Goal: Information Seeking & Learning: Understand process/instructions

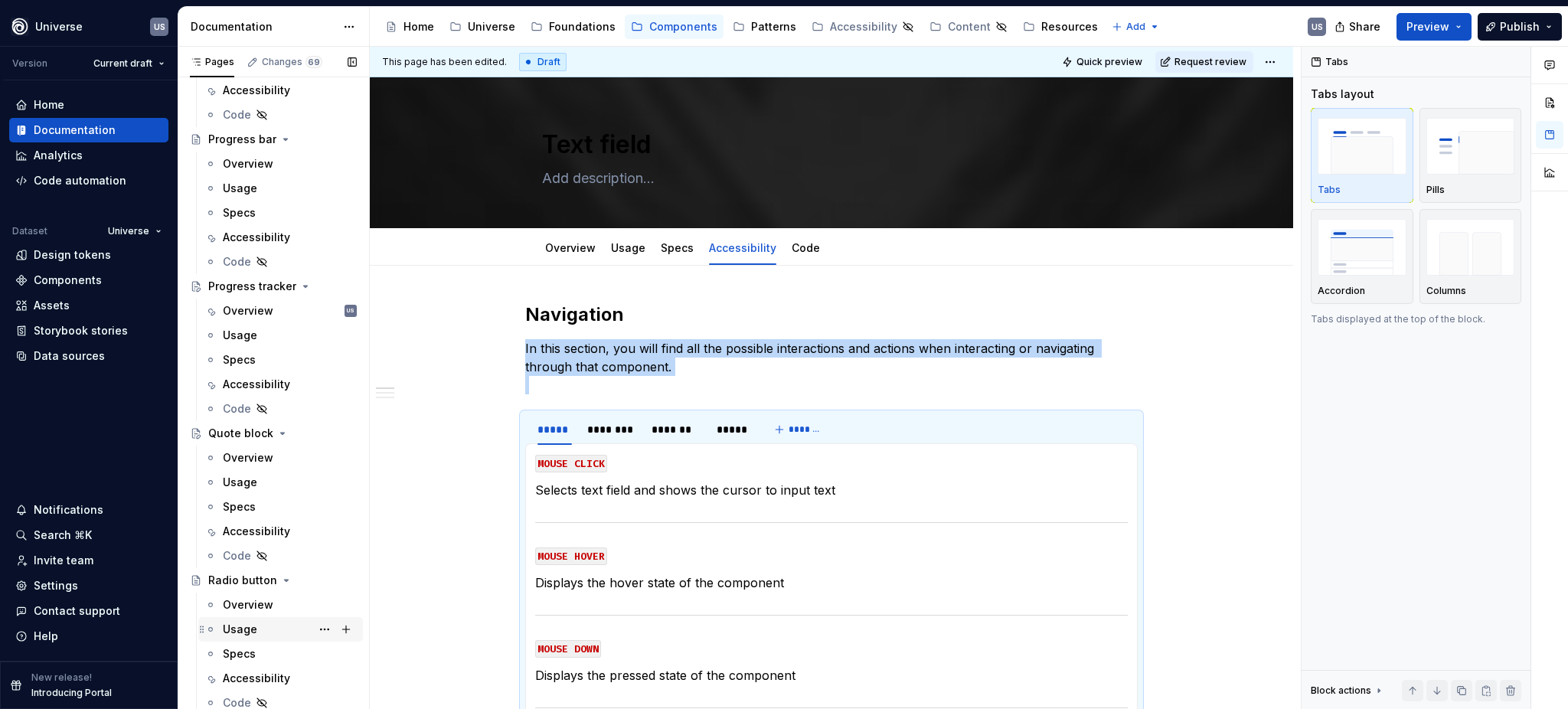
scroll to position [3472, 0]
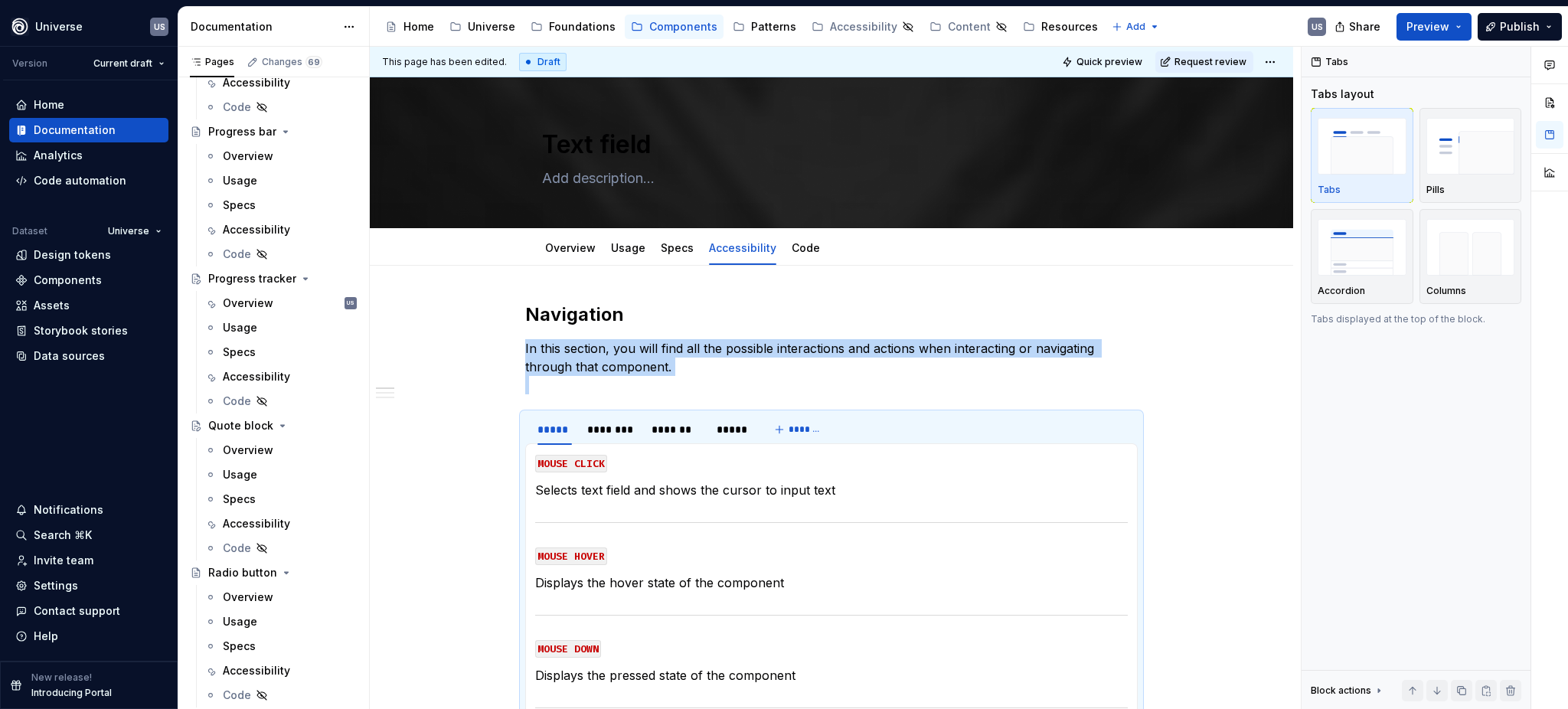
click at [279, 375] on div "Accessibility" at bounding box center [256, 377] width 67 height 15
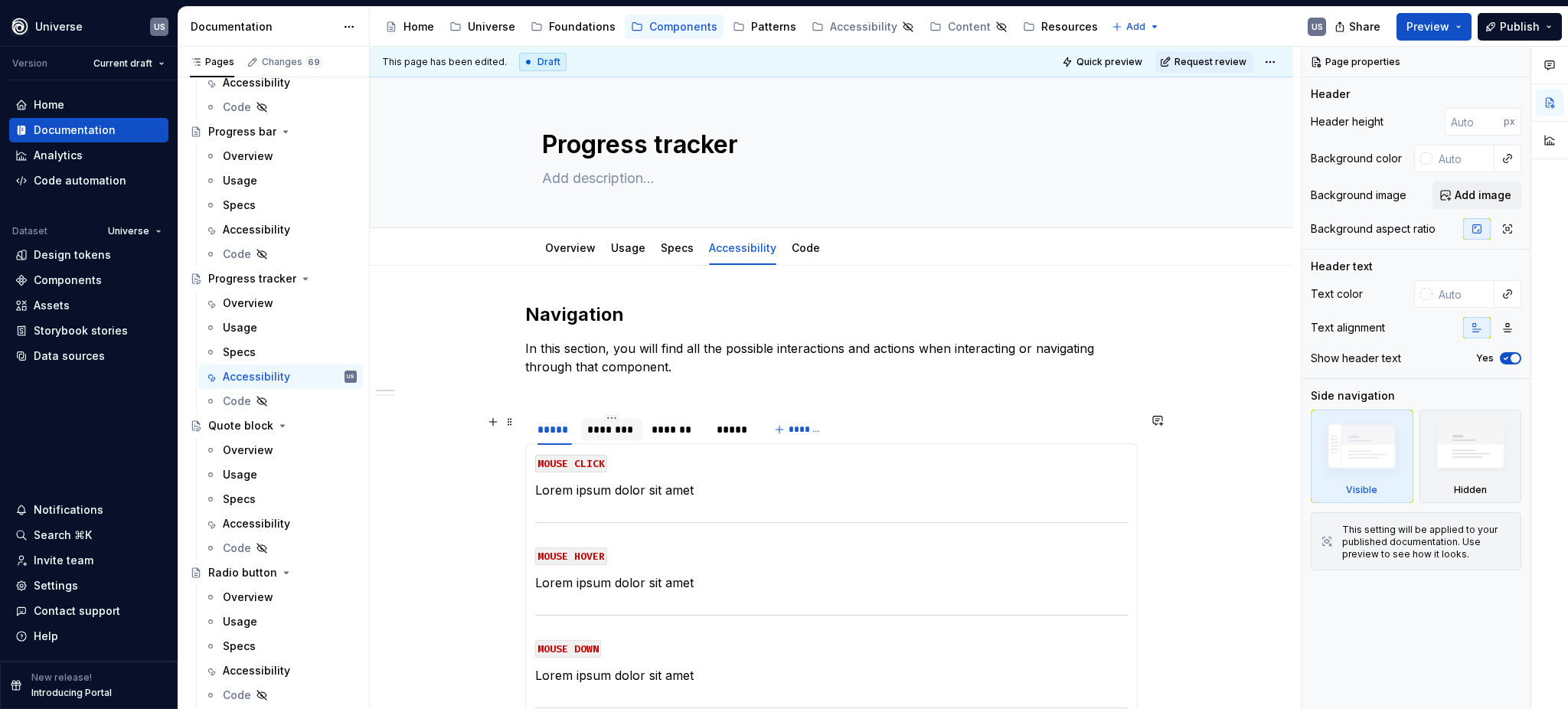
click at [603, 434] on div "********" at bounding box center [611, 430] width 49 height 15
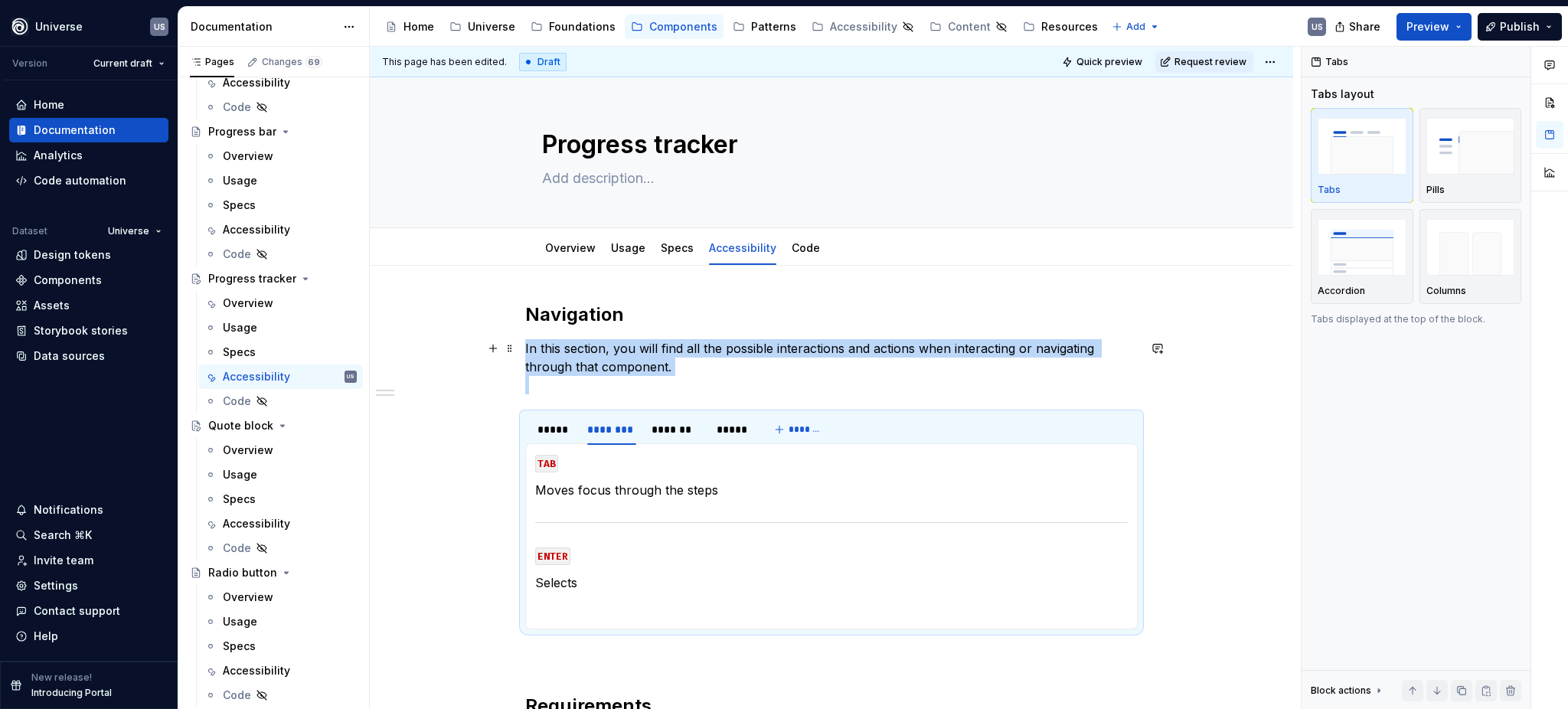
click at [544, 392] on p "In this section, you will find all the possible interactions and actions when i…" at bounding box center [831, 366] width 612 height 55
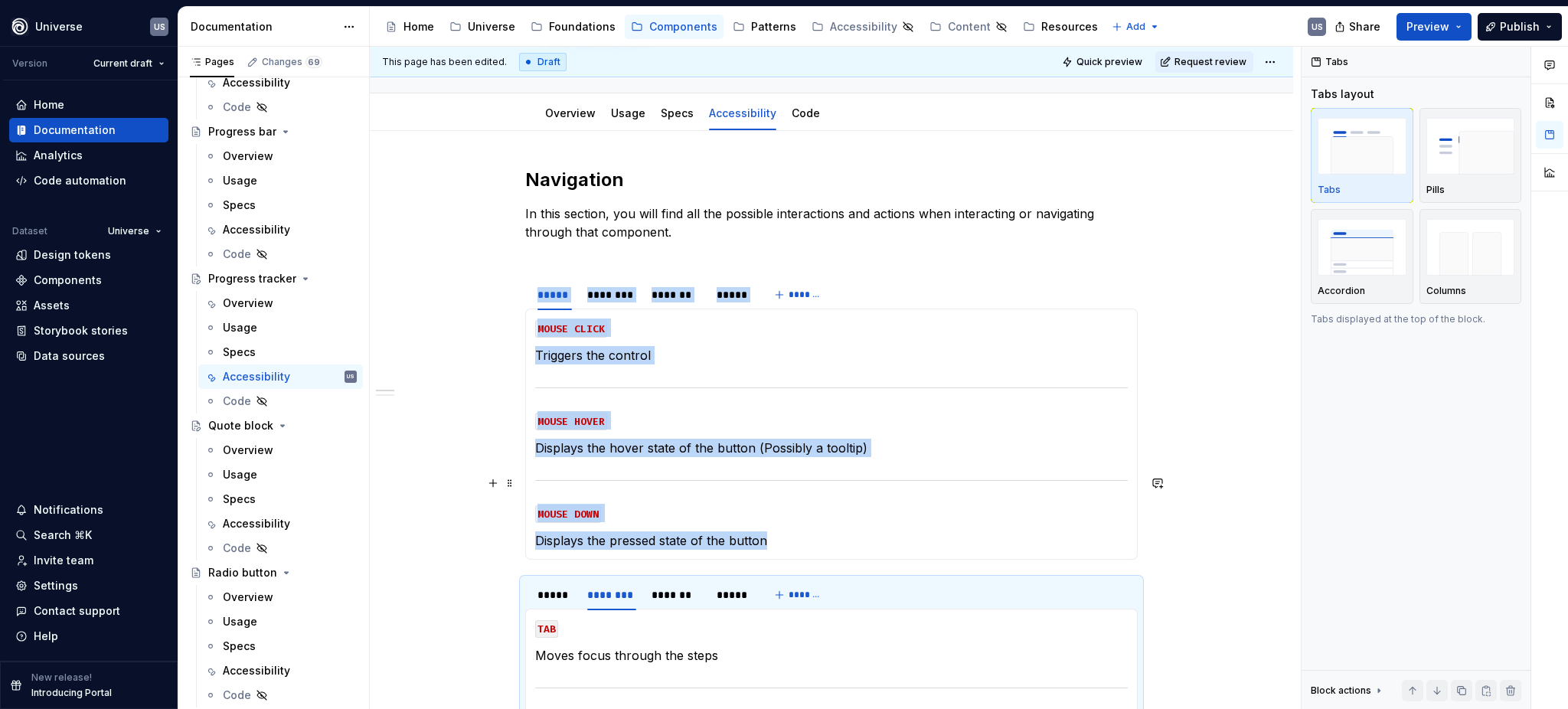
scroll to position [204, 0]
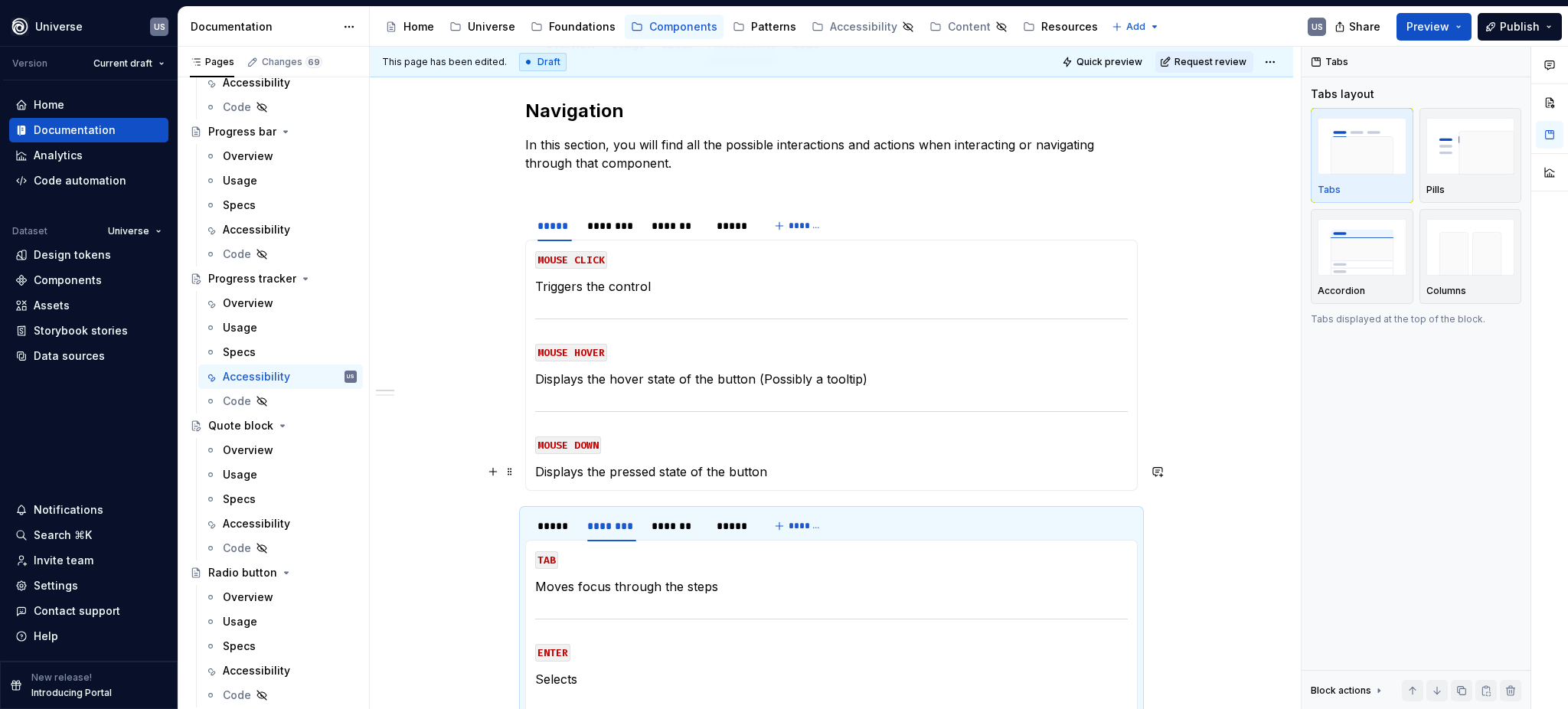
click at [644, 472] on p "Displays the pressed state of the button" at bounding box center [831, 472] width 593 height 19
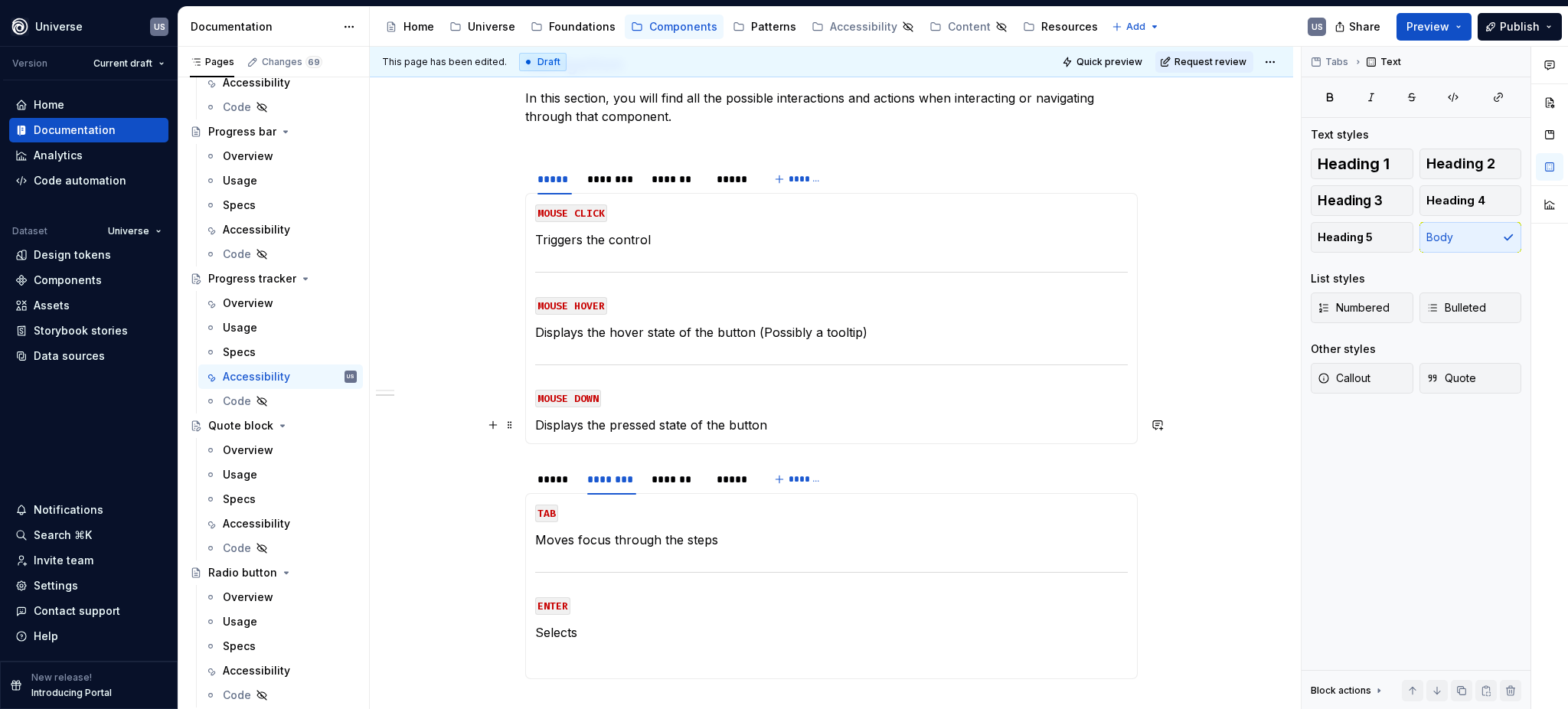
scroll to position [306, 0]
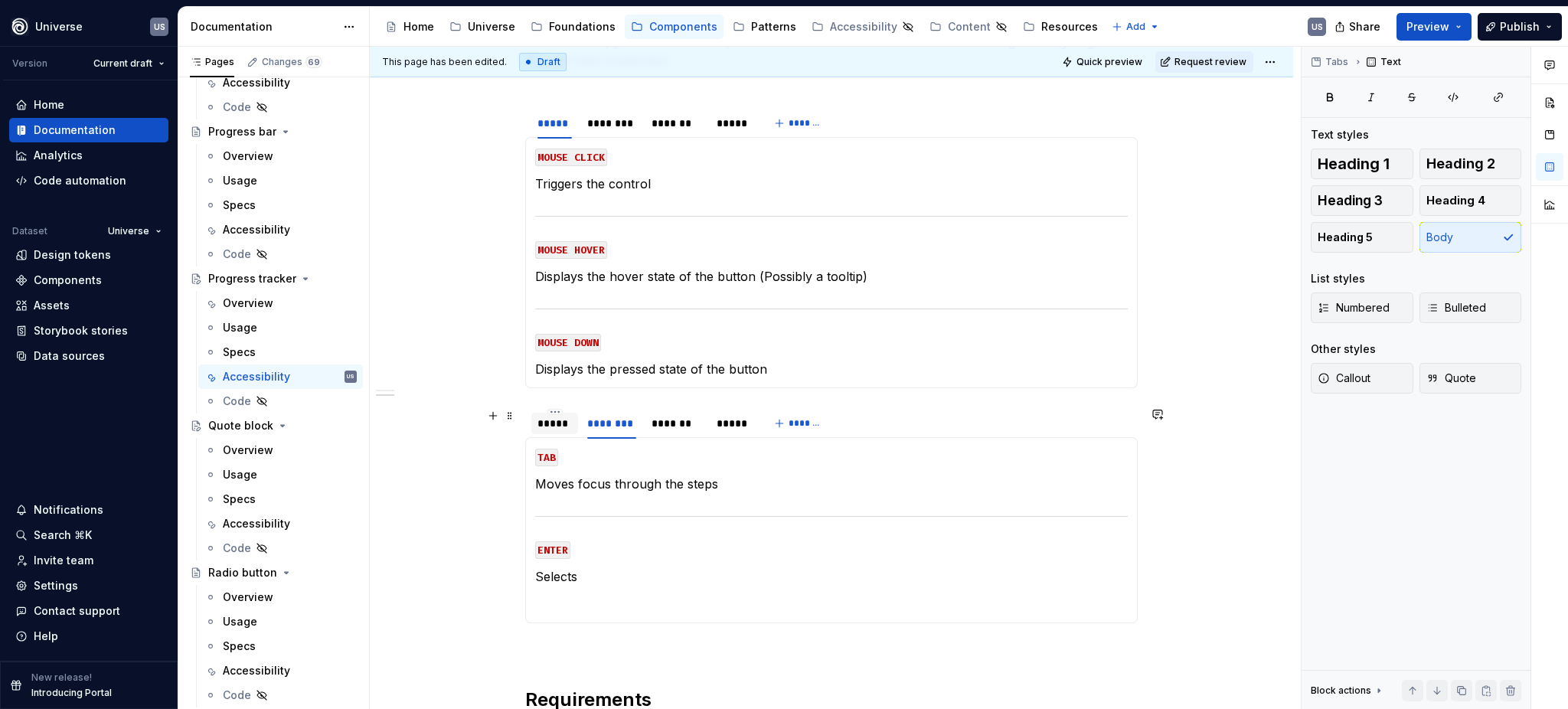
click at [559, 426] on div "*****" at bounding box center [554, 423] width 35 height 15
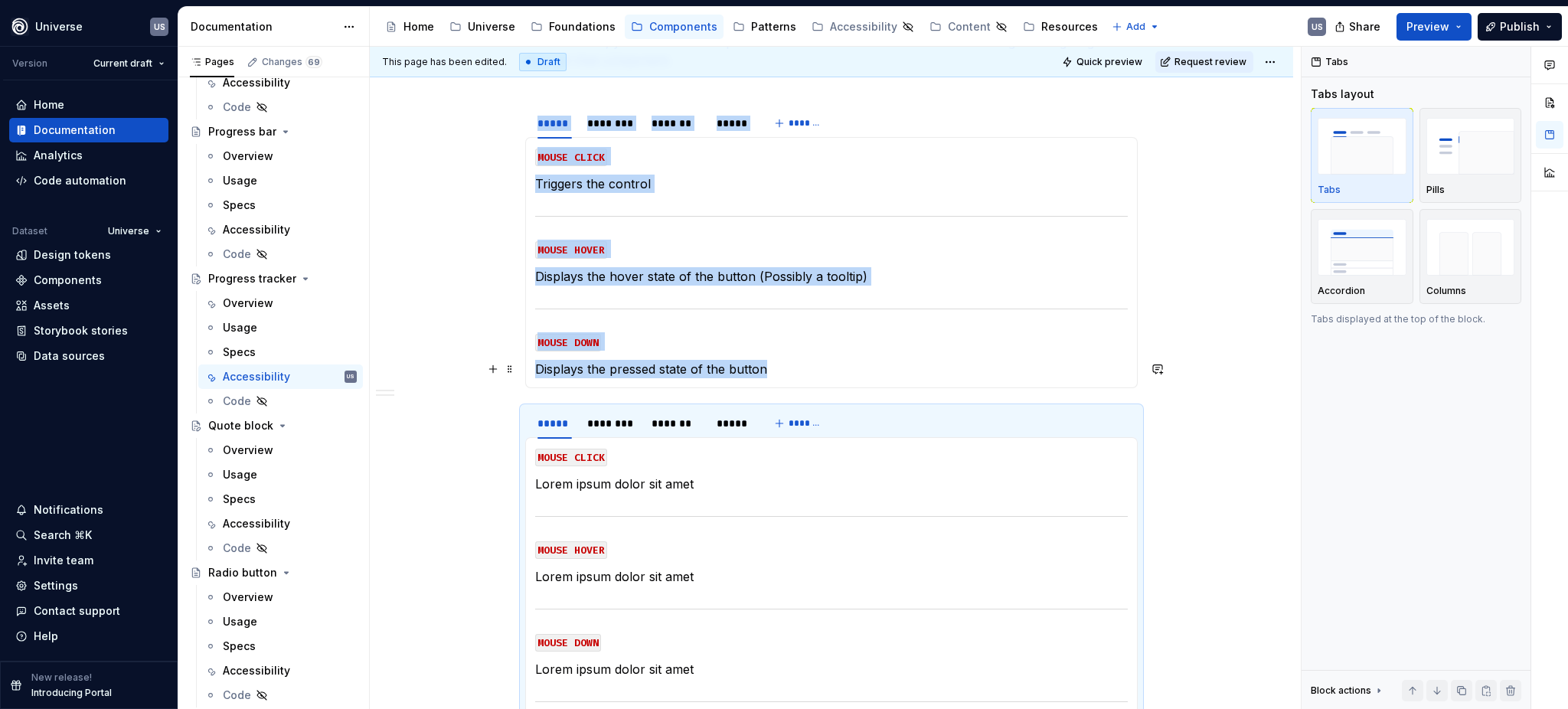
click at [764, 364] on p "Displays the pressed state of the button" at bounding box center [831, 369] width 593 height 19
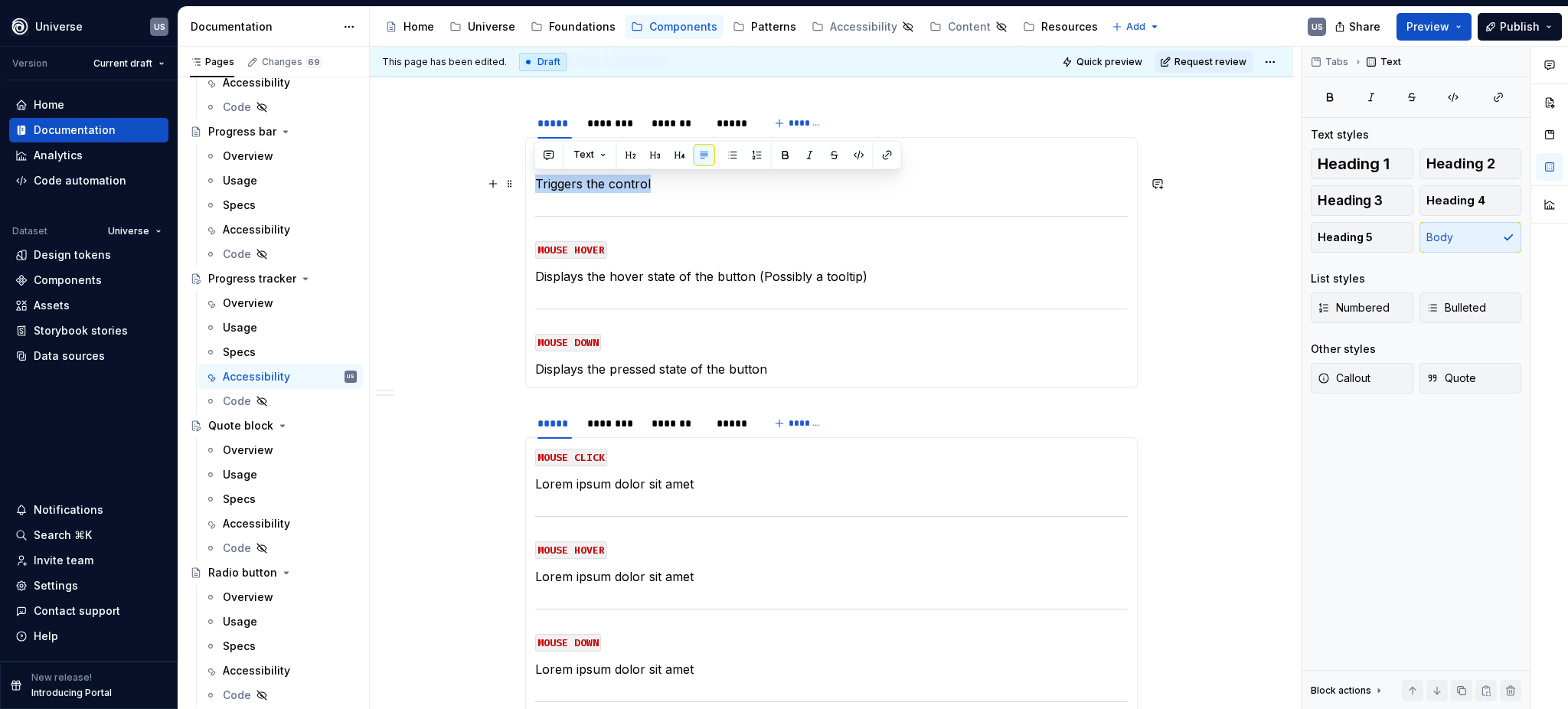
drag, startPoint x: 671, startPoint y: 182, endPoint x: 534, endPoint y: 185, distance: 137.0
click at [535, 185] on p "Triggers the control" at bounding box center [831, 184] width 593 height 19
copy p "Triggers the control"
click at [667, 489] on p "Lorem ipsum dolor sit amet" at bounding box center [831, 484] width 593 height 19
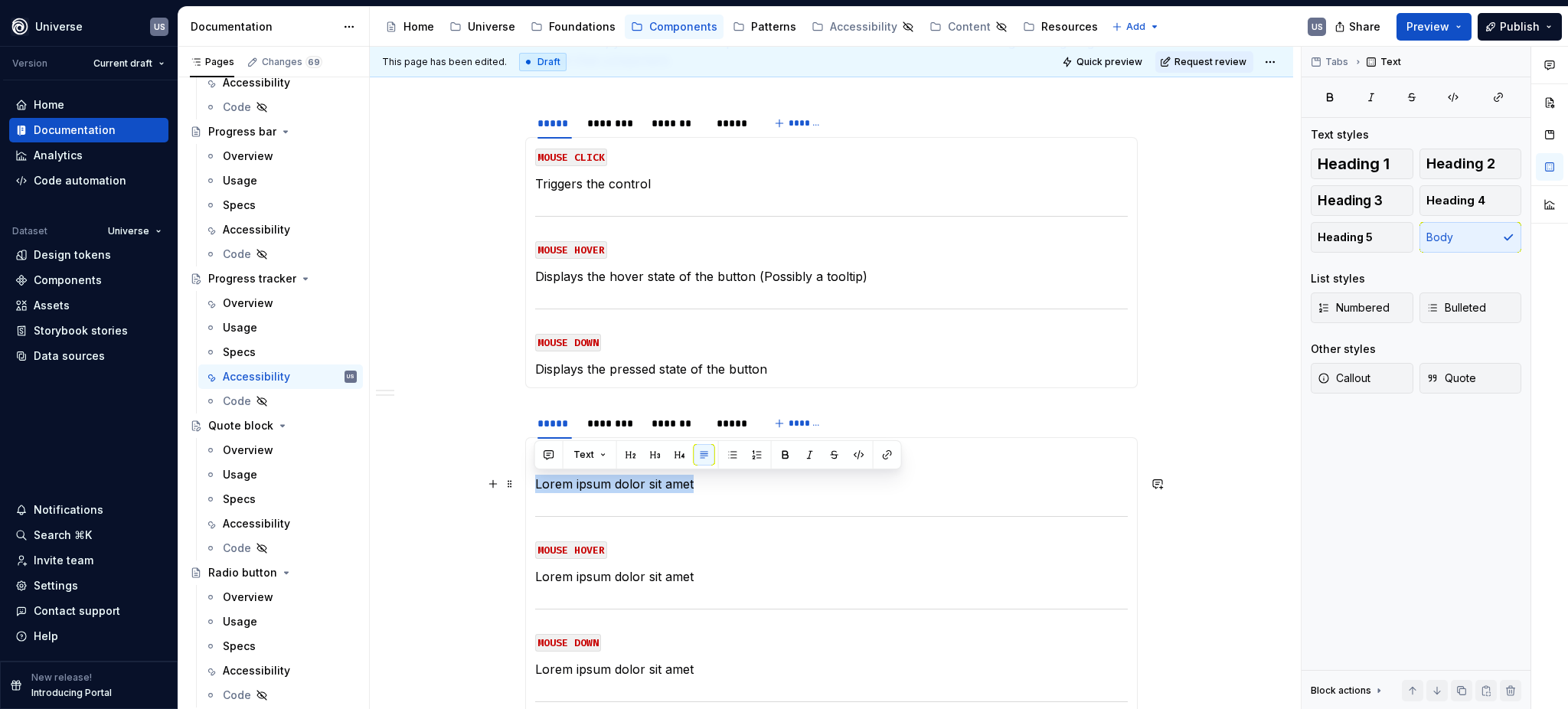
drag, startPoint x: 700, startPoint y: 487, endPoint x: 535, endPoint y: 482, distance: 165.1
click at [535, 482] on p "Lorem ipsum dolor sit amet" at bounding box center [831, 484] width 593 height 19
type textarea "*"
click at [829, 282] on p "Displays the hover state of the button (Possibly a tooltip)" at bounding box center [831, 276] width 593 height 19
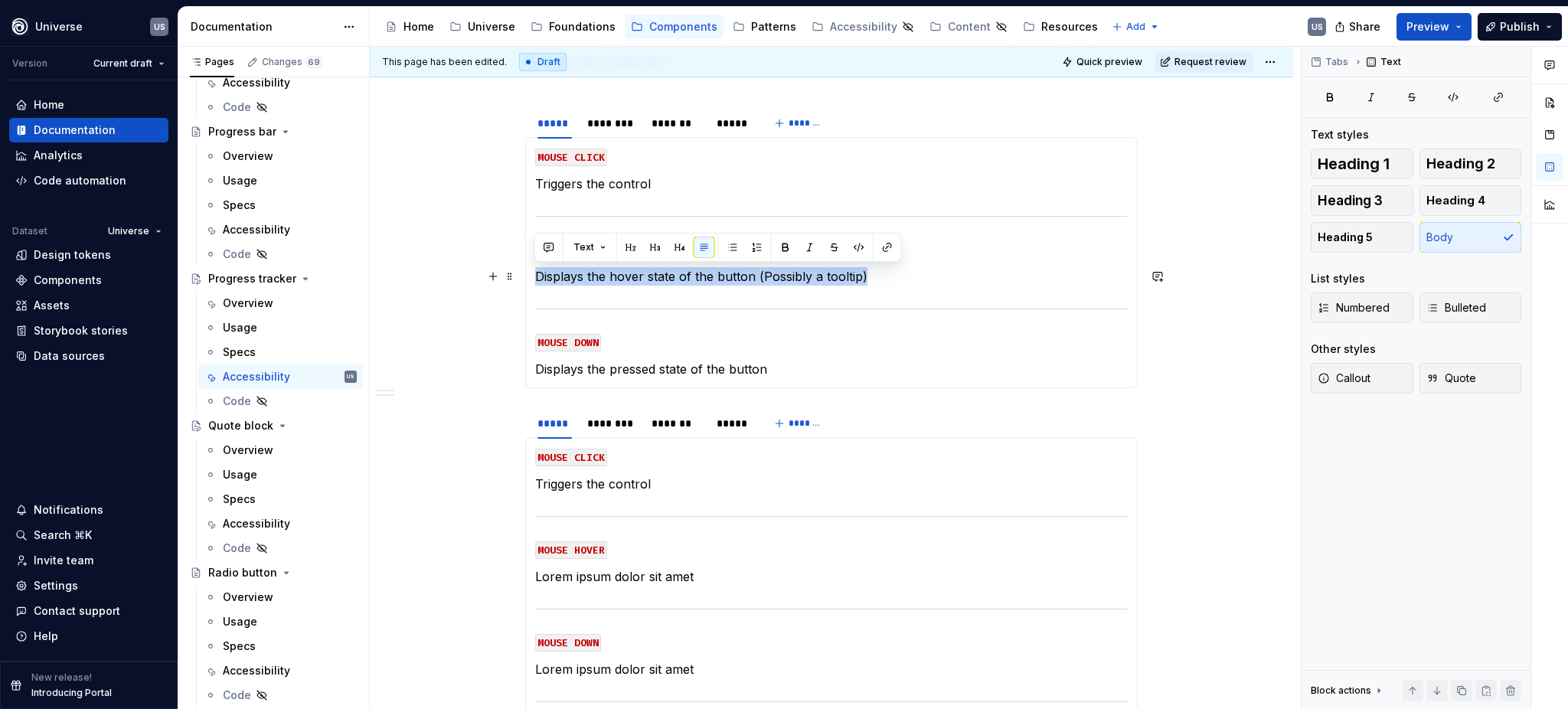
drag, startPoint x: 879, startPoint y: 277, endPoint x: 529, endPoint y: 277, distance: 350.0
click at [529, 277] on div "MOUSE CLICK Triggers the control MOUSE HOVER Displays the hover state of the bu…" at bounding box center [831, 262] width 612 height 251
copy p "Displays the hover state of the button (Possibly a tooltip)"
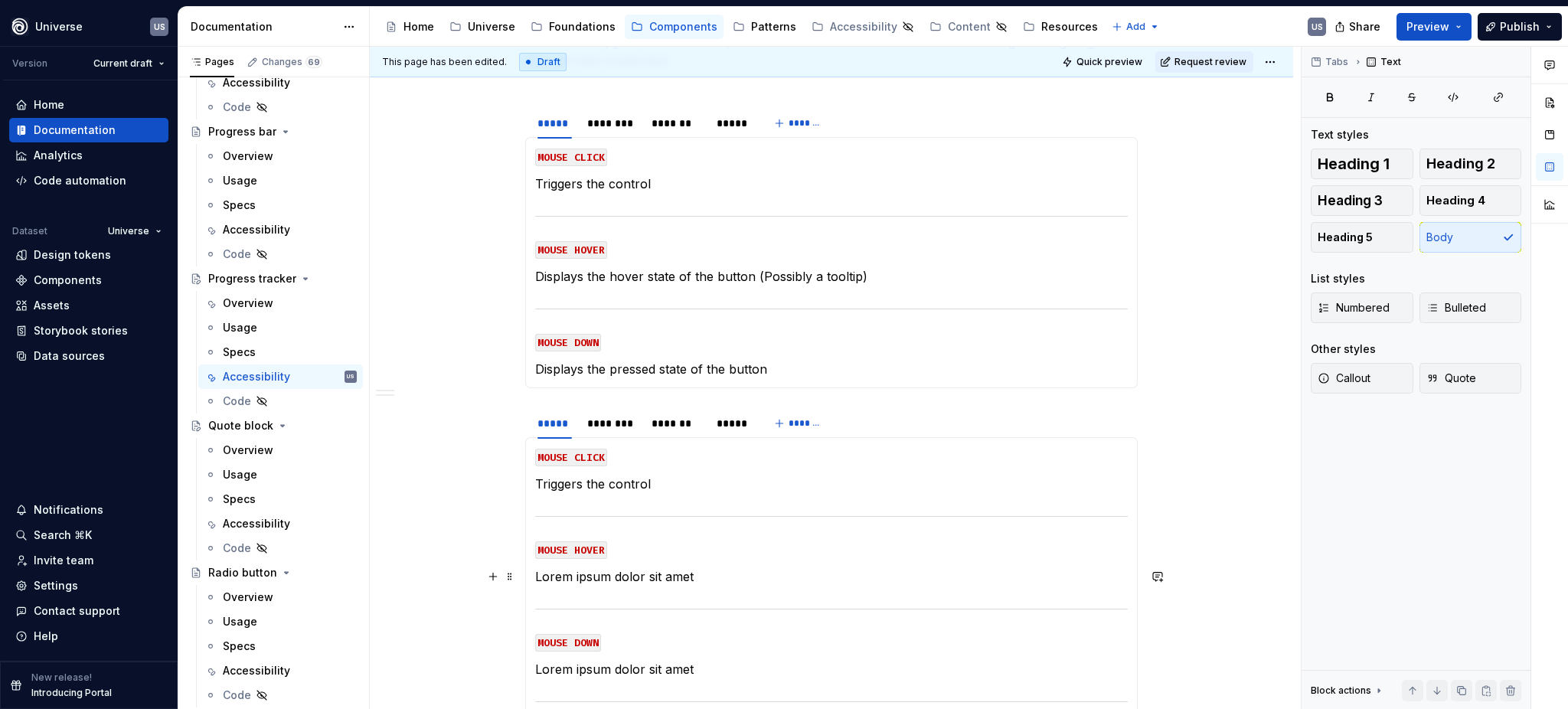
click at [636, 576] on p "Lorem ipsum dolor sit amet" at bounding box center [831, 577] width 593 height 19
click at [691, 576] on p "Lorem ipsum dolor sit amet" at bounding box center [831, 577] width 593 height 19
drag, startPoint x: 720, startPoint y: 580, endPoint x: 525, endPoint y: 579, distance: 195.0
click at [525, 579] on div "MOUSE CLICK Triggers the control MOUSE HOVER Lorem ipsum dolor sit amet MOUSE D…" at bounding box center [831, 609] width 612 height 344
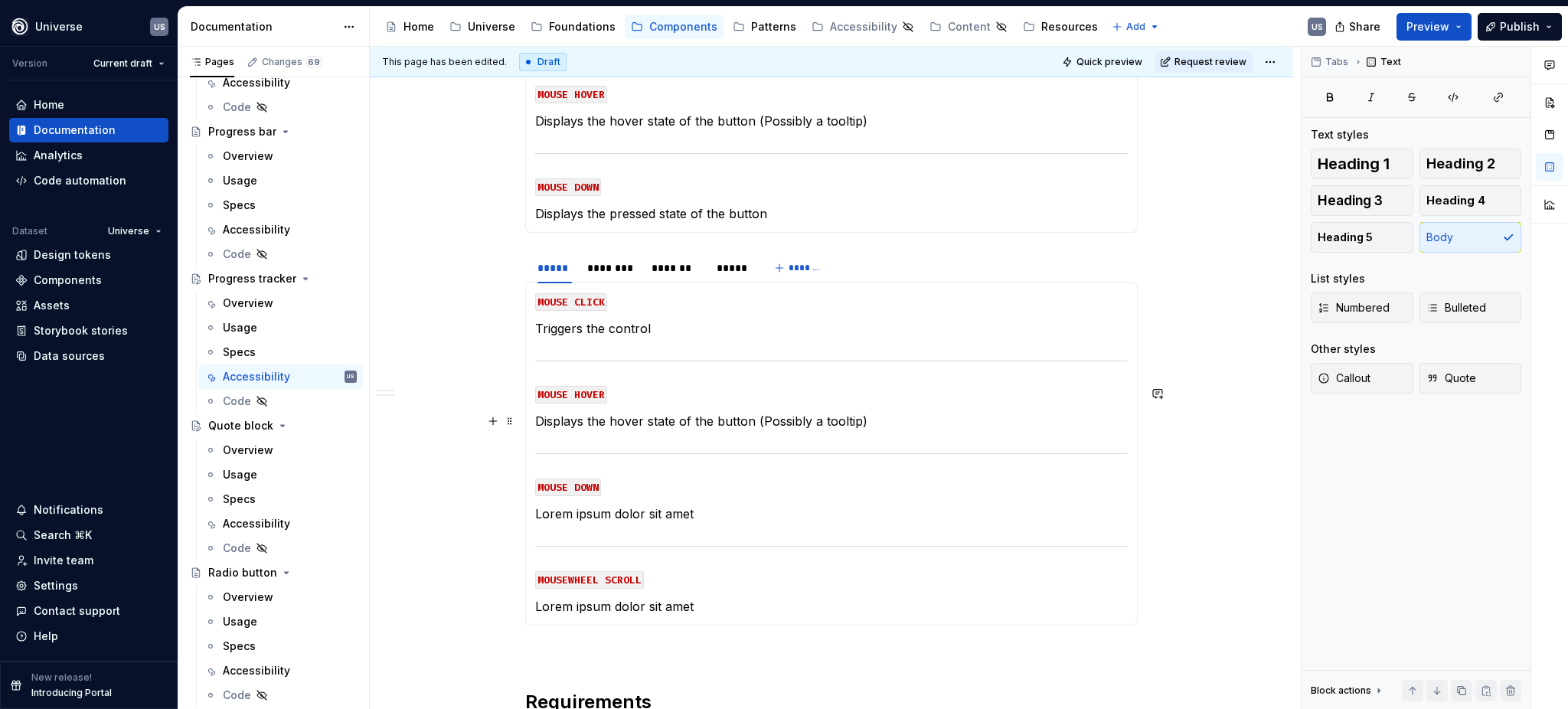
scroll to position [510, 0]
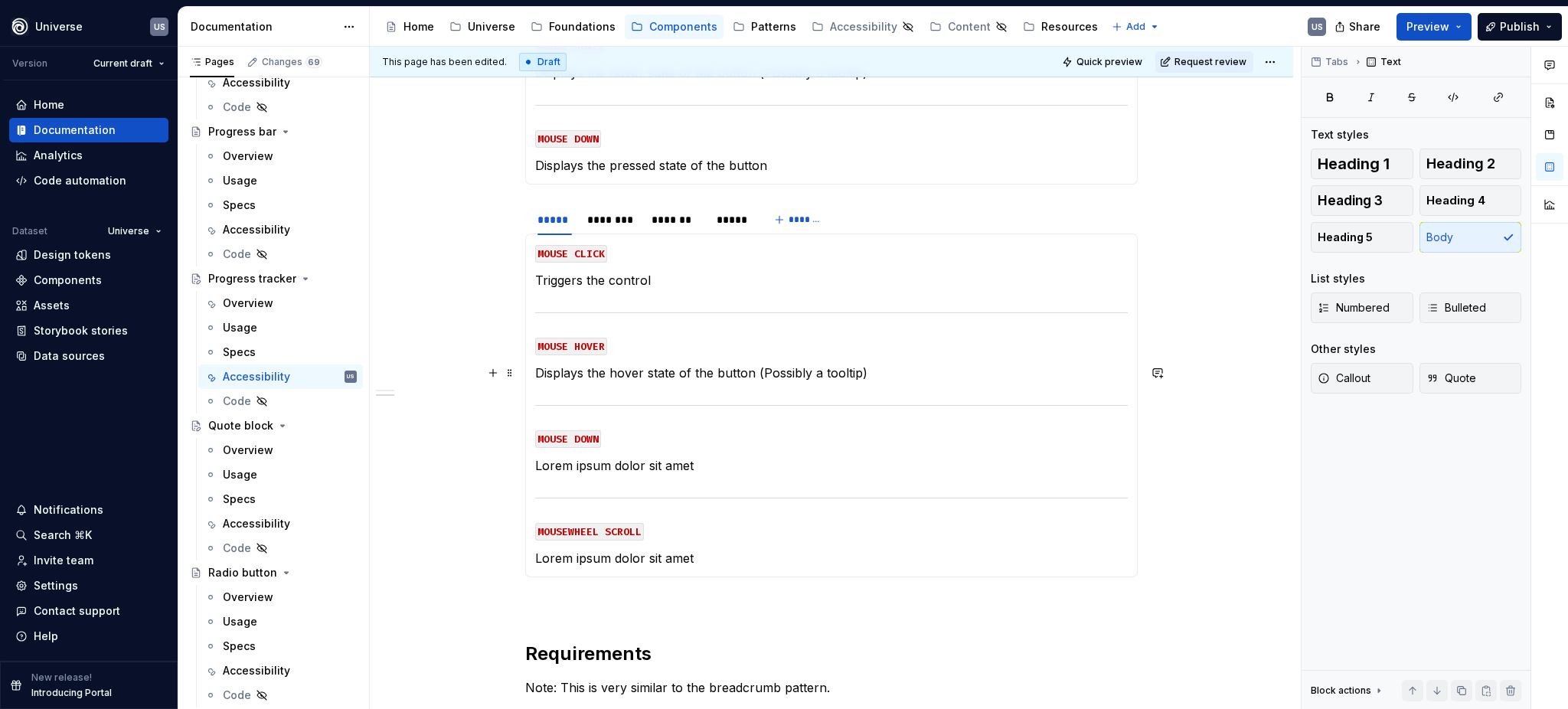
click at [767, 374] on p "Displays the hover state of the button (Possibly a tooltip)" at bounding box center [831, 373] width 593 height 19
drag, startPoint x: 712, startPoint y: 371, endPoint x: 895, endPoint y: 376, distance: 183.1
click at [895, 376] on p "Displays the hover state of the button (Possibly a tooltip)" at bounding box center [831, 373] width 593 height 19
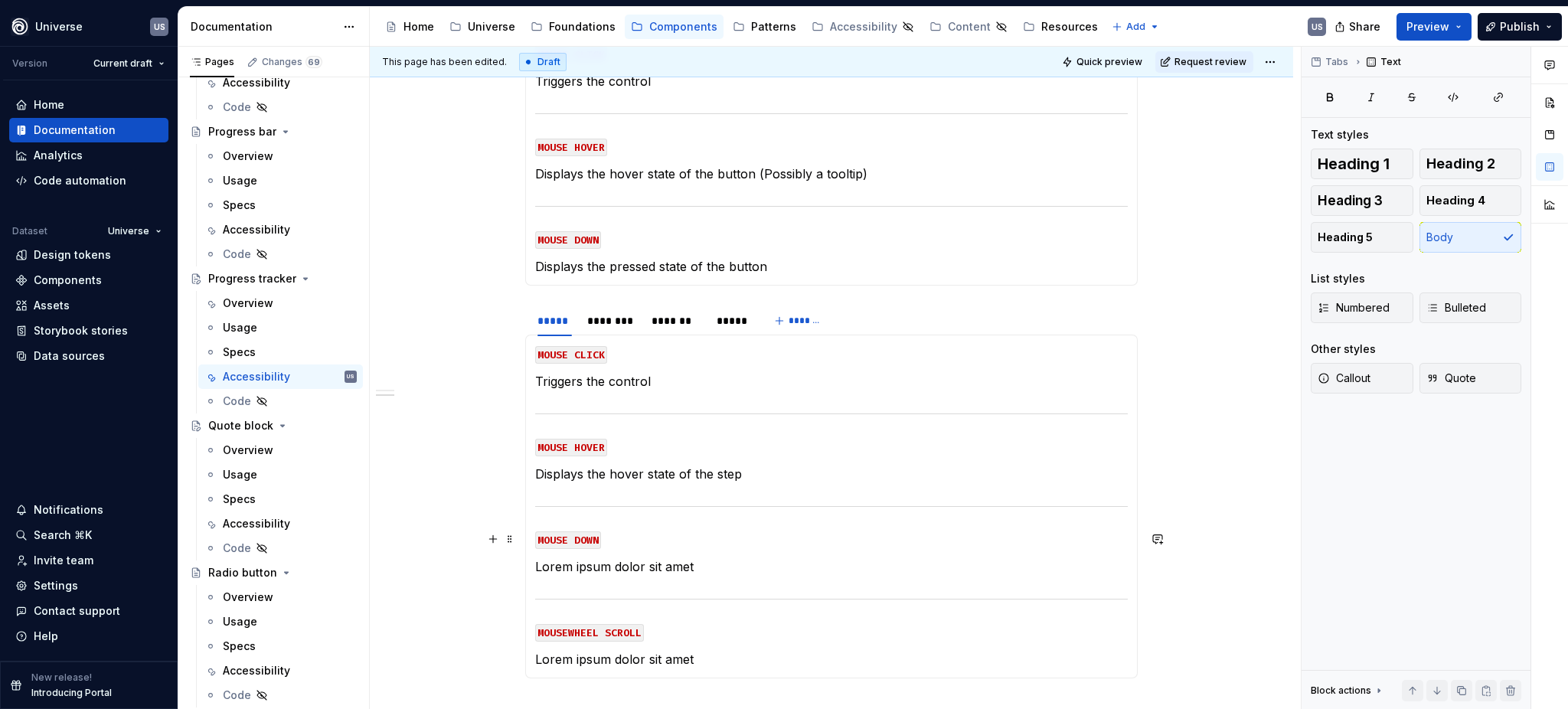
scroll to position [408, 0]
click at [755, 262] on p "Displays the pressed state of the button" at bounding box center [831, 268] width 593 height 19
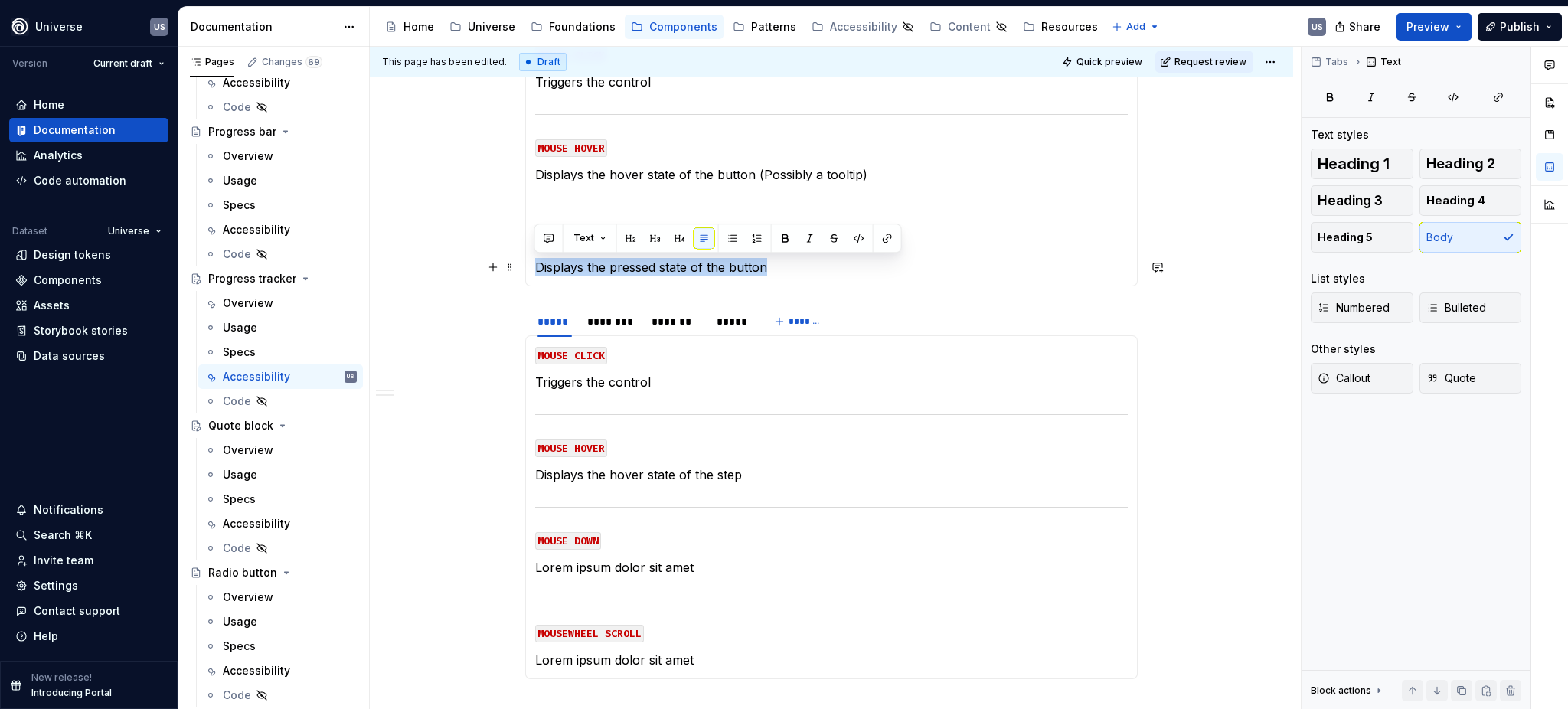
drag, startPoint x: 787, startPoint y: 268, endPoint x: 535, endPoint y: 275, distance: 252.1
click at [535, 275] on p "Displays the pressed state of the button" at bounding box center [831, 268] width 593 height 19
copy p "Displays the pressed state of the button"
click at [696, 560] on p "Lorem ipsum dolor sit amet" at bounding box center [831, 568] width 593 height 19
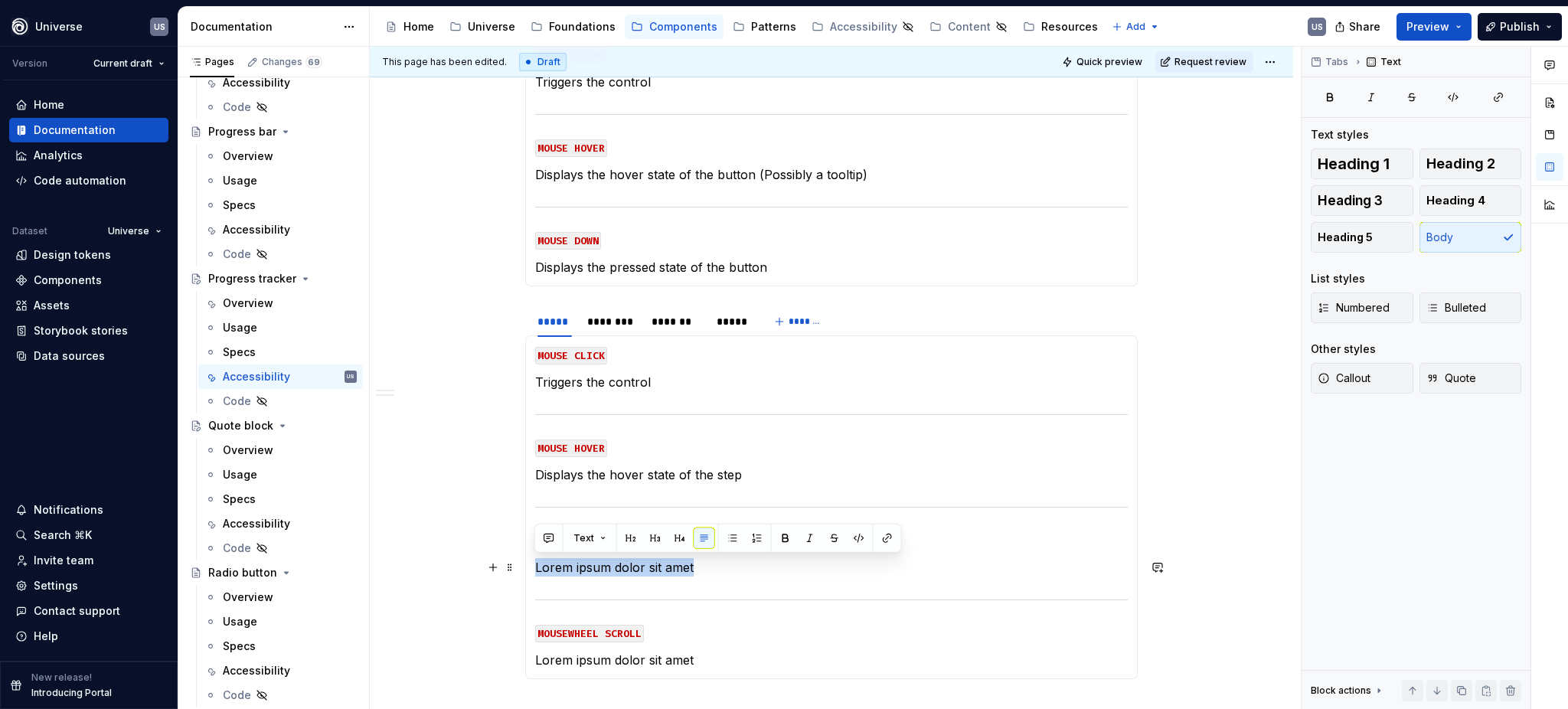
drag, startPoint x: 702, startPoint y: 569, endPoint x: 534, endPoint y: 564, distance: 168.1
click at [535, 564] on p "Lorem ipsum dolor sit amet" at bounding box center [831, 568] width 593 height 19
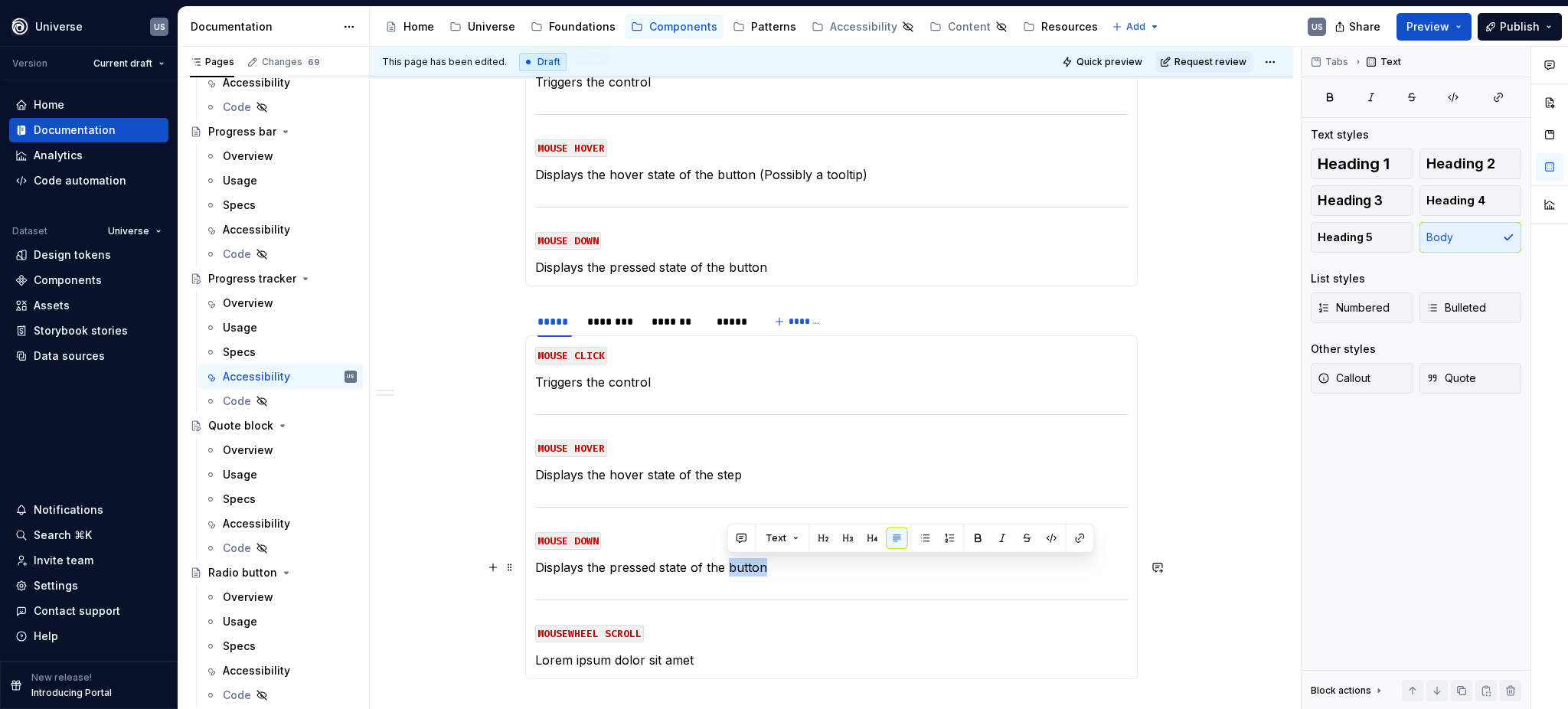
drag, startPoint x: 727, startPoint y: 564, endPoint x: 775, endPoint y: 571, distance: 48.5
click at [775, 571] on p "Displays the pressed state of the button" at bounding box center [831, 568] width 593 height 19
click at [706, 645] on section-item-column "MOUSE CLICK Triggers the control MOUSE HOVER Displays the hover state of the st…" at bounding box center [831, 508] width 593 height 324
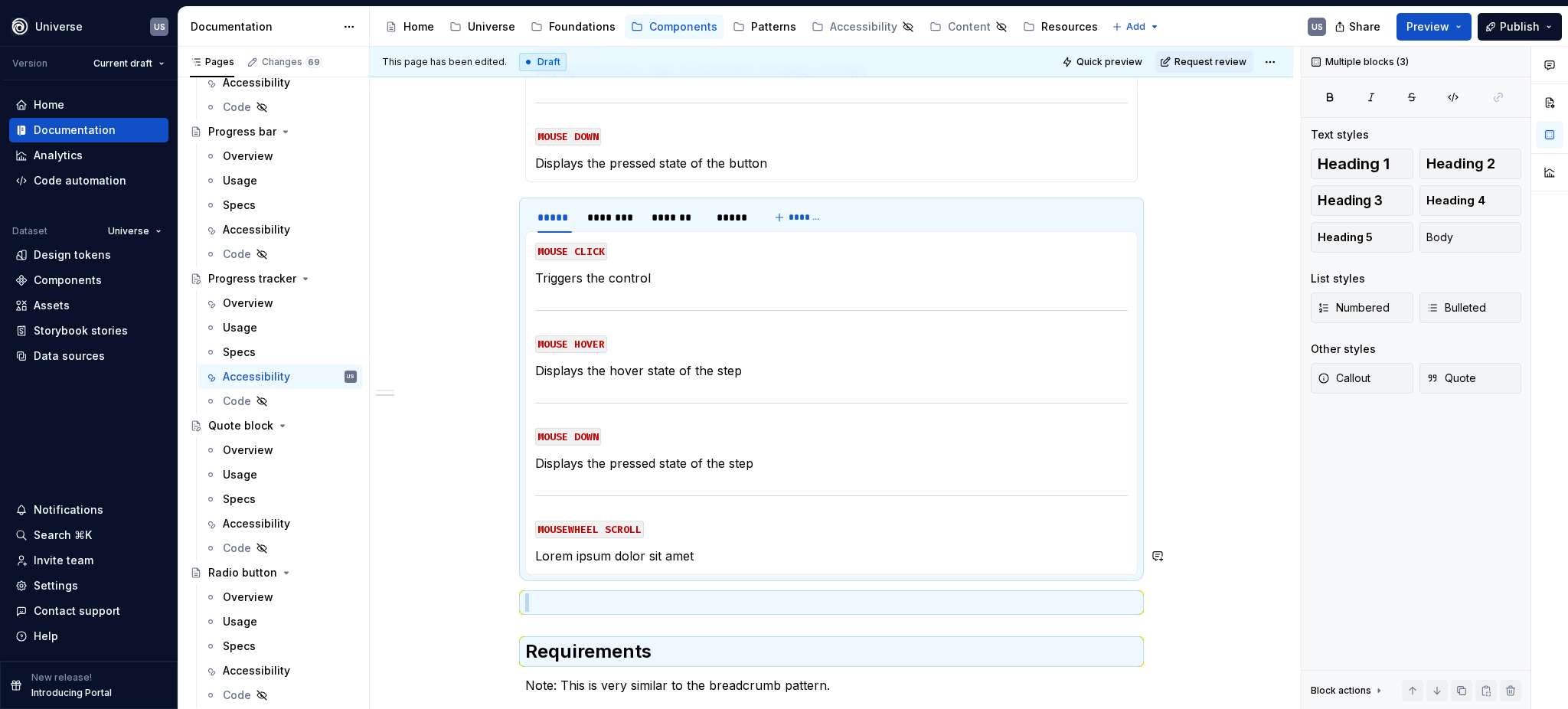
scroll to position [513, 0]
drag, startPoint x: 709, startPoint y: 662, endPoint x: 646, endPoint y: 540, distance: 137.3
click at [560, 607] on div "Navigation In this section, you will find all the possible interactions and act…" at bounding box center [831, 317] width 612 height 1055
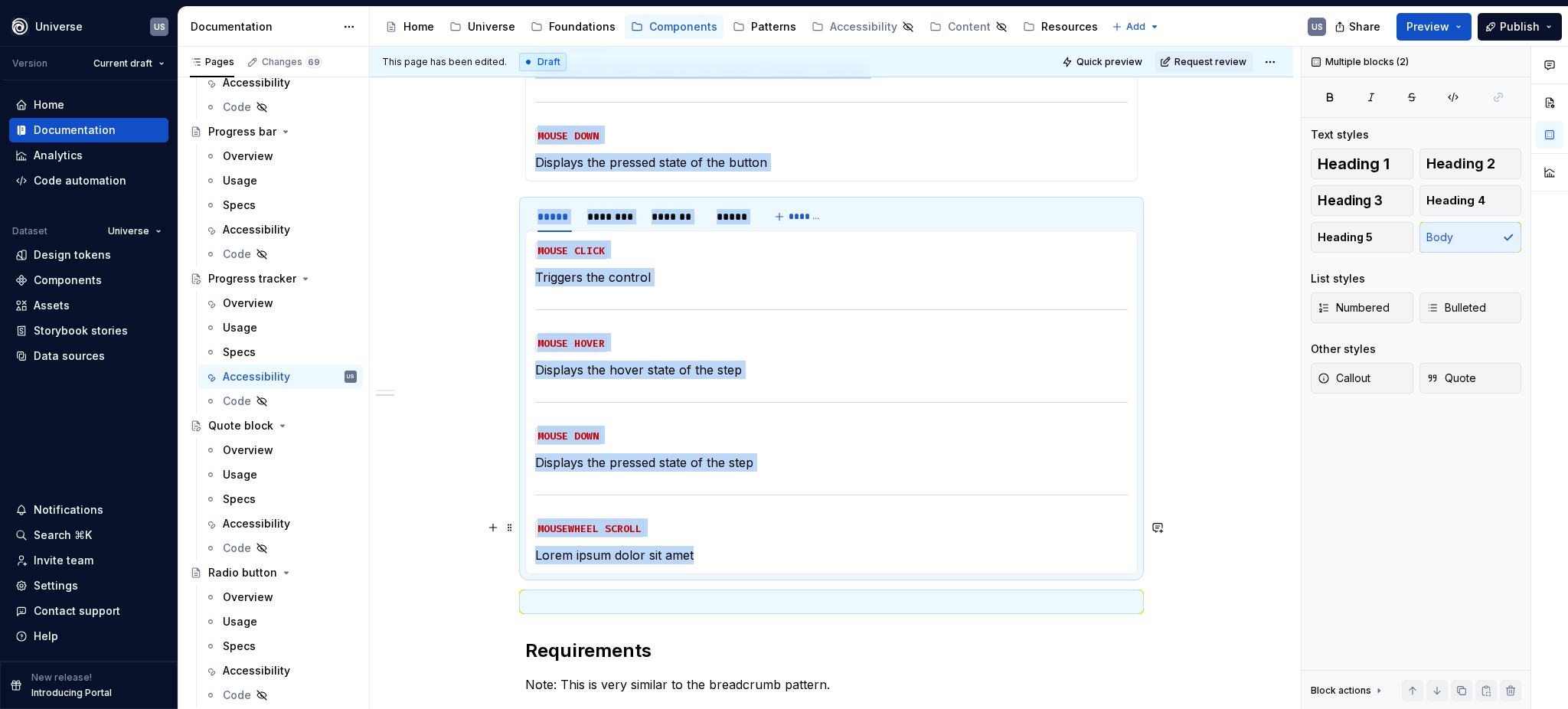
click at [663, 534] on p "MOUSEWHEEL SCROLL" at bounding box center [831, 528] width 593 height 19
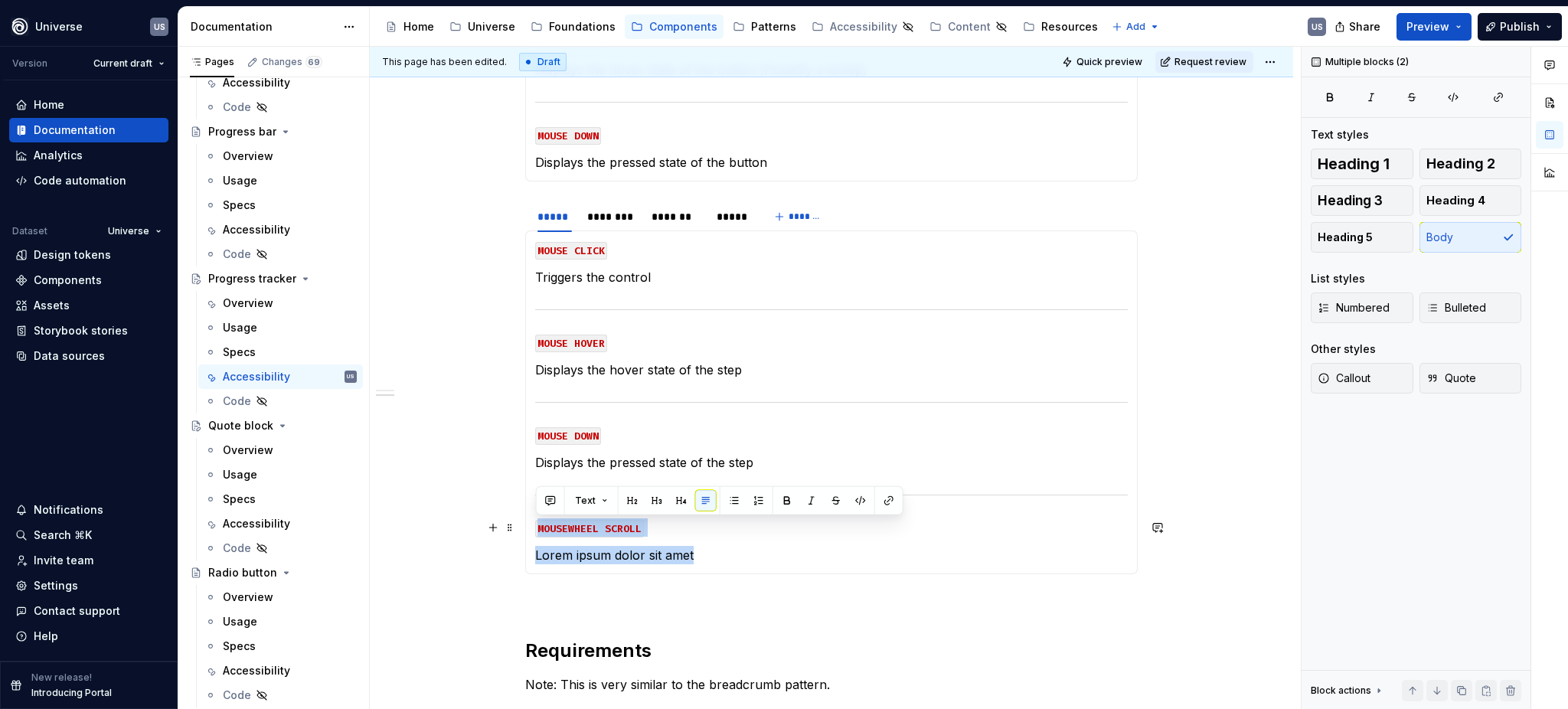
drag, startPoint x: 721, startPoint y: 555, endPoint x: 528, endPoint y: 515, distance: 197.1
click at [528, 515] on div "MOUSE CLICK Triggers the control MOUSE HOVER Displays the hover state of the st…" at bounding box center [831, 402] width 612 height 344
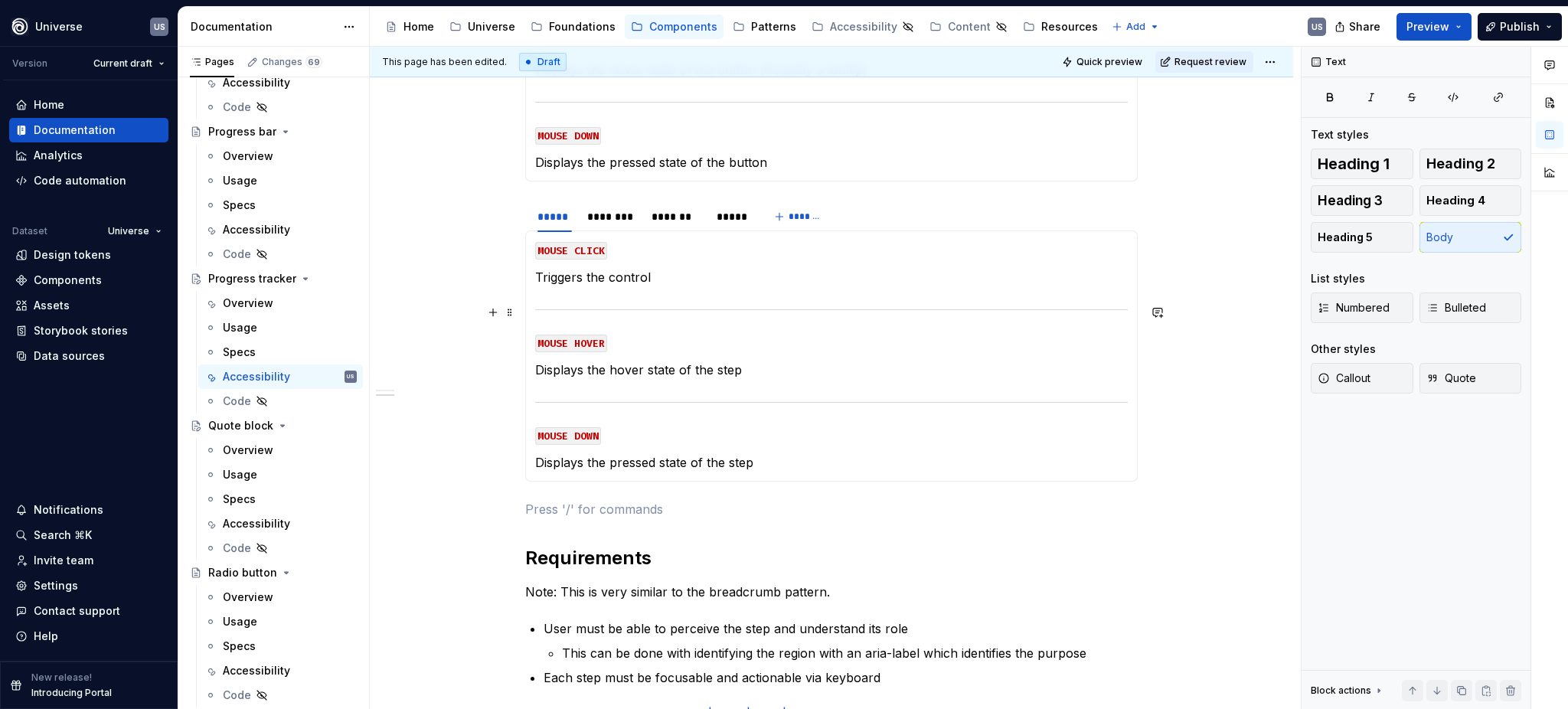
click at [659, 277] on p "Triggers the control" at bounding box center [831, 277] width 593 height 19
drag, startPoint x: 579, startPoint y: 284, endPoint x: 532, endPoint y: 287, distance: 47.1
click at [532, 287] on div "MOUSE CLICK Triggers the control MOUSE HOVER Displays the hover state of the st…" at bounding box center [831, 356] width 612 height 251
click at [645, 273] on p "Triggers the control" at bounding box center [831, 277] width 593 height 19
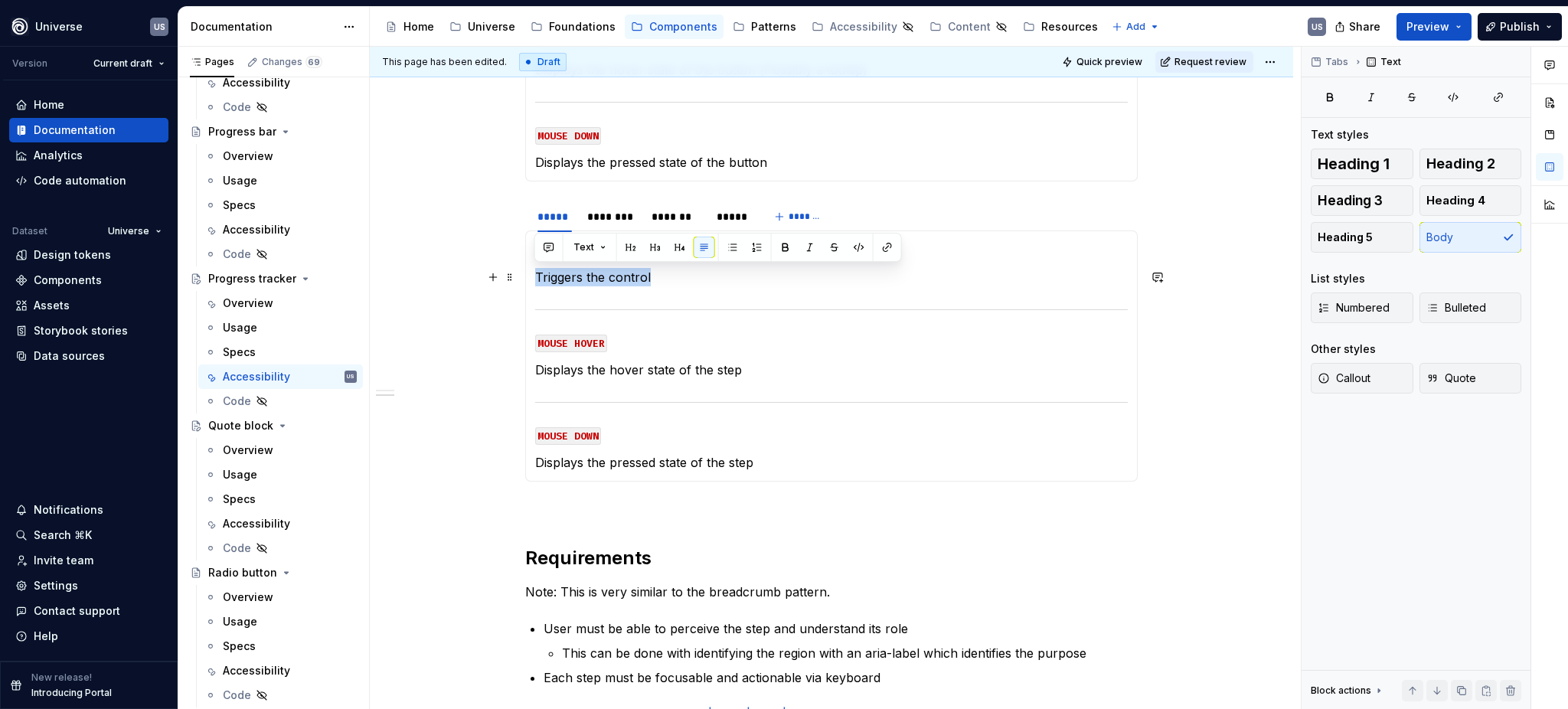
drag, startPoint x: 651, startPoint y: 273, endPoint x: 535, endPoint y: 271, distance: 116.0
click at [535, 271] on p "Triggers the control" at bounding box center [831, 277] width 593 height 19
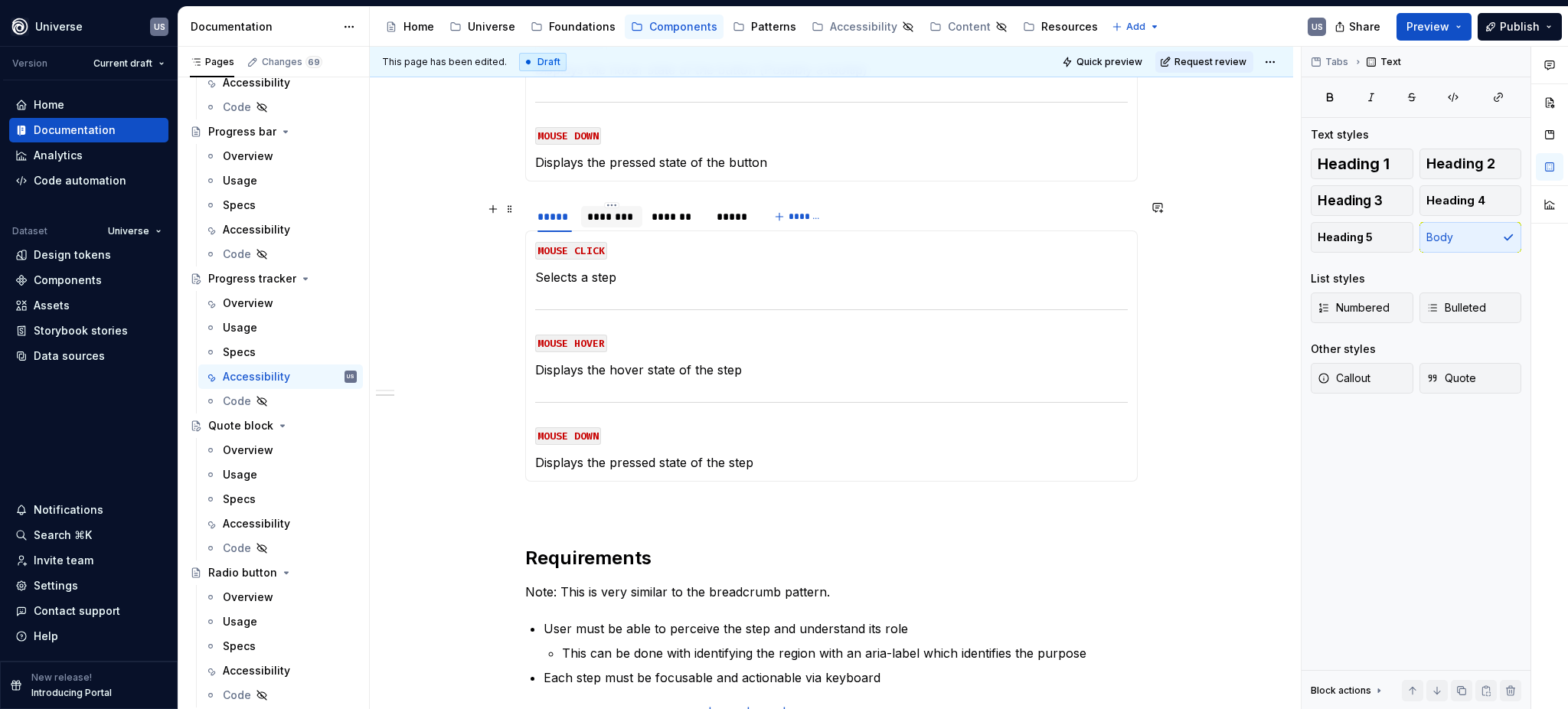
click at [631, 216] on div "********" at bounding box center [611, 216] width 49 height 15
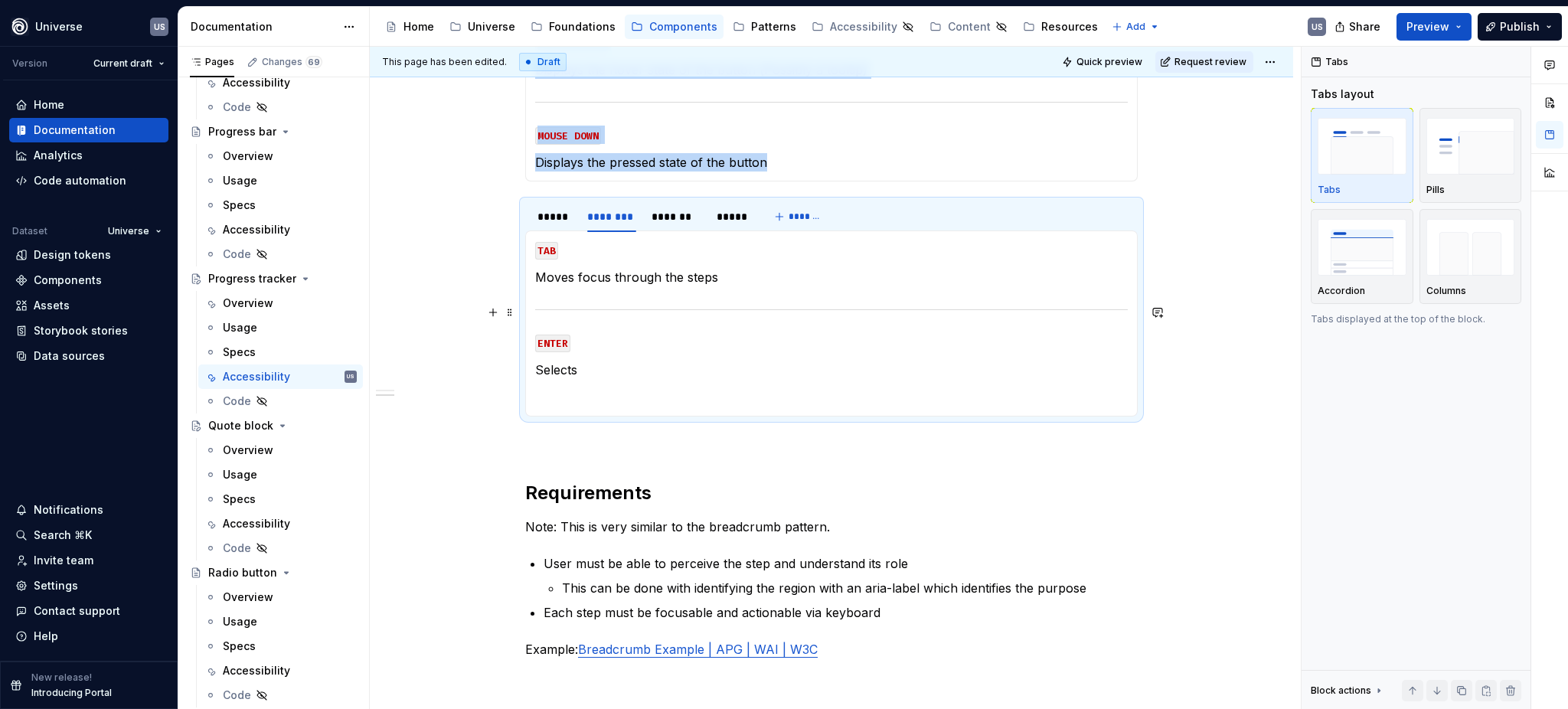
click at [611, 307] on div at bounding box center [831, 309] width 593 height 10
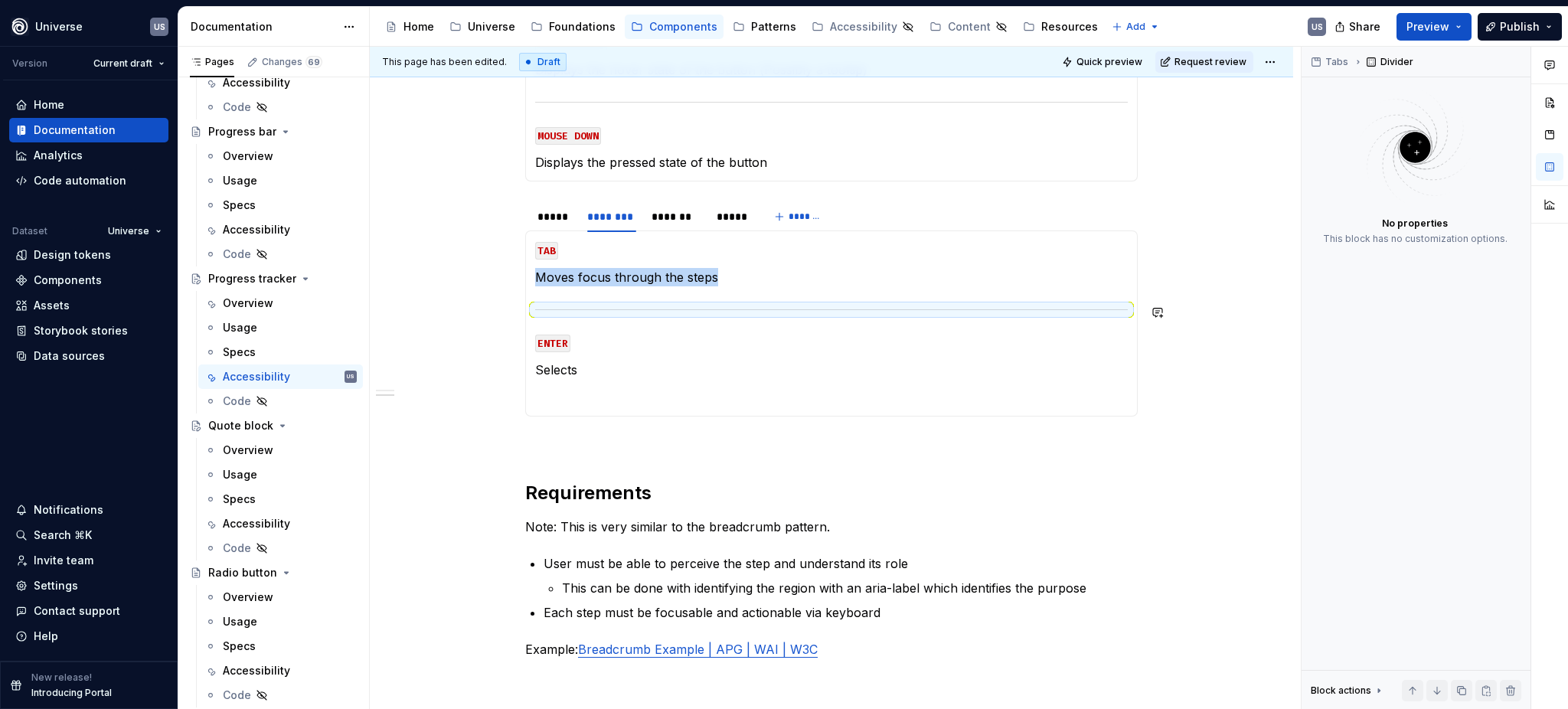
copy p "Moves focus through the steps"
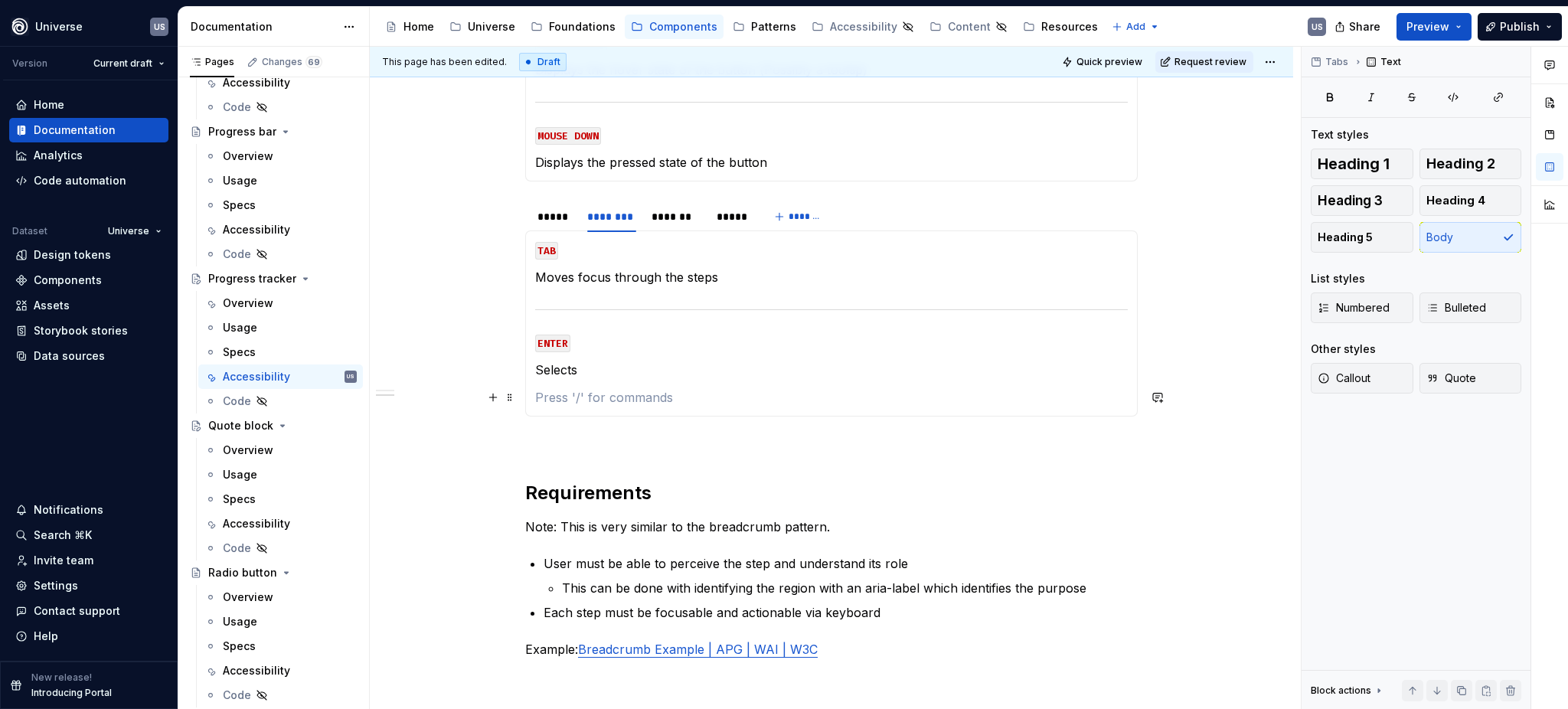
click at [598, 395] on p at bounding box center [831, 398] width 593 height 19
click at [594, 372] on p "Selects" at bounding box center [831, 370] width 593 height 19
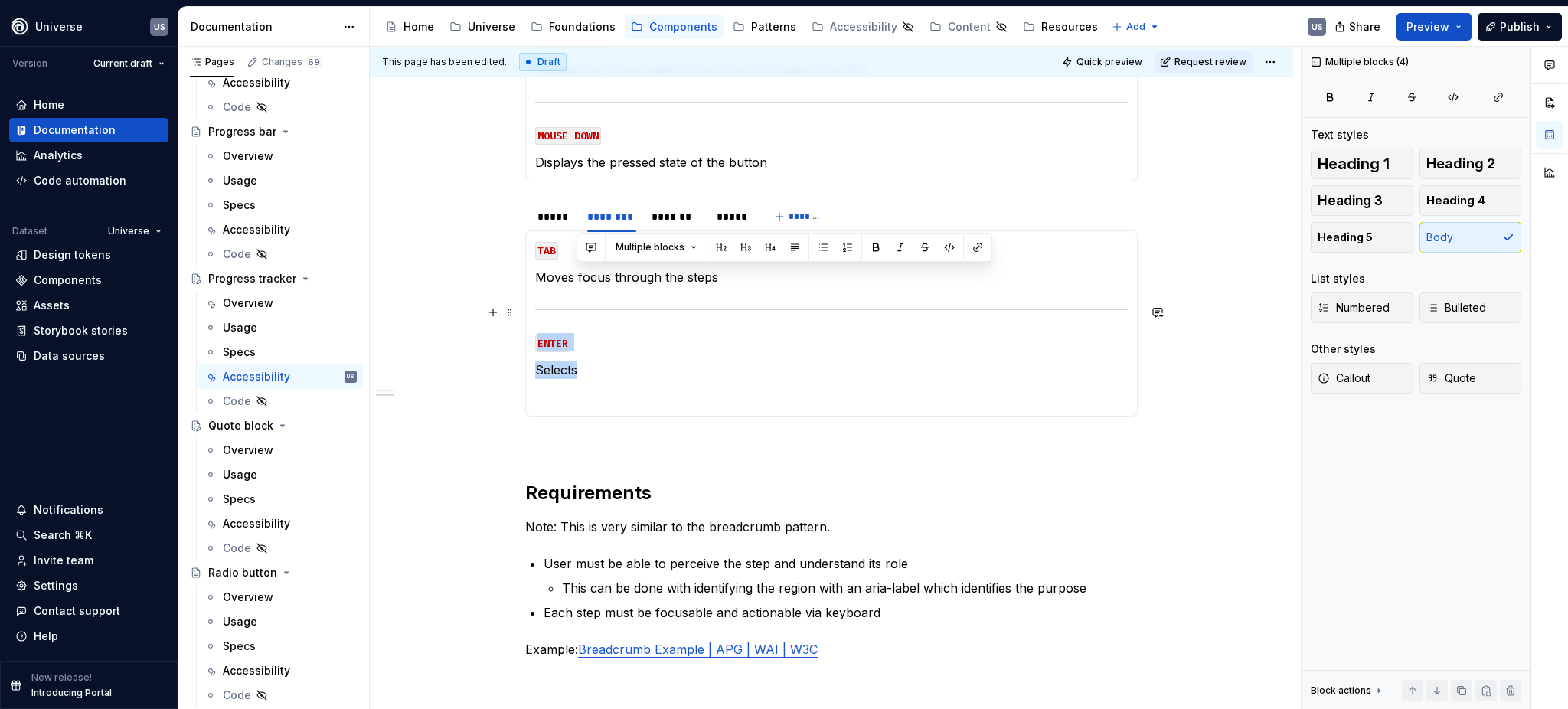
drag, startPoint x: 593, startPoint y: 372, endPoint x: 533, endPoint y: 300, distance: 93.7
click at [535, 300] on section-item-column "TAB Moves focus through the steps ENTER Selects" at bounding box center [831, 323] width 593 height 166
copy section-item-column "ENTER Selects"
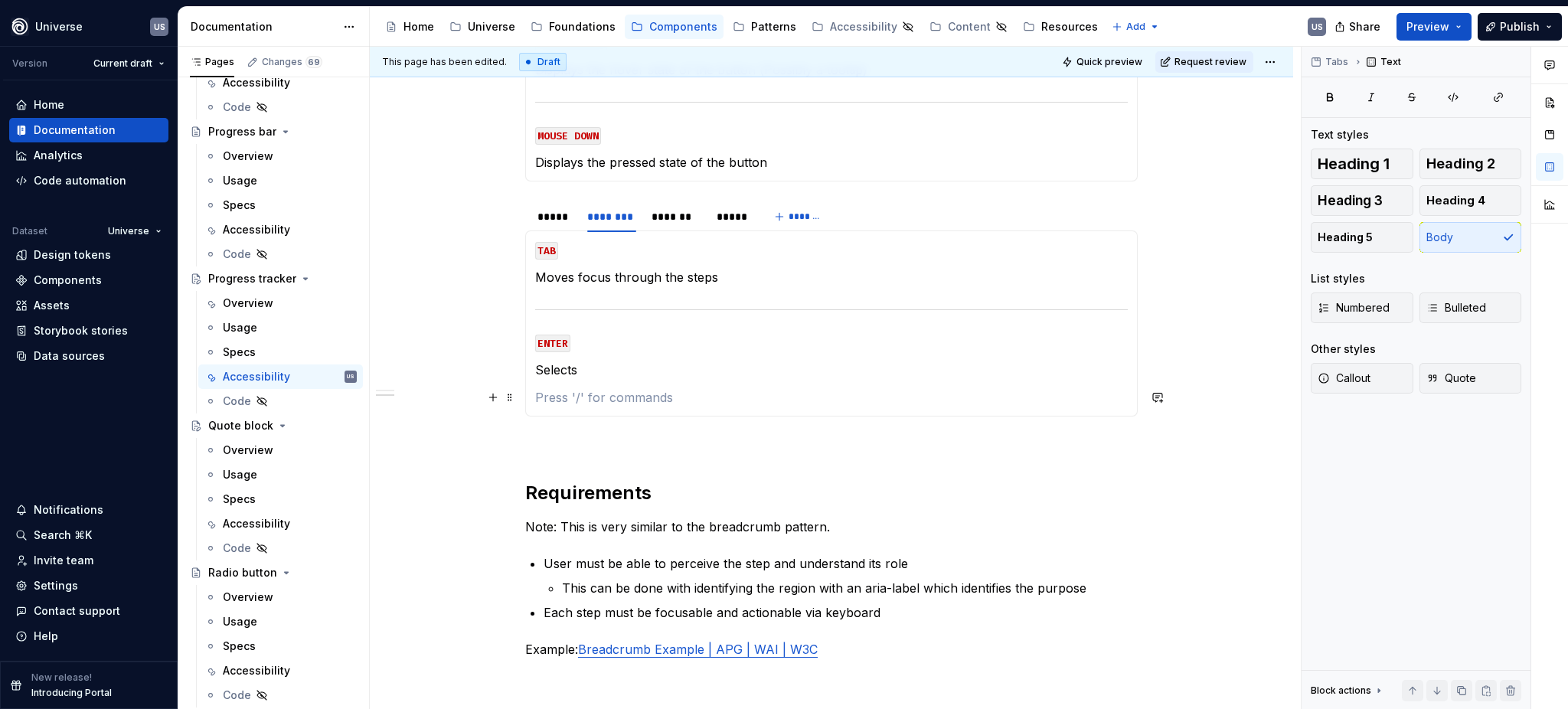
click at [559, 401] on p at bounding box center [831, 398] width 593 height 19
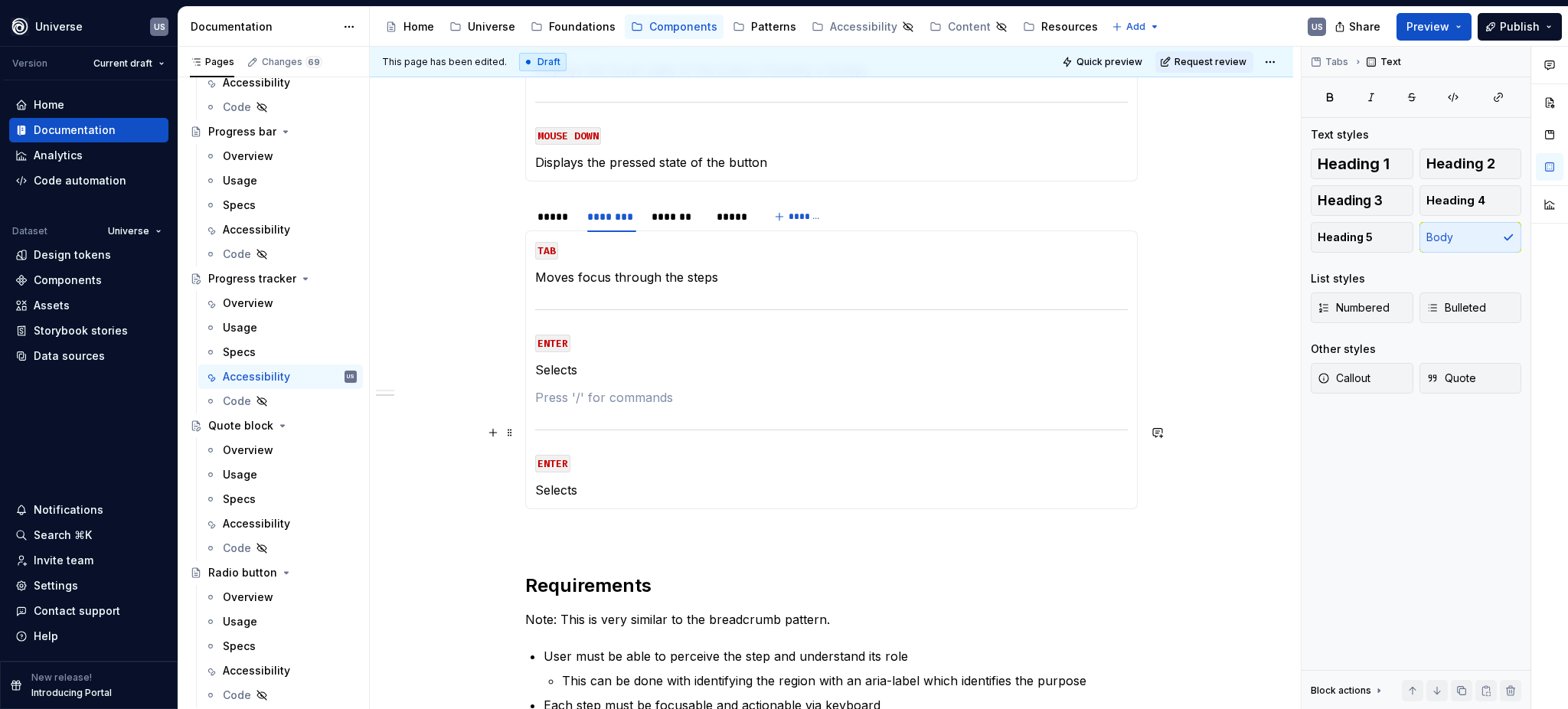
click at [580, 408] on section-item-column "TAB Moves focus through the steps ENTER Selects ENTER Selects" at bounding box center [831, 370] width 593 height 258
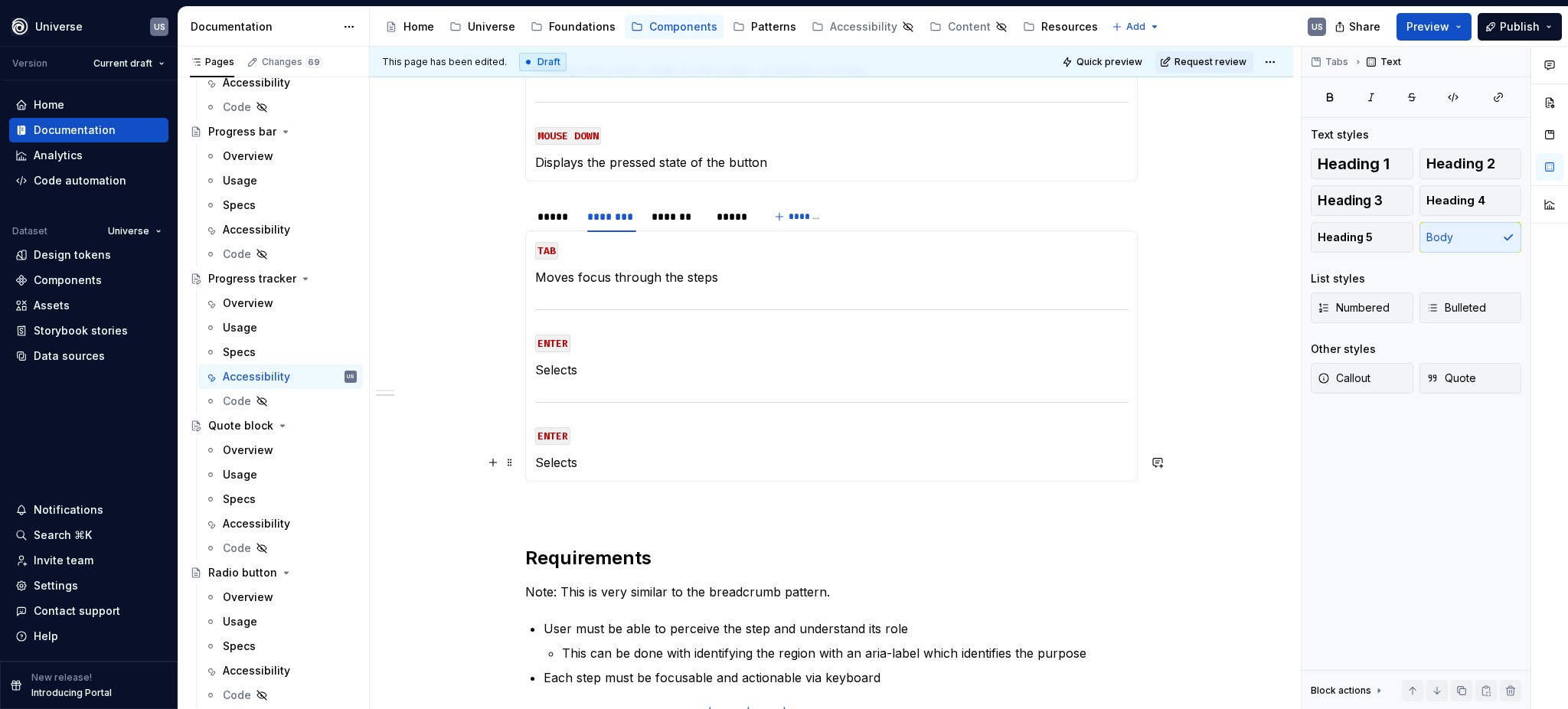
click at [611, 444] on section-item-column "TAB Moves focus through the steps ENTER Selects ENTER Selects" at bounding box center [831, 356] width 593 height 231
click at [558, 430] on code "ENTER" at bounding box center [553, 436] width 36 height 18
drag, startPoint x: 564, startPoint y: 436, endPoint x: 536, endPoint y: 436, distance: 28.0
click at [536, 436] on code "ENTER" at bounding box center [553, 436] width 36 height 18
click at [594, 460] on p "Selects" at bounding box center [831, 463] width 593 height 19
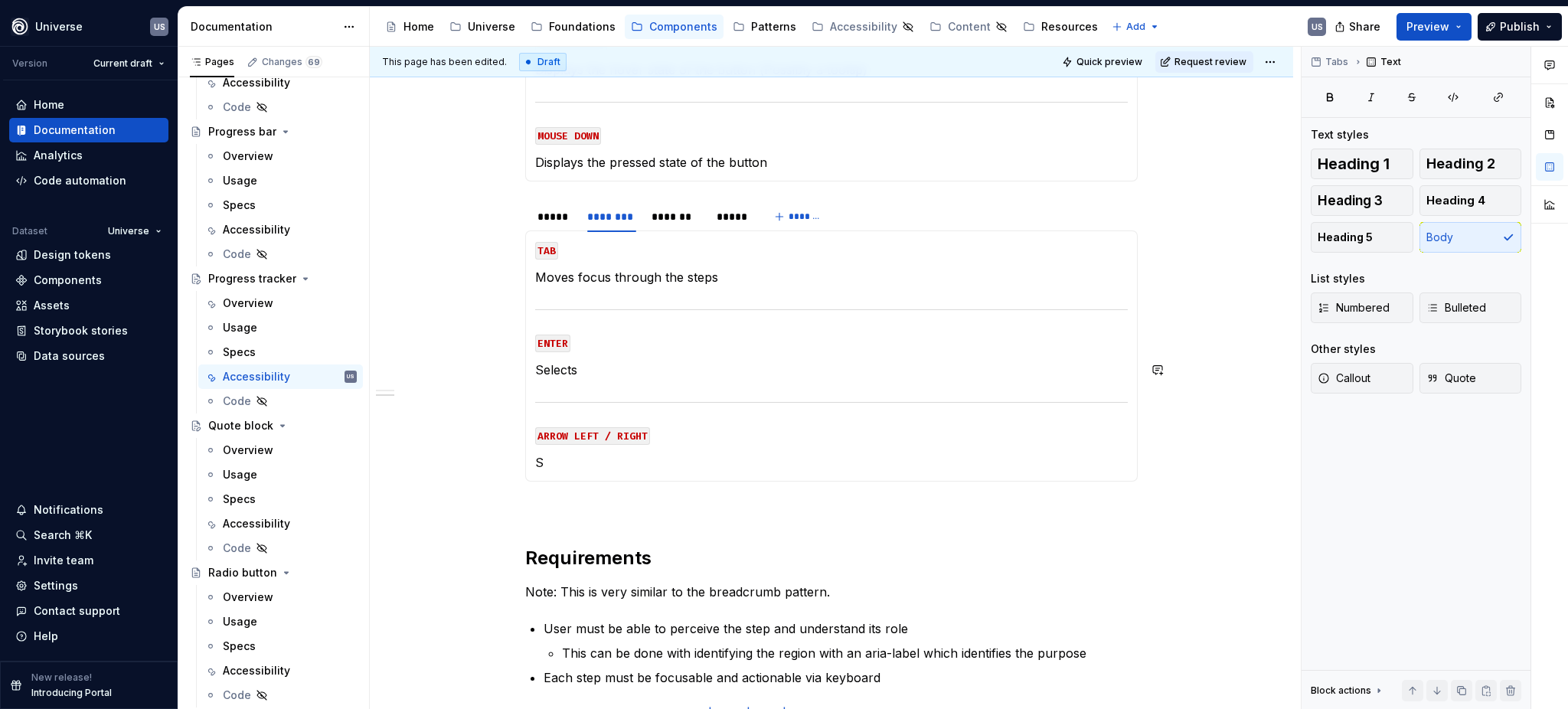
click at [615, 374] on p "Selects" at bounding box center [831, 370] width 593 height 19
click at [566, 465] on p "S" at bounding box center [831, 463] width 593 height 19
click at [675, 213] on div "*******" at bounding box center [676, 216] width 49 height 15
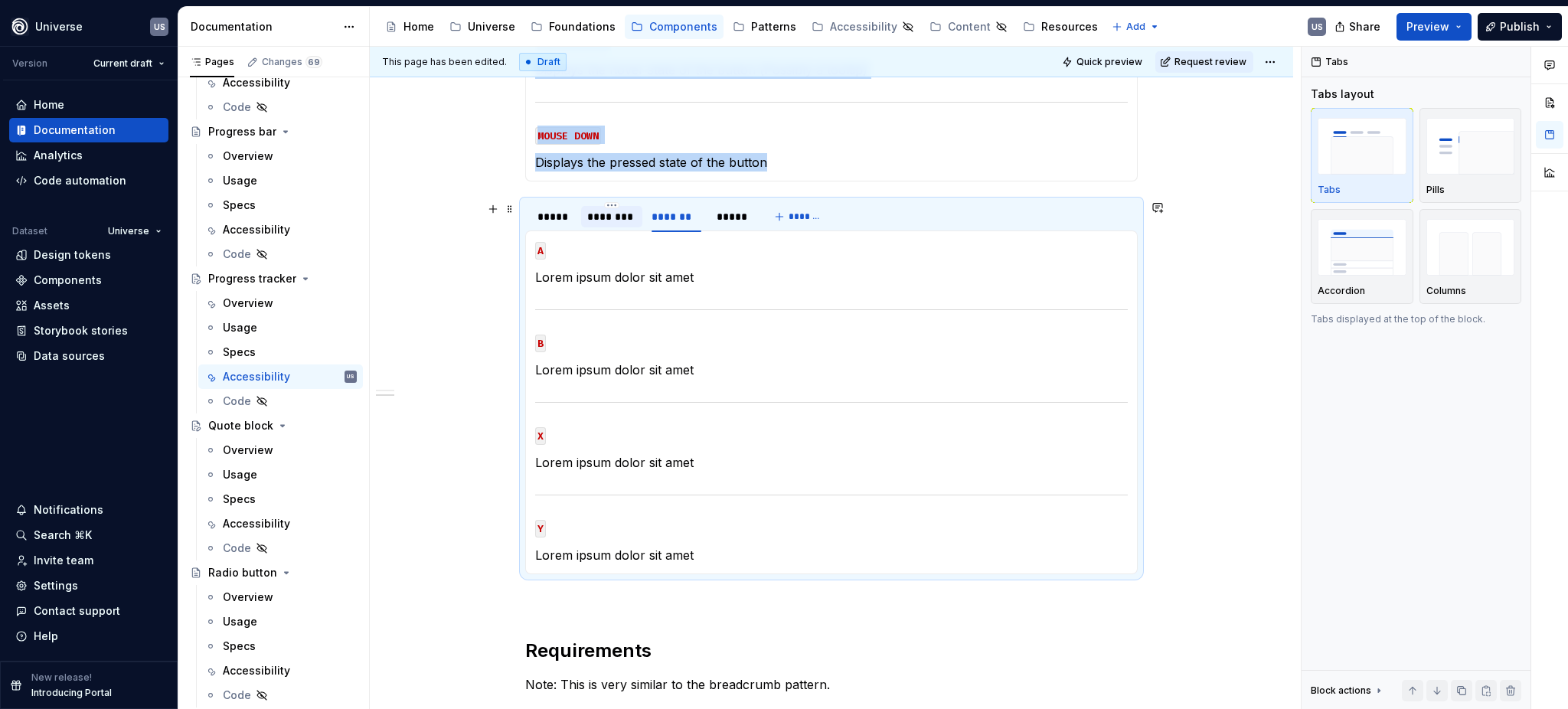
click at [616, 216] on div "********" at bounding box center [611, 216] width 49 height 15
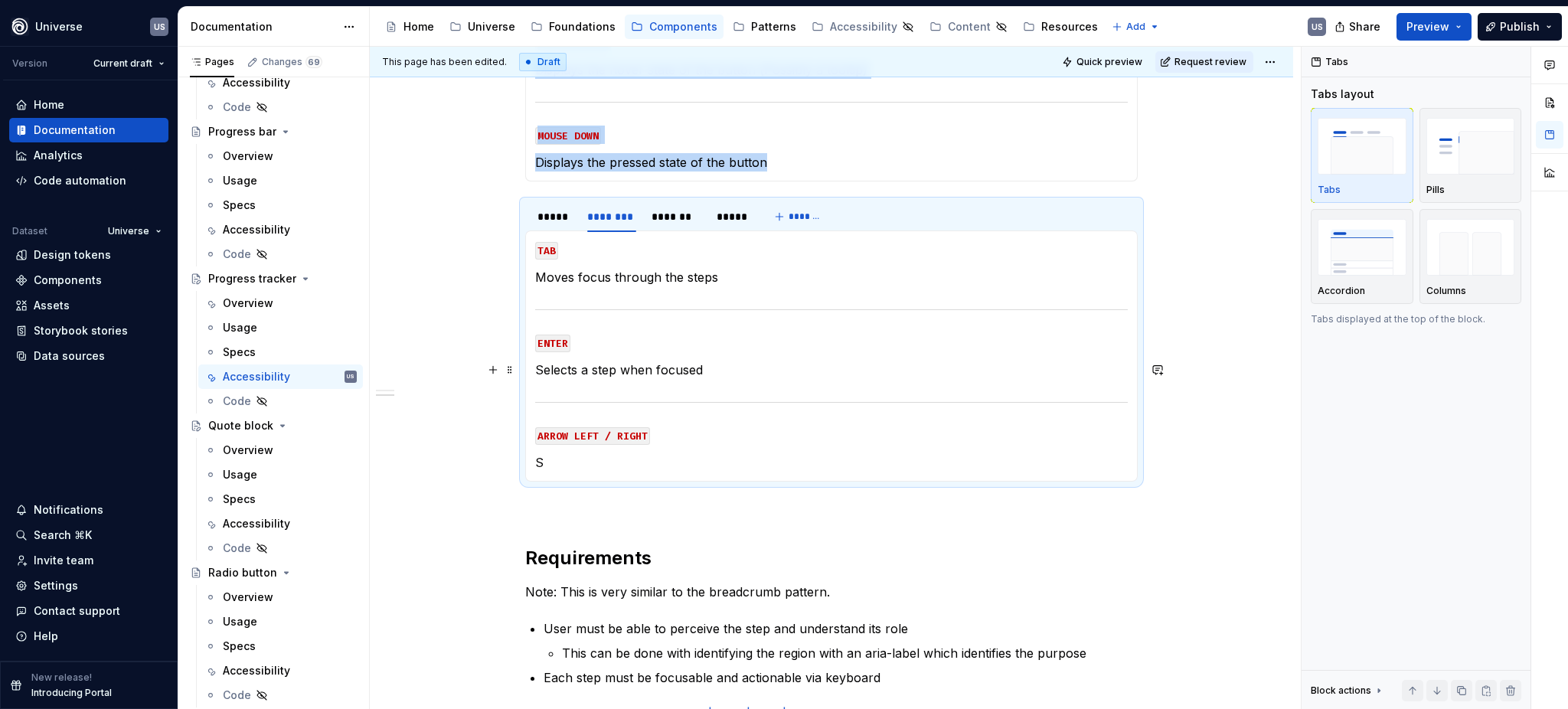
click at [666, 367] on p "Selects a step when focused" at bounding box center [831, 370] width 593 height 19
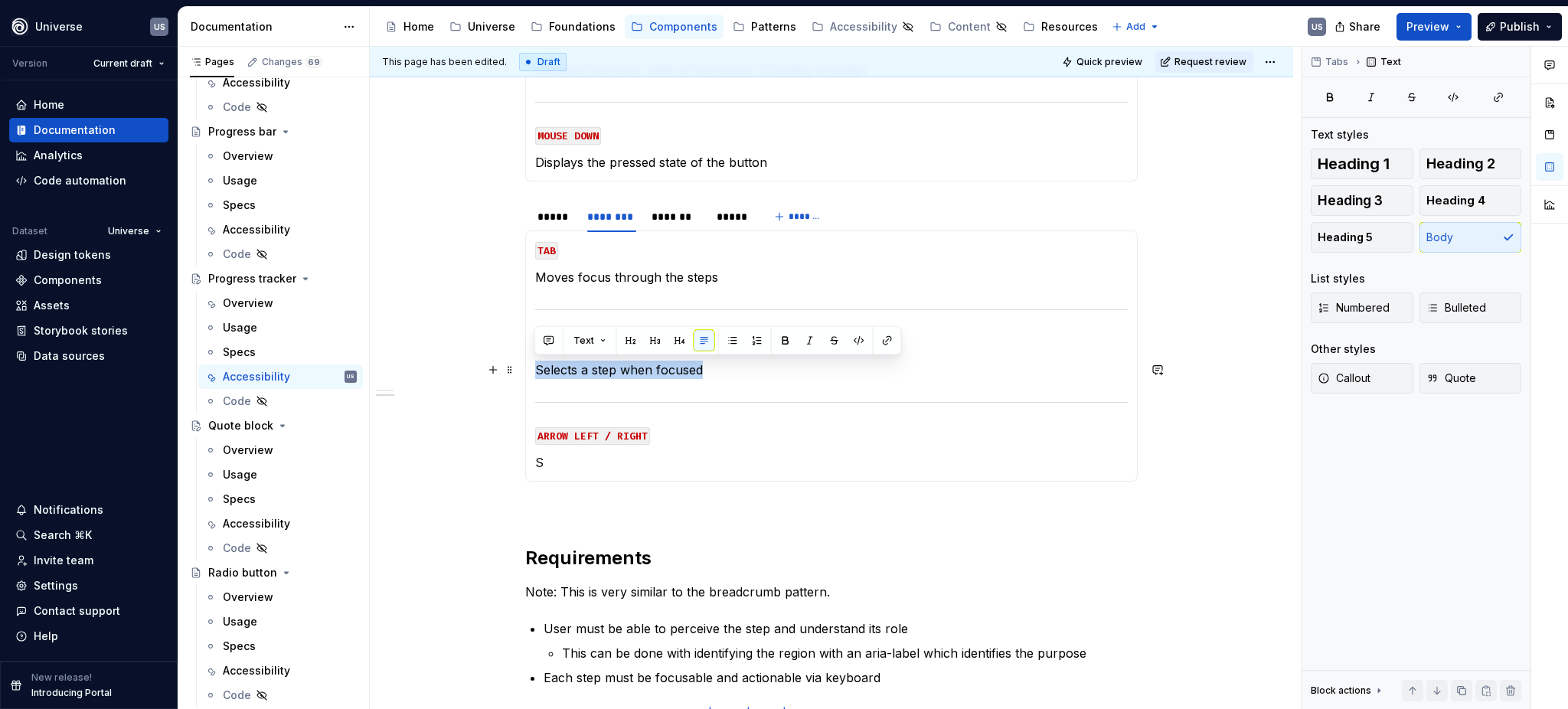
drag, startPoint x: 704, startPoint y: 368, endPoint x: 533, endPoint y: 371, distance: 171.0
click at [535, 371] on p "Selects a step when focused" at bounding box center [831, 370] width 593 height 19
copy p "Selects a step when focused"
click at [690, 214] on div "*******" at bounding box center [676, 216] width 49 height 15
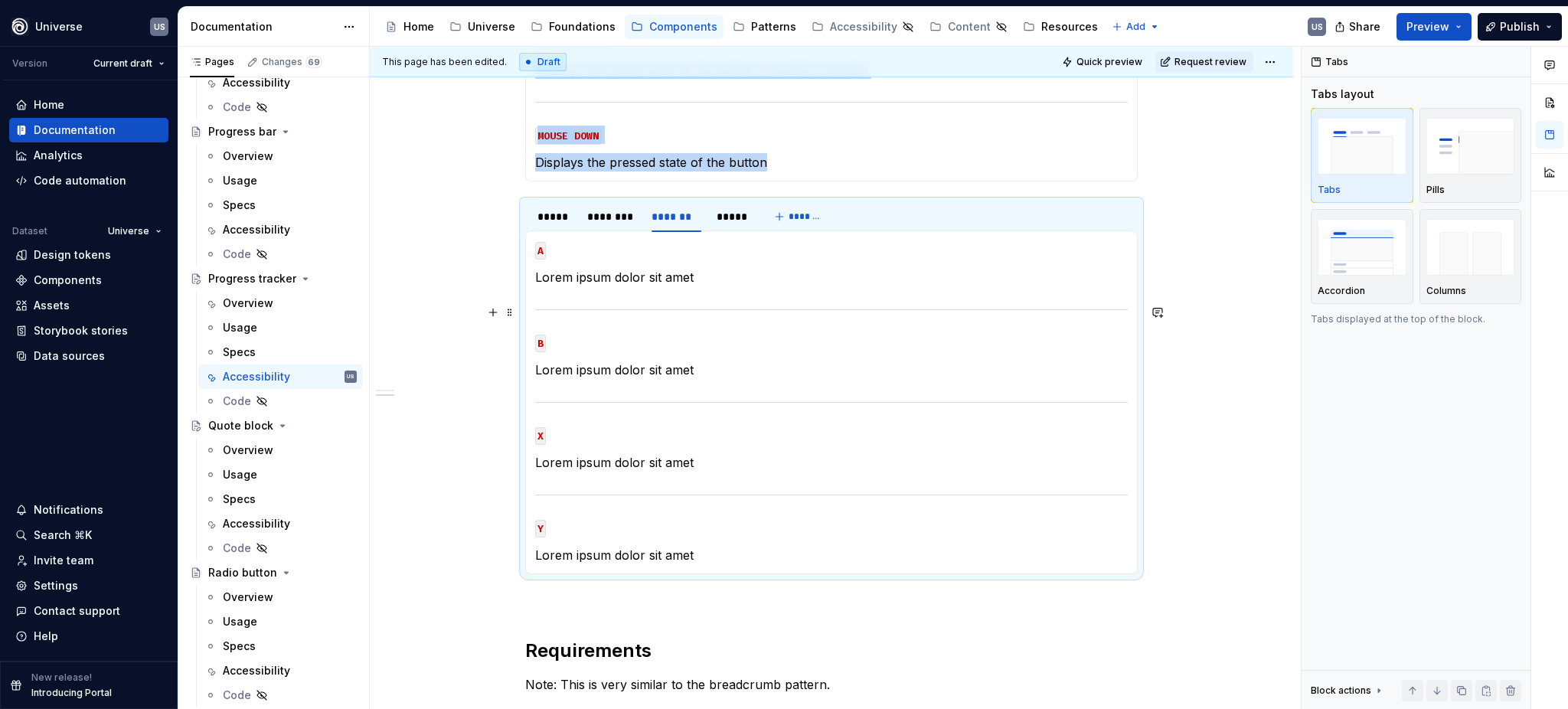
click at [667, 292] on section-item-column "A Lorem ipsum dolor sit amet B Lorem ipsum dolor sit amet X Lorem ipsum dolor s…" at bounding box center [831, 403] width 593 height 324
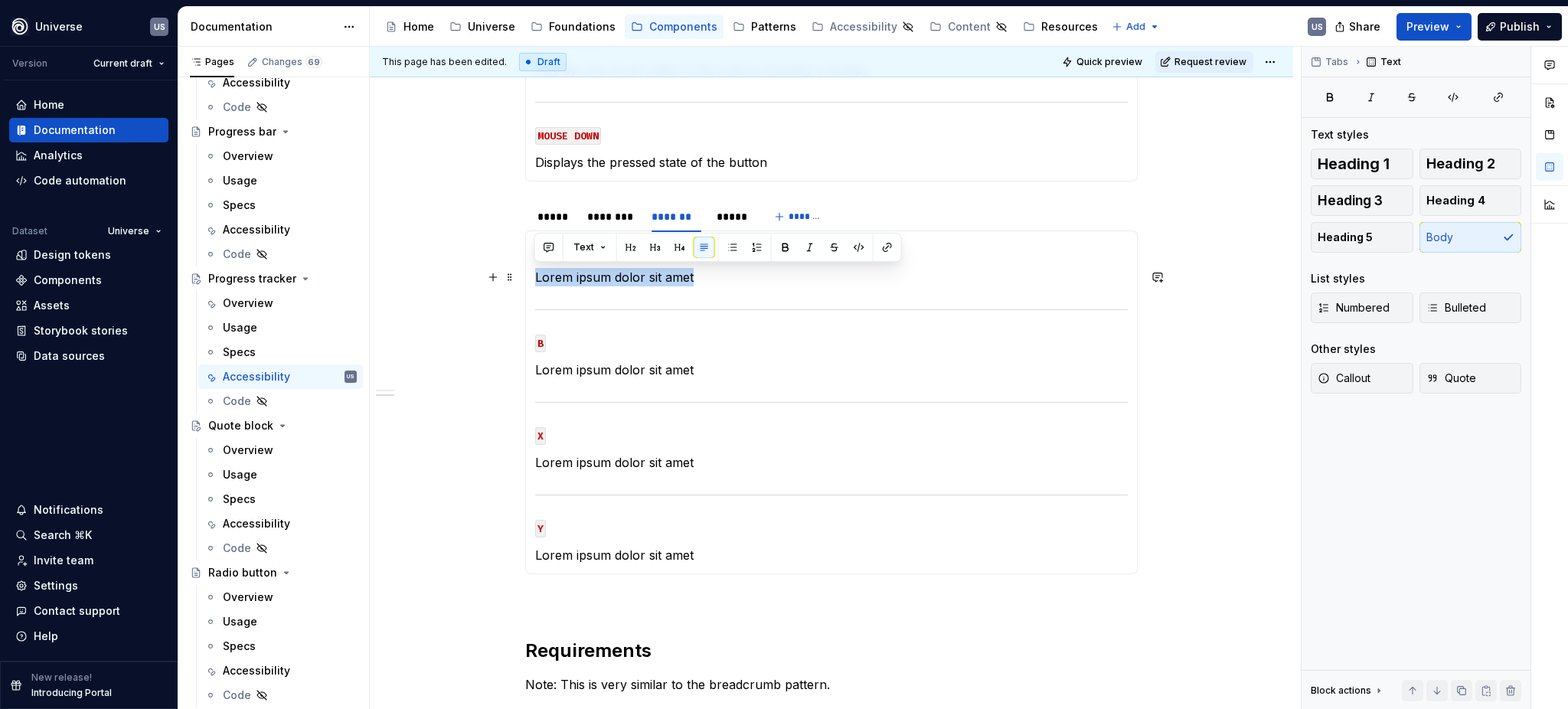
drag, startPoint x: 698, startPoint y: 278, endPoint x: 532, endPoint y: 278, distance: 166.0
click at [532, 278] on div "MOUSE CLICK Selects a step MOUSE HOVER Displays the hover state of the step MOU…" at bounding box center [831, 402] width 612 height 344
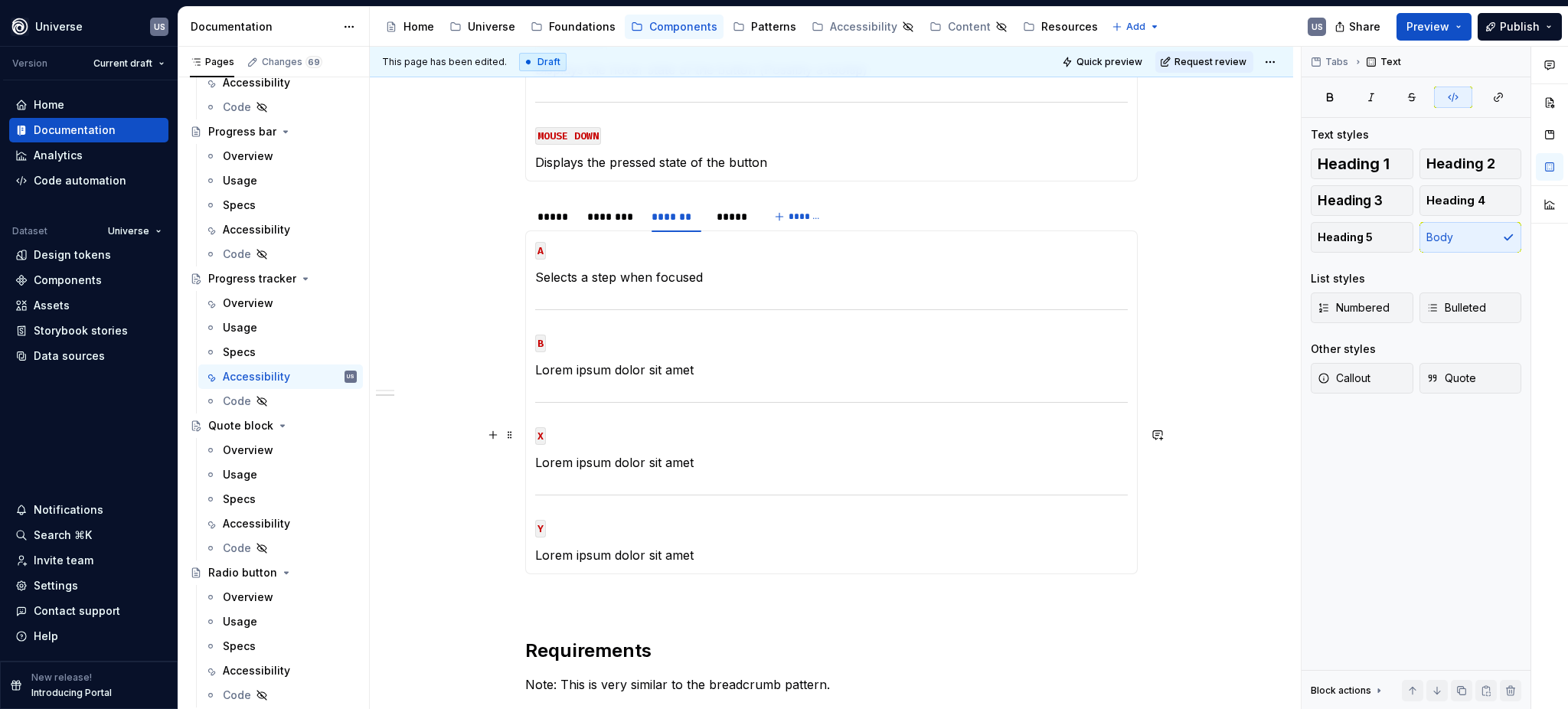
click at [537, 435] on code "X" at bounding box center [540, 436] width 10 height 18
click at [620, 460] on p "Lorem ipsum dolor sit amet" at bounding box center [831, 463] width 593 height 19
click at [668, 363] on p "Lorem ipsum dolor sit amet" at bounding box center [831, 370] width 593 height 19
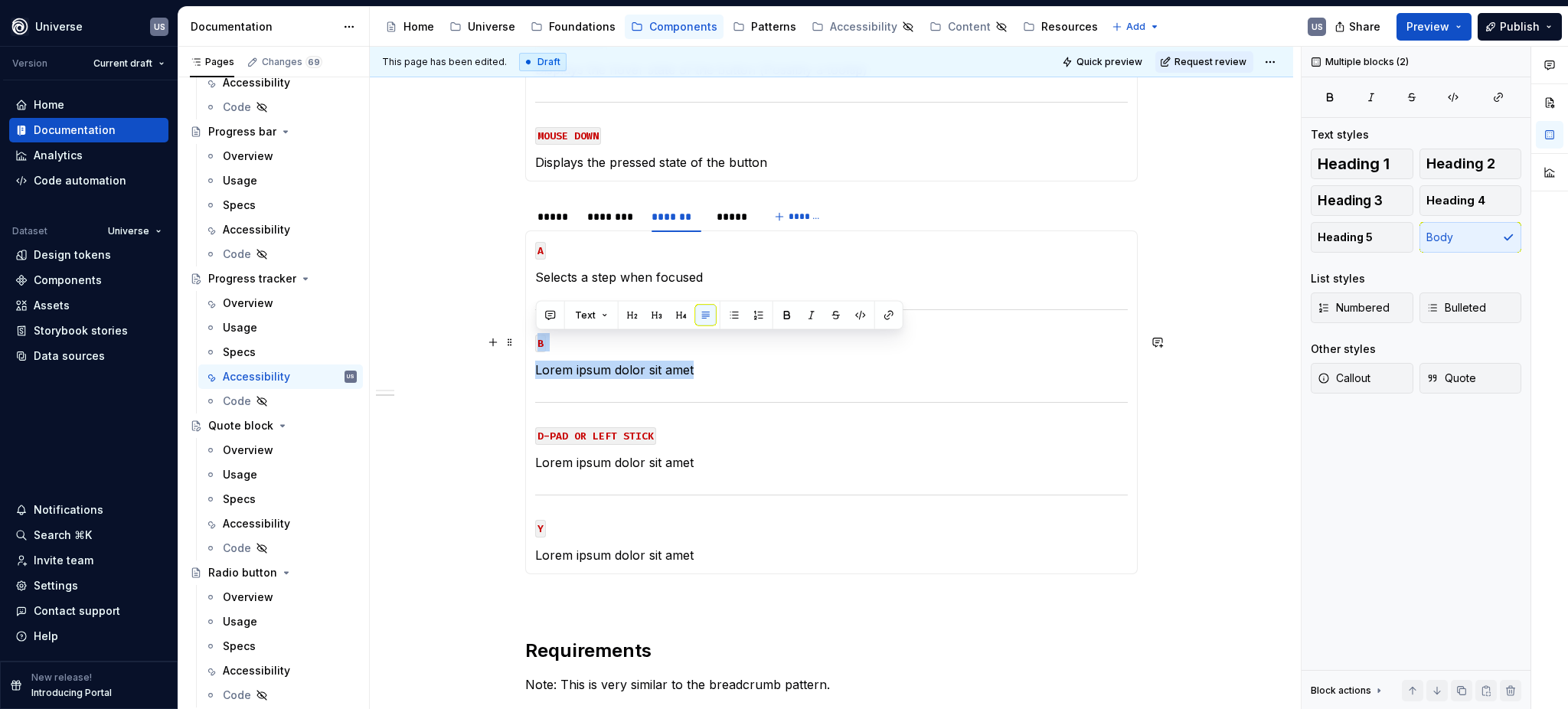
drag, startPoint x: 696, startPoint y: 364, endPoint x: 536, endPoint y: 338, distance: 162.1
click at [536, 338] on section-item-column "A Selects a step when focused B Lorem ipsum dolor sit amet D-PAD OR LEFT STICK …" at bounding box center [831, 403] width 593 height 324
click at [670, 465] on p "Lorem ipsum dolor sit amet" at bounding box center [831, 463] width 593 height 19
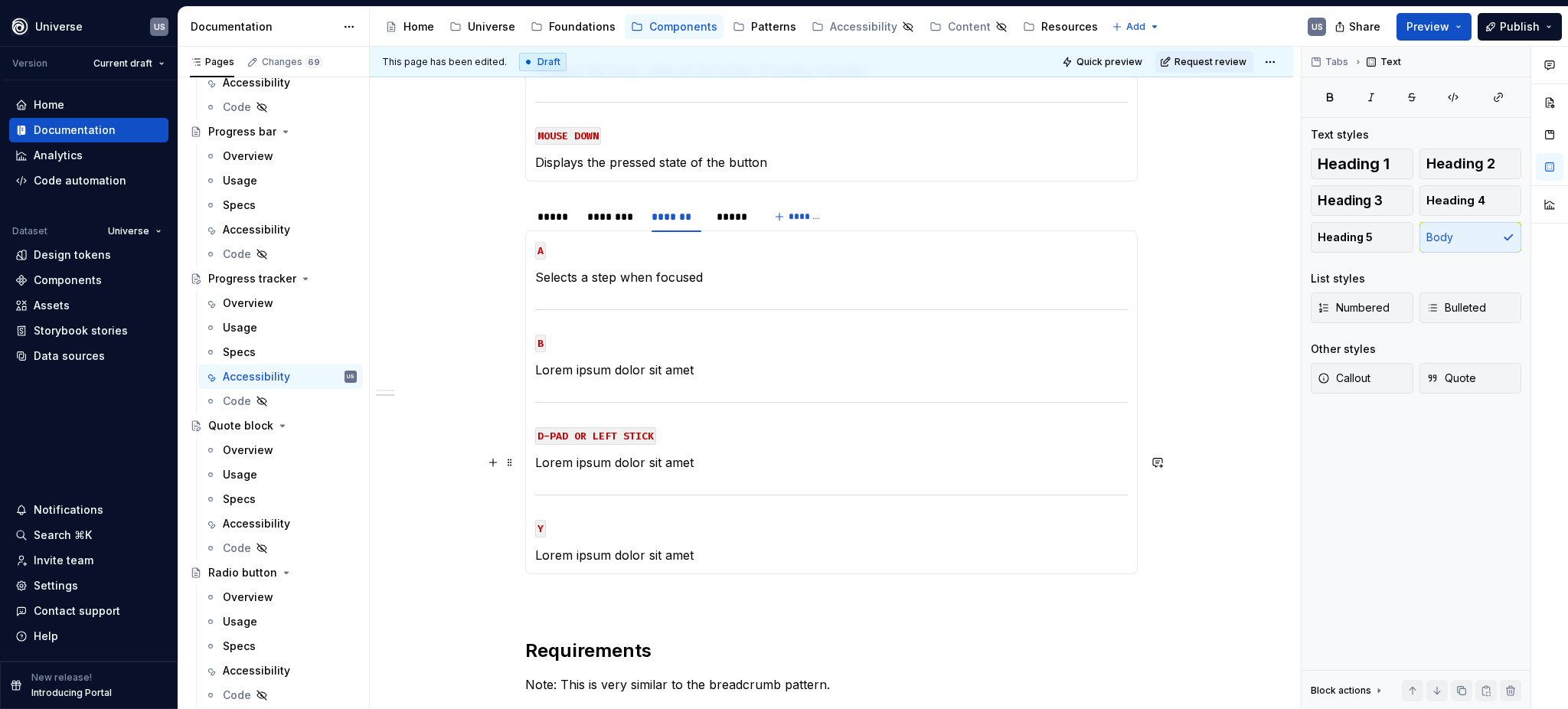
click at [700, 465] on p "Lorem ipsum dolor sit amet" at bounding box center [831, 463] width 593 height 19
click at [621, 221] on div "********" at bounding box center [611, 216] width 49 height 15
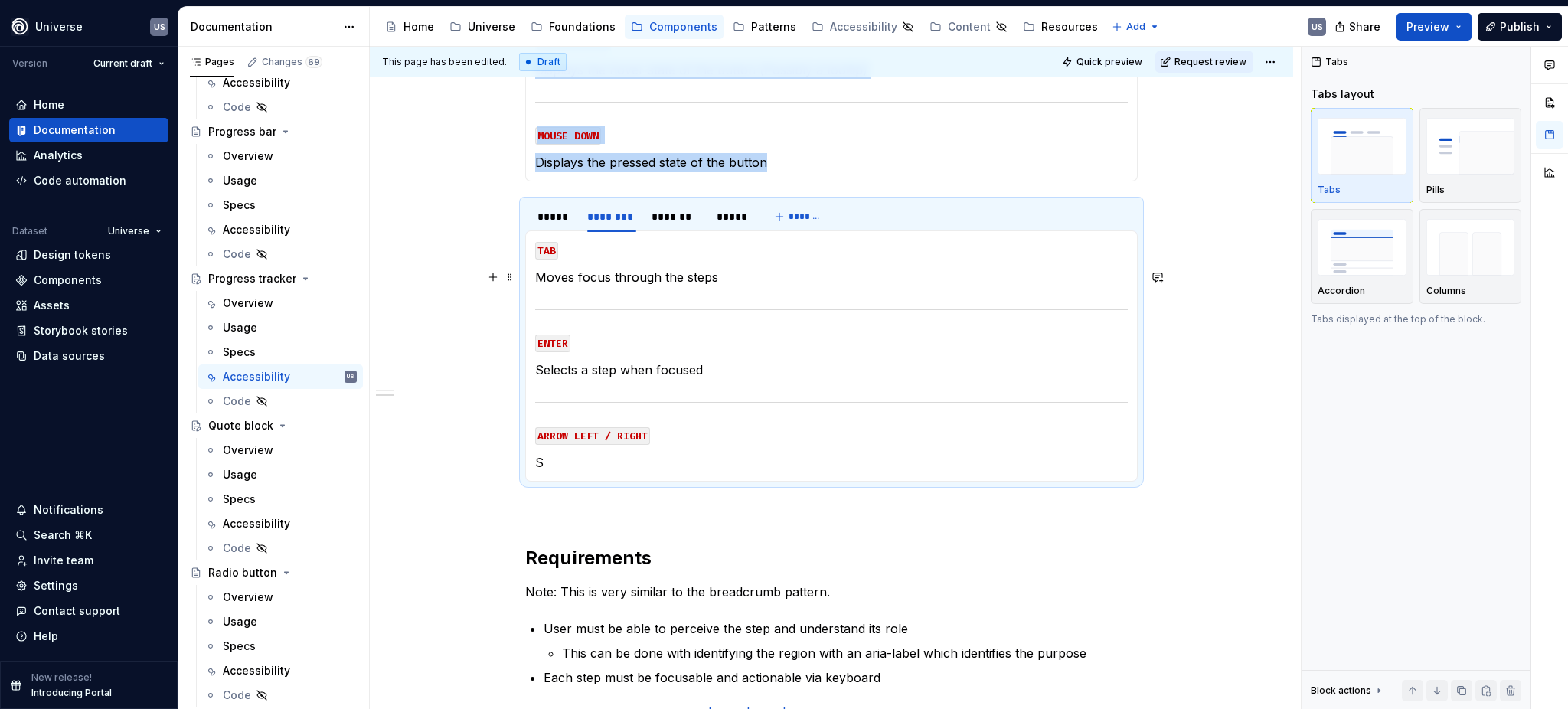
click at [662, 279] on p "Moves focus through the steps" at bounding box center [831, 277] width 593 height 19
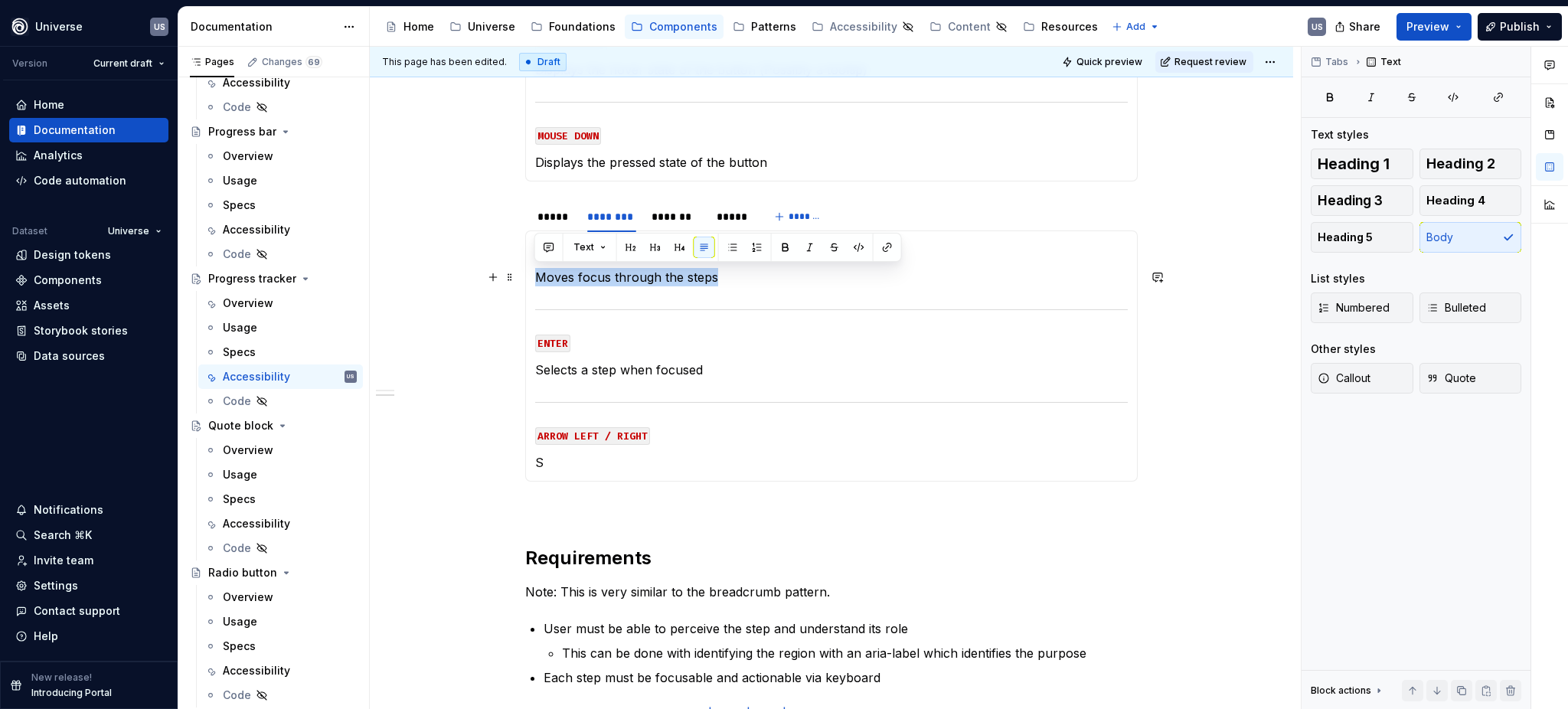
drag, startPoint x: 695, startPoint y: 279, endPoint x: 537, endPoint y: 282, distance: 158.0
click at [537, 282] on p "Moves focus through the steps" at bounding box center [831, 277] width 593 height 19
copy p "Moves focus through the steps"
click at [680, 216] on div "*******" at bounding box center [676, 216] width 49 height 15
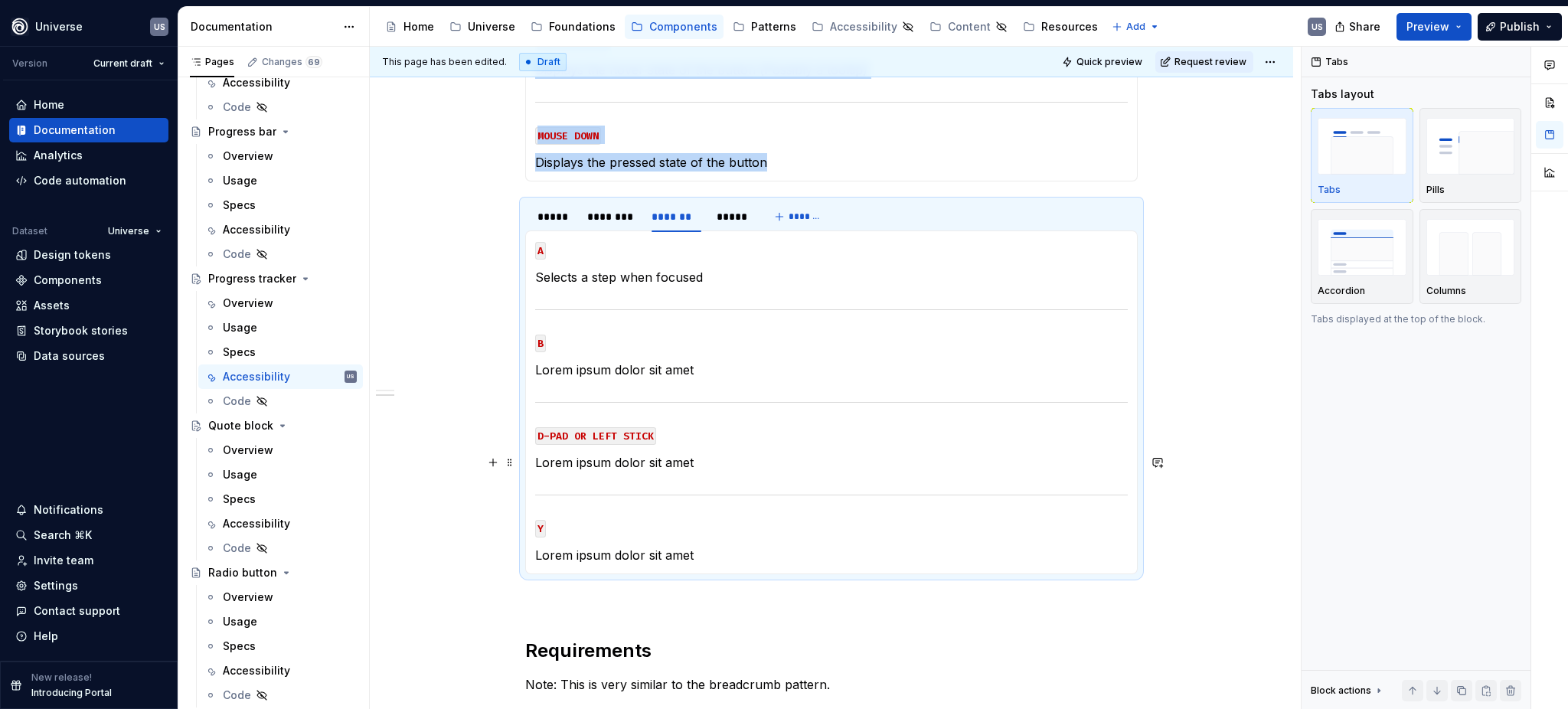
click at [648, 460] on p "Lorem ipsum dolor sit amet" at bounding box center [831, 463] width 593 height 19
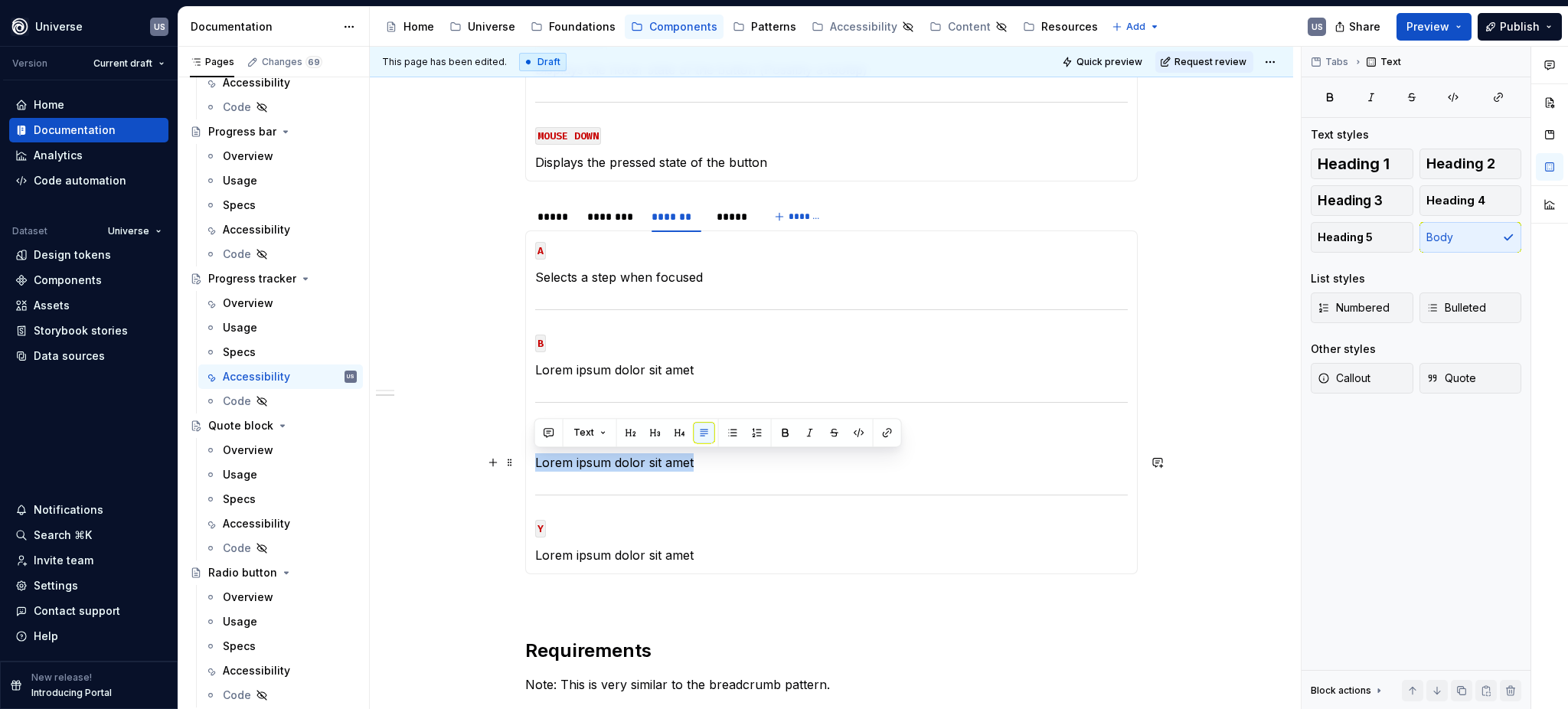
drag, startPoint x: 711, startPoint y: 465, endPoint x: 530, endPoint y: 467, distance: 181.0
click at [530, 467] on div "MOUSE CLICK Selects a step MOUSE HOVER Displays the hover state of the step MOU…" at bounding box center [831, 402] width 612 height 344
click at [765, 475] on section-item-column "A Selects a step when focused B Lorem ipsum dolor sit amet D-PAD OR LEFT STICK …" at bounding box center [831, 403] width 593 height 324
click at [714, 549] on p "Lorem ipsum dolor sit amet" at bounding box center [831, 555] width 593 height 19
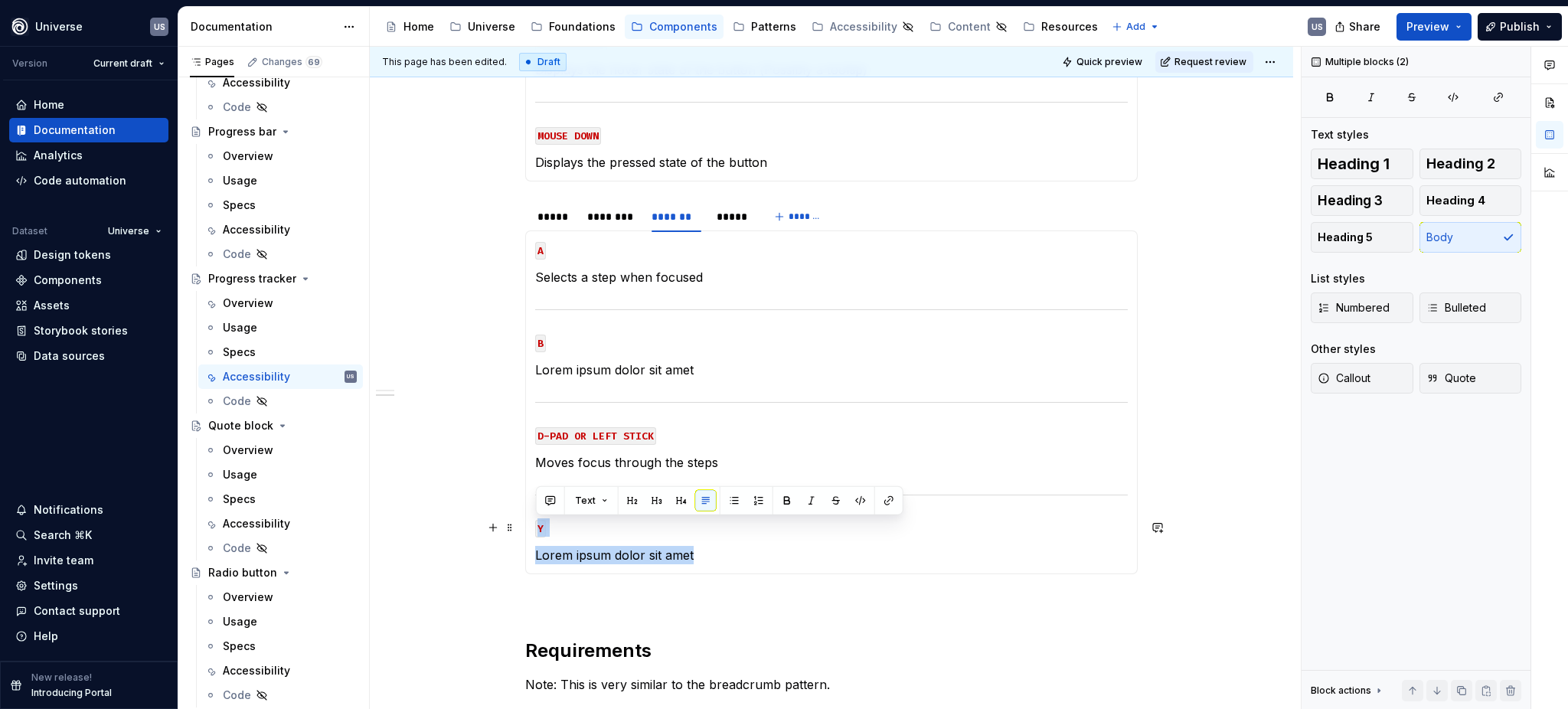
drag, startPoint x: 703, startPoint y: 554, endPoint x: 535, endPoint y: 524, distance: 170.7
click at [535, 524] on section-item-column "A Selects a step when focused B Lorem ipsum dolor sit amet D-PAD OR LEFT STICK …" at bounding box center [831, 403] width 593 height 324
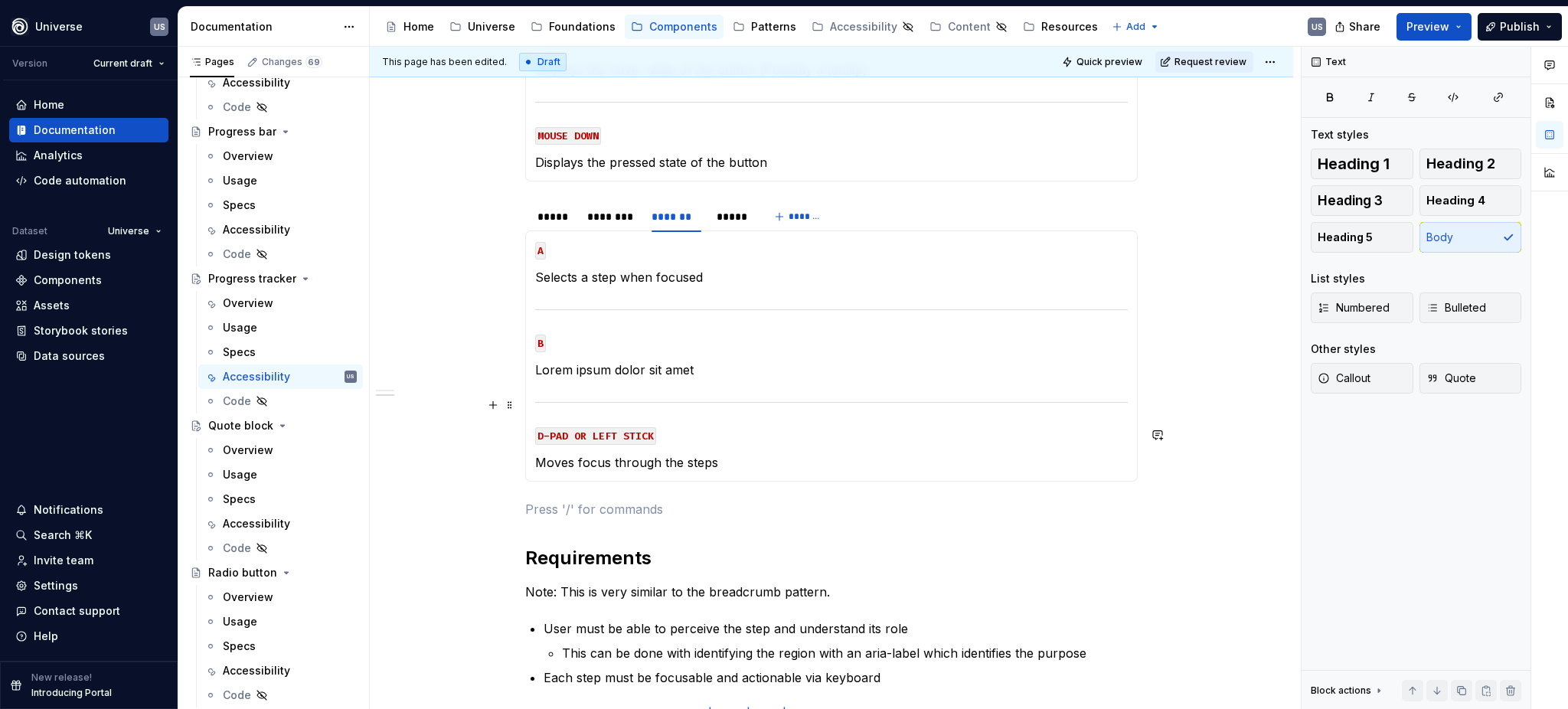
click at [728, 390] on section-item-column "A Selects a step when focused B Lorem ipsum dolor sit amet D-PAD OR LEFT STICK …" at bounding box center [831, 356] width 593 height 231
click at [686, 274] on p "Selects a step when focused" at bounding box center [831, 277] width 593 height 19
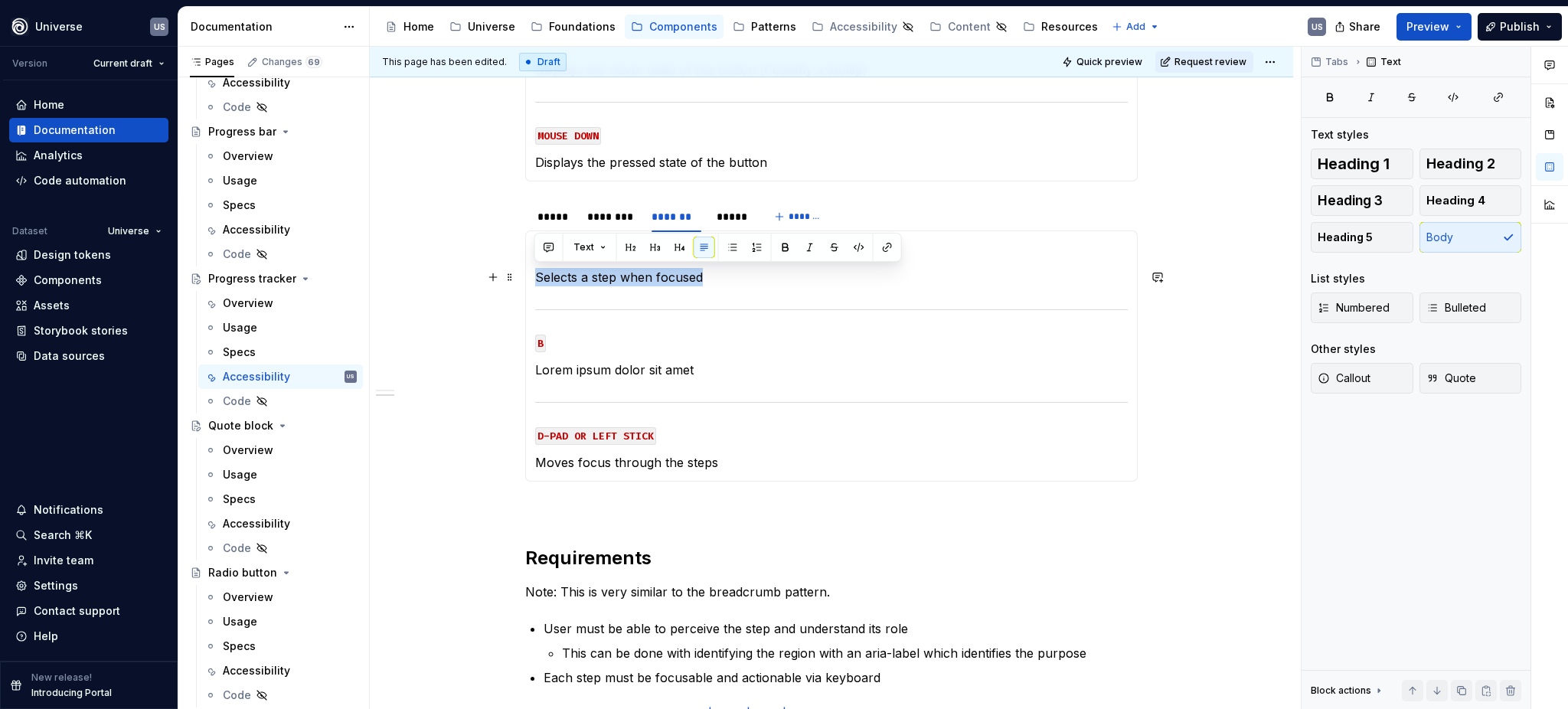
drag, startPoint x: 704, startPoint y: 278, endPoint x: 532, endPoint y: 284, distance: 172.1
click at [532, 284] on div "MOUSE CLICK Selects a step MOUSE HOVER Displays the hover state of the step MOU…" at bounding box center [831, 356] width 612 height 251
copy p "Selects a step when focused"
click at [727, 221] on div "*****" at bounding box center [732, 216] width 32 height 15
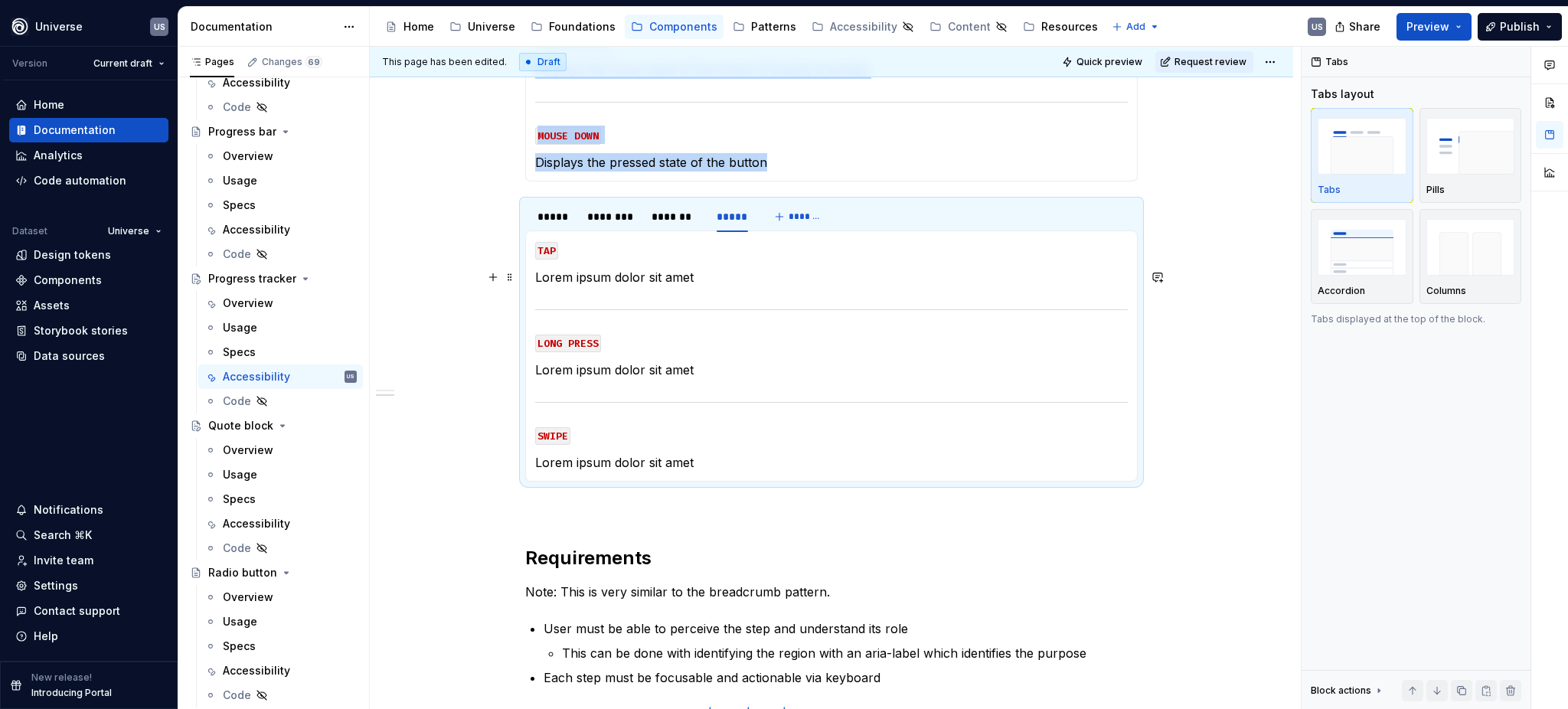
click at [653, 284] on p "Lorem ipsum dolor sit amet" at bounding box center [831, 277] width 593 height 19
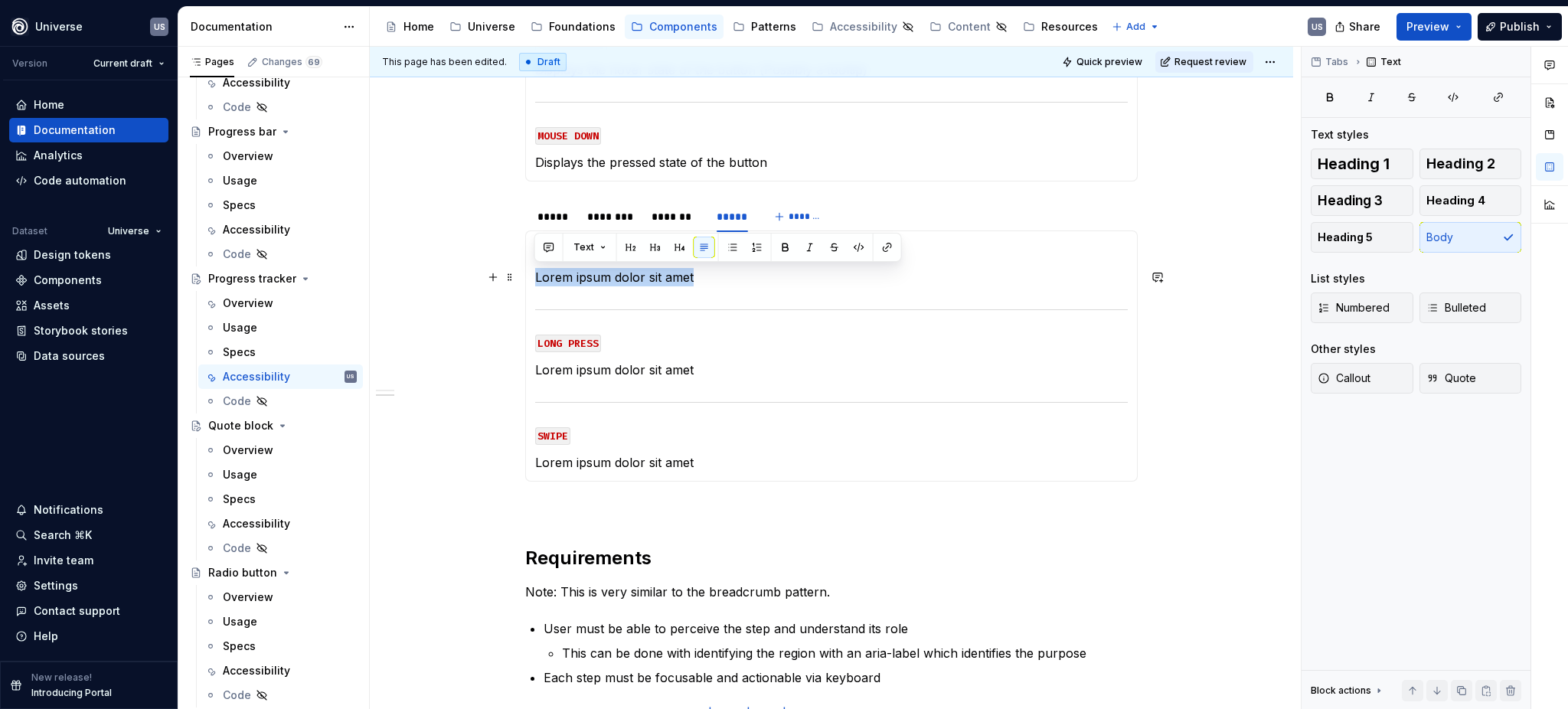
drag, startPoint x: 709, startPoint y: 277, endPoint x: 534, endPoint y: 276, distance: 175.0
click at [535, 276] on p "Lorem ipsum dolor sit amet" at bounding box center [831, 277] width 593 height 19
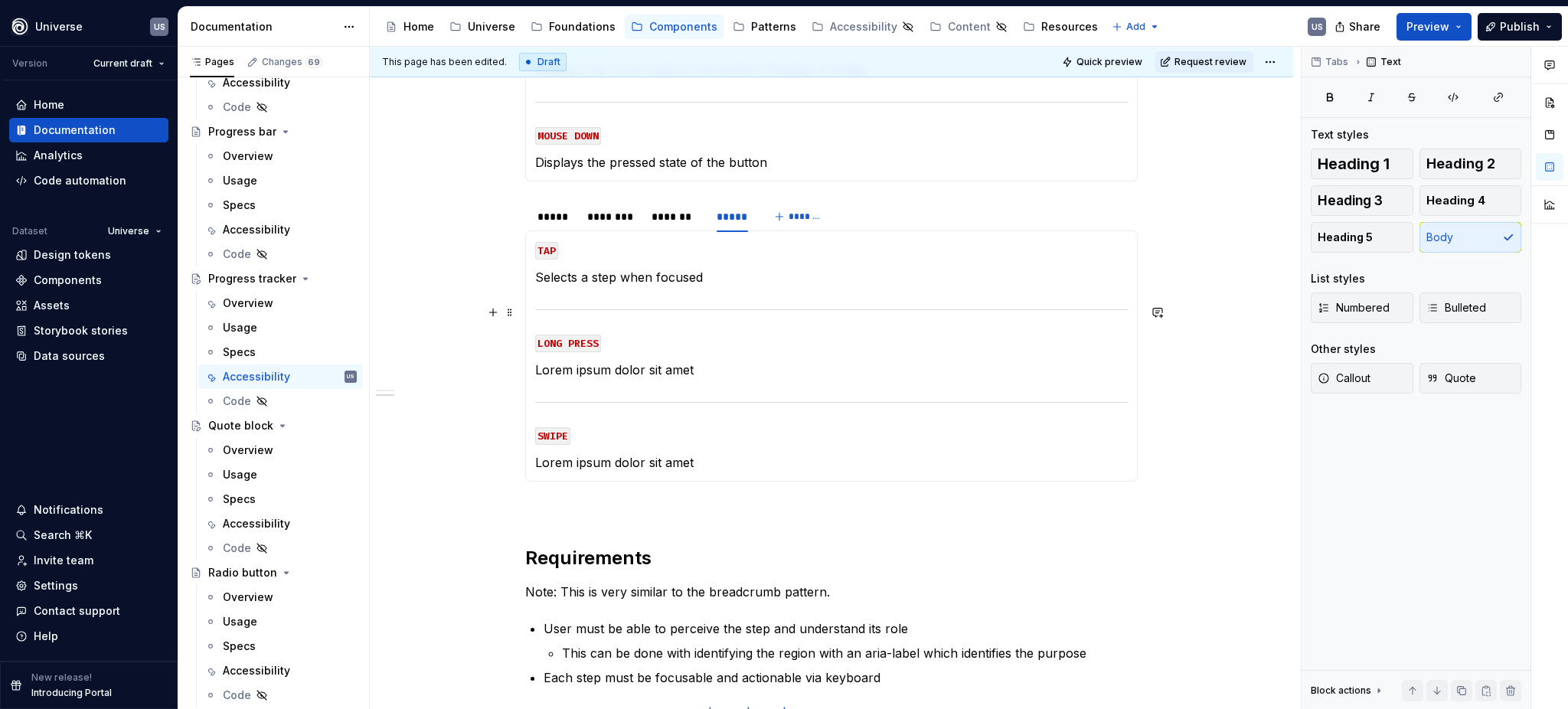
click at [677, 285] on p "Selects a step when focused" at bounding box center [831, 277] width 593 height 19
drag, startPoint x: 621, startPoint y: 277, endPoint x: 779, endPoint y: 309, distance: 161.2
click at [779, 309] on section-item-column "TAP Selects a step when focused LONG PRESS Lorem ipsum dolor sit amet SWIPE Lor…" at bounding box center [831, 356] width 593 height 231
click at [707, 357] on section-item-column "TAP Selects a step LONG PRESS Lorem ipsum dolor sit amet SWIPE Lorem ipsum dolo…" at bounding box center [831, 356] width 593 height 231
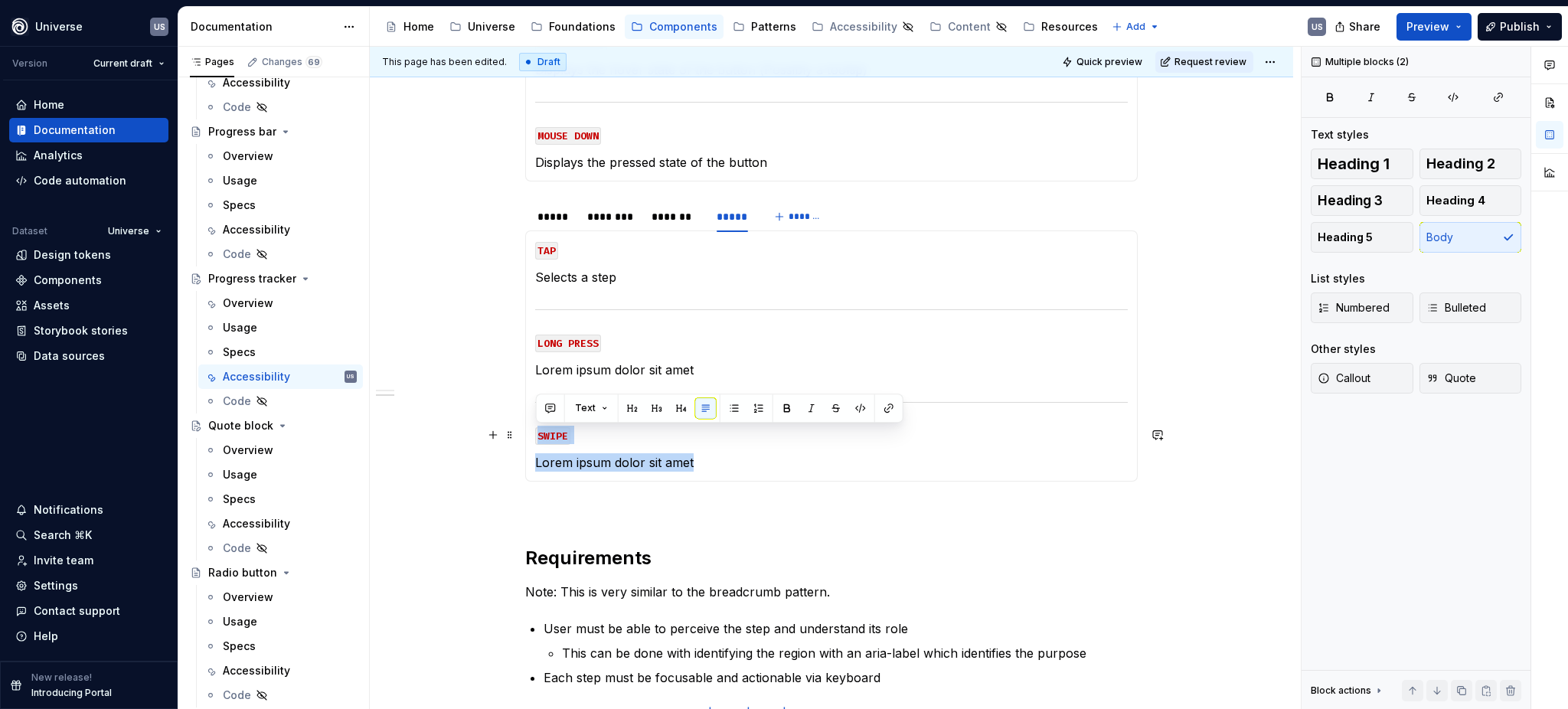
drag, startPoint x: 708, startPoint y: 462, endPoint x: 535, endPoint y: 427, distance: 176.5
click at [535, 427] on section-item-column "TAP Selects a step LONG PRESS Lorem ipsum dolor sit amet SWIPE Lorem ipsum dolo…" at bounding box center [831, 356] width 593 height 231
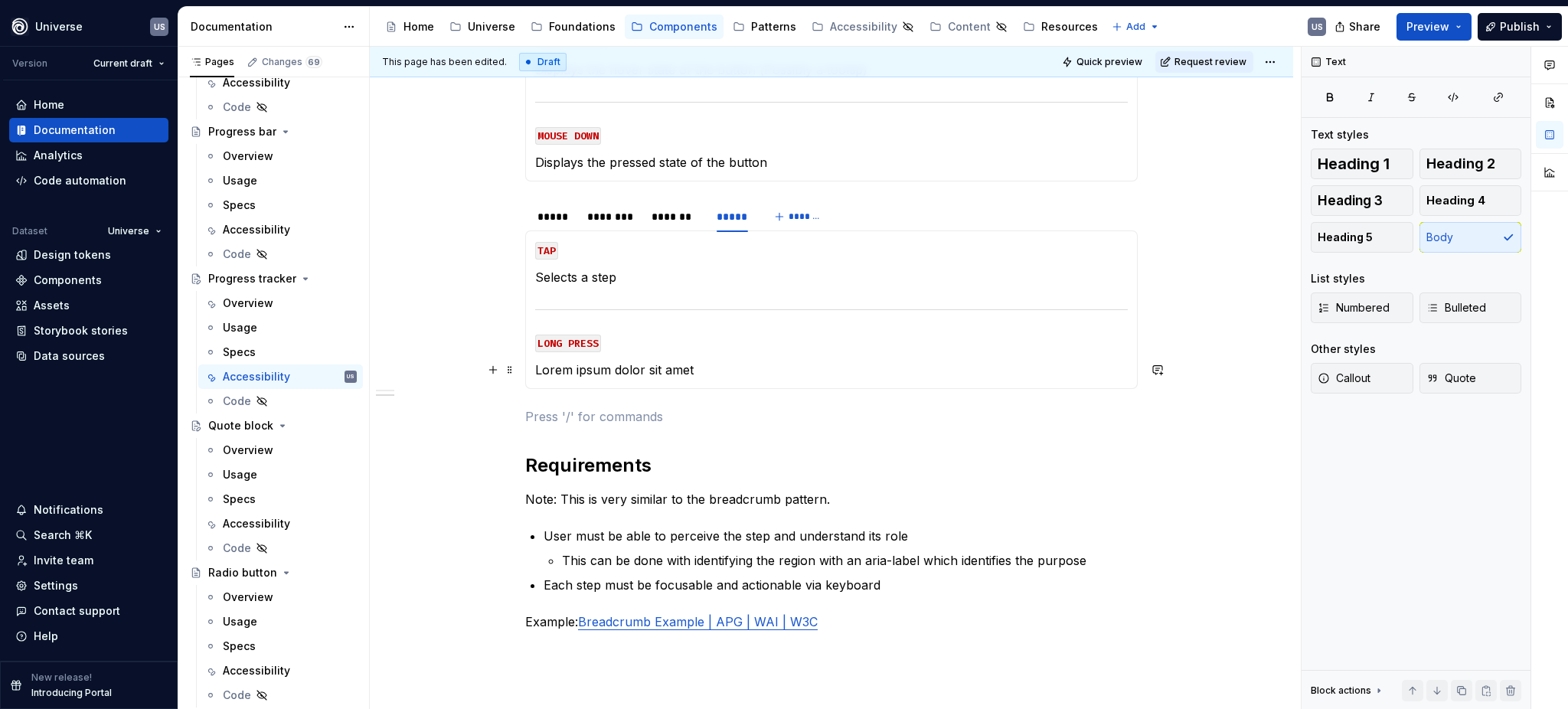
click at [696, 372] on p "Lorem ipsum dolor sit amet" at bounding box center [831, 370] width 593 height 19
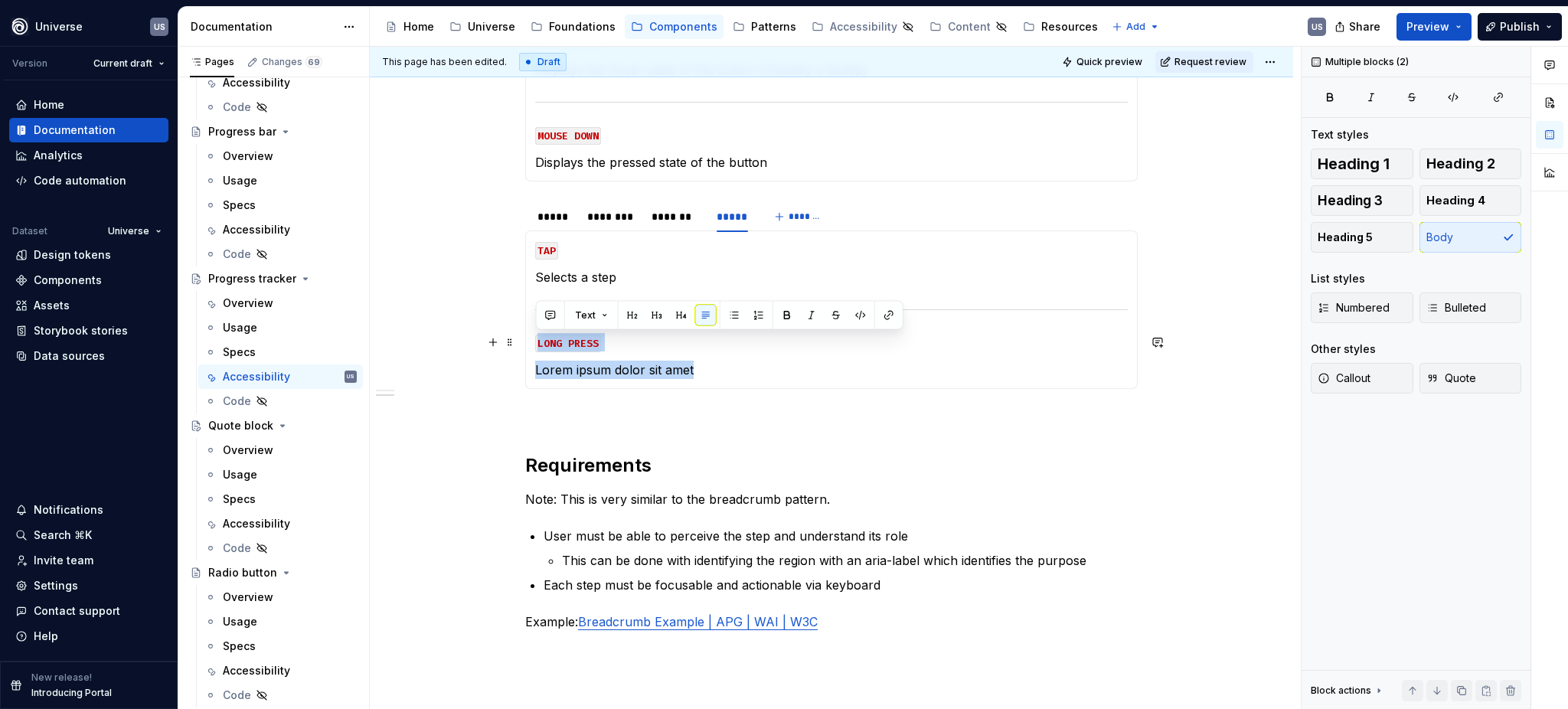
drag, startPoint x: 702, startPoint y: 368, endPoint x: 535, endPoint y: 335, distance: 170.2
click at [535, 335] on section-item-column "TAP Selects a step LONG PRESS Lorem ipsum dolor sit amet" at bounding box center [831, 310] width 593 height 139
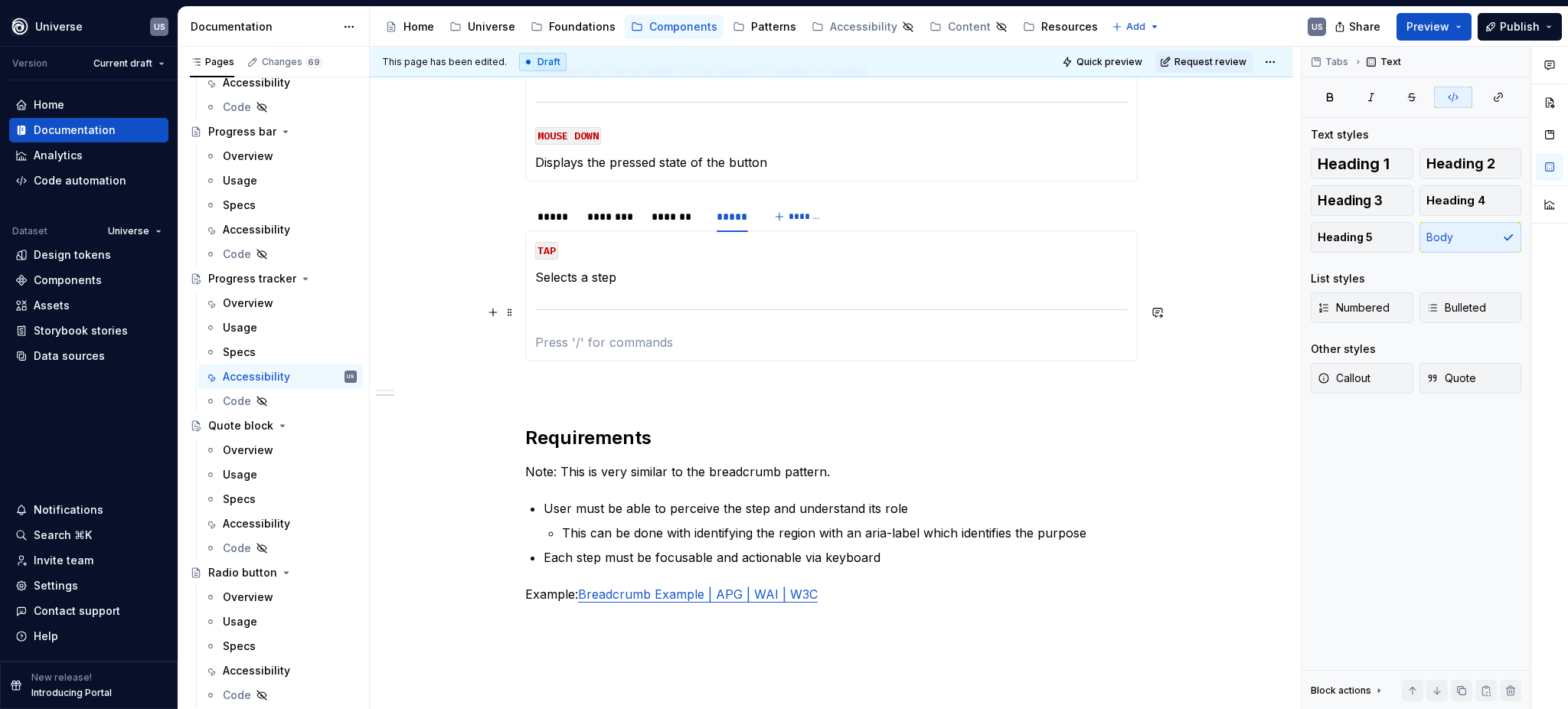
click at [599, 310] on div at bounding box center [831, 309] width 593 height 10
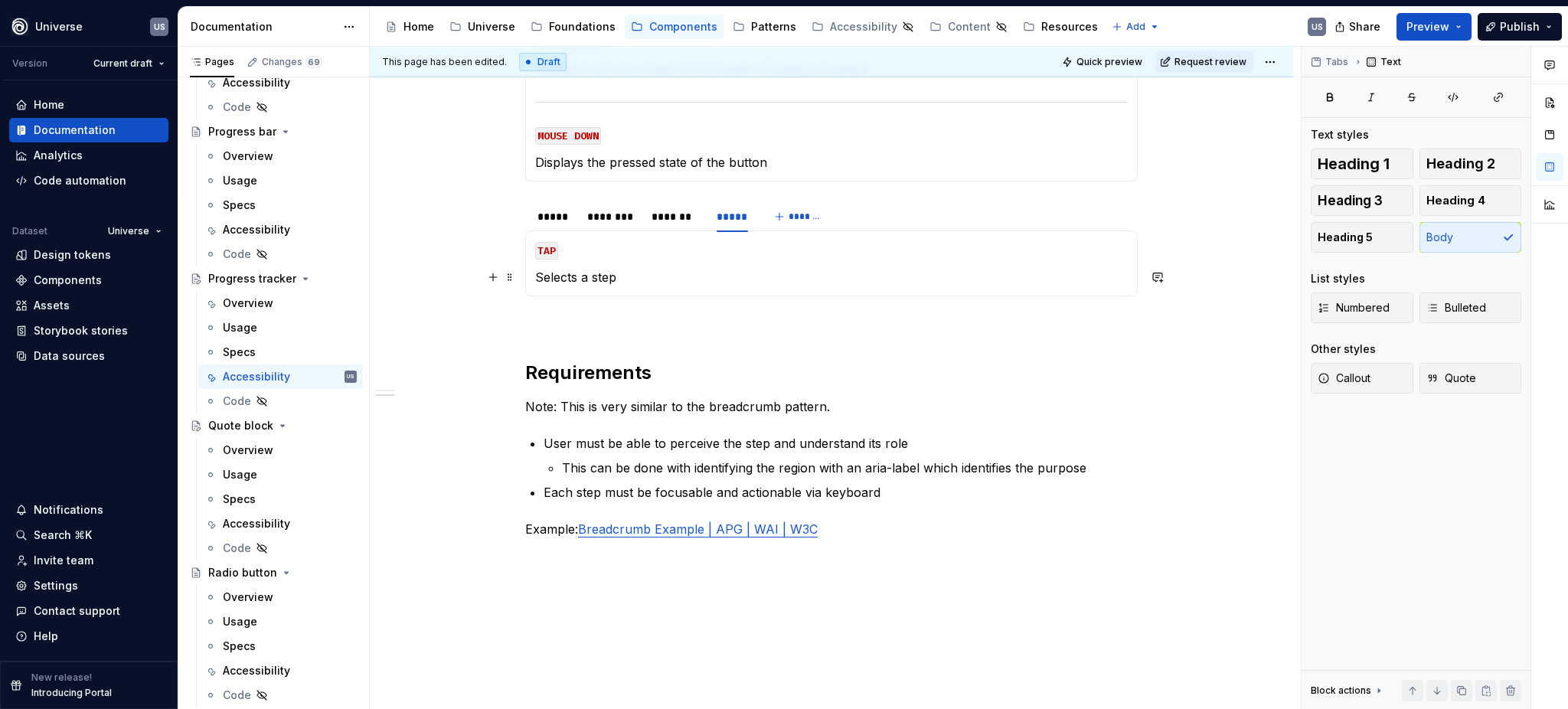
click at [672, 282] on p "Selects a step" at bounding box center [831, 277] width 593 height 19
click at [546, 214] on div "*****" at bounding box center [554, 216] width 35 height 15
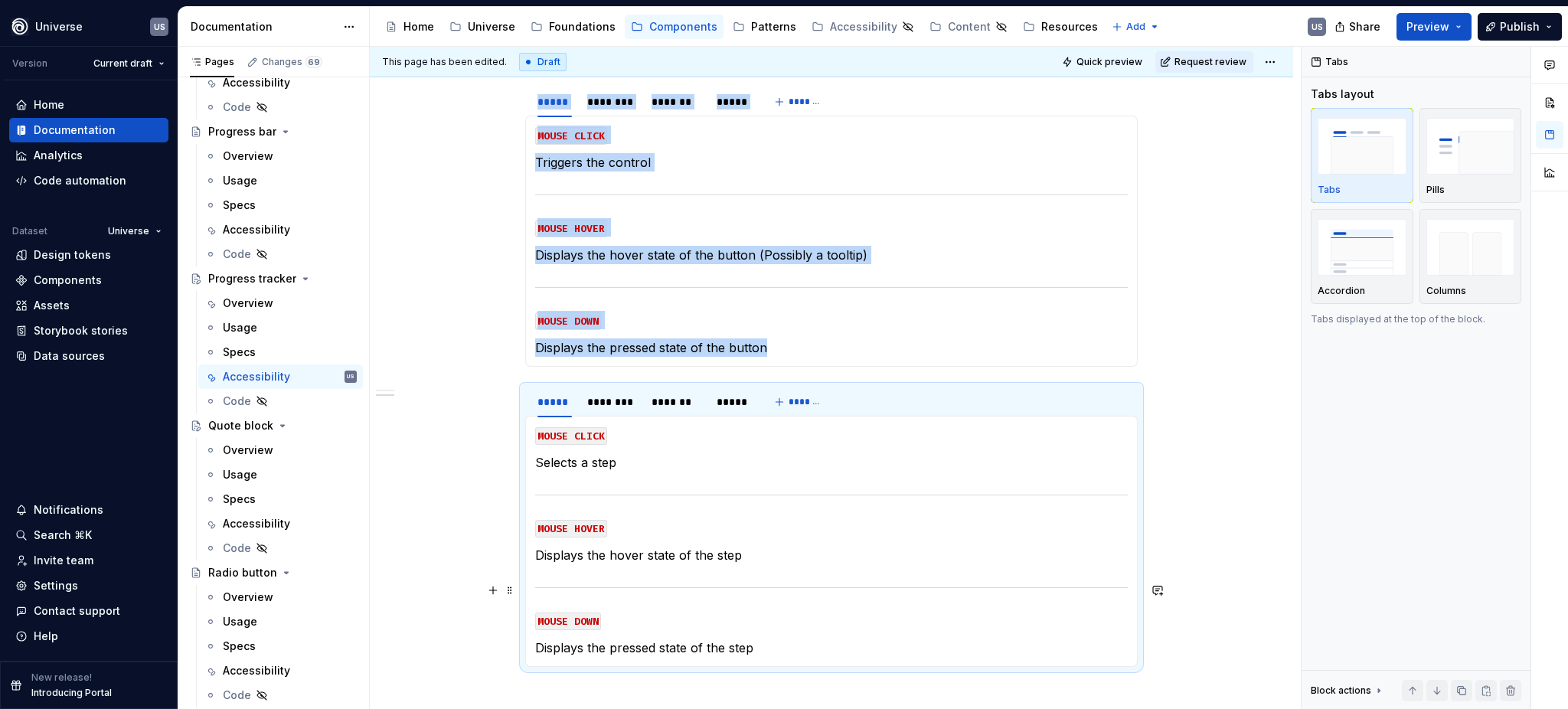
scroll to position [309, 0]
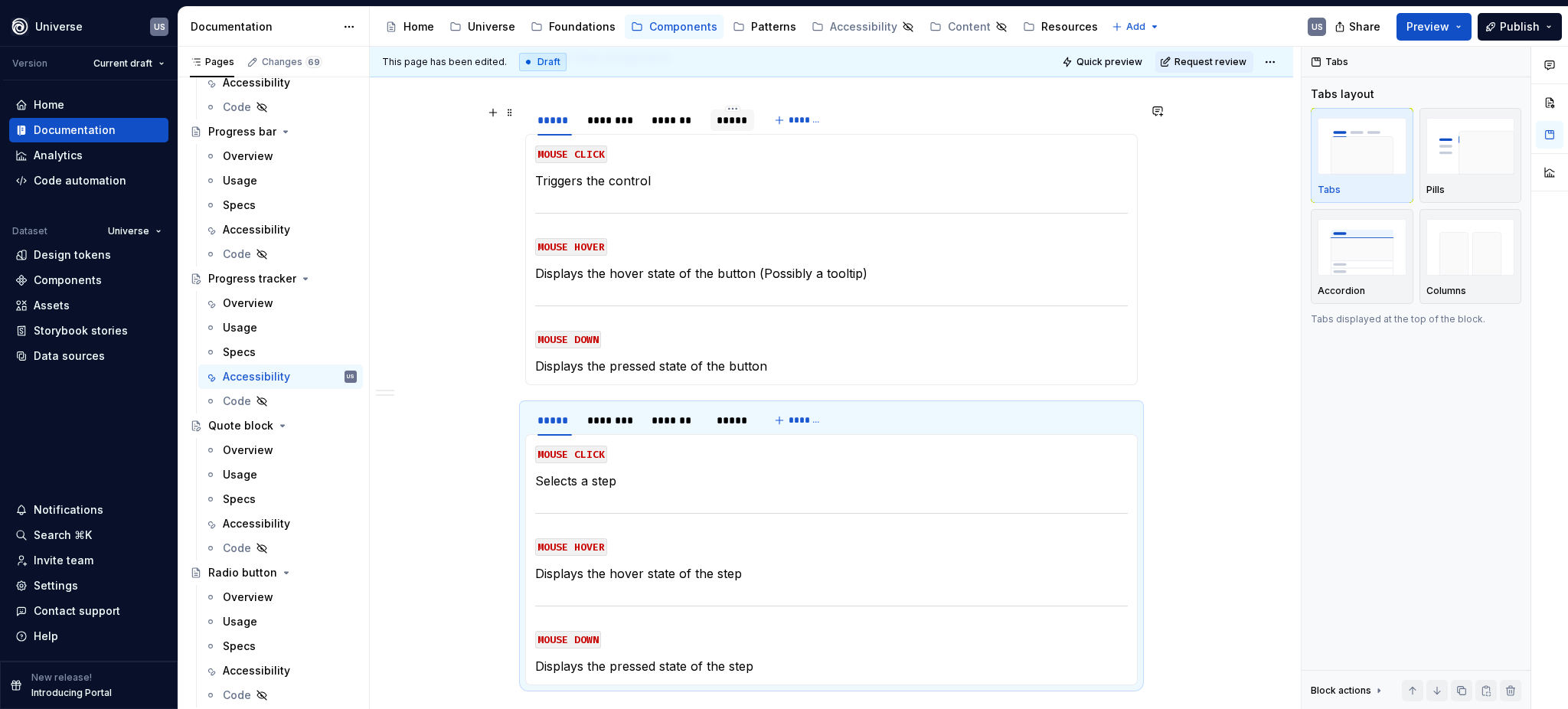
click at [718, 124] on div "*****" at bounding box center [732, 120] width 32 height 15
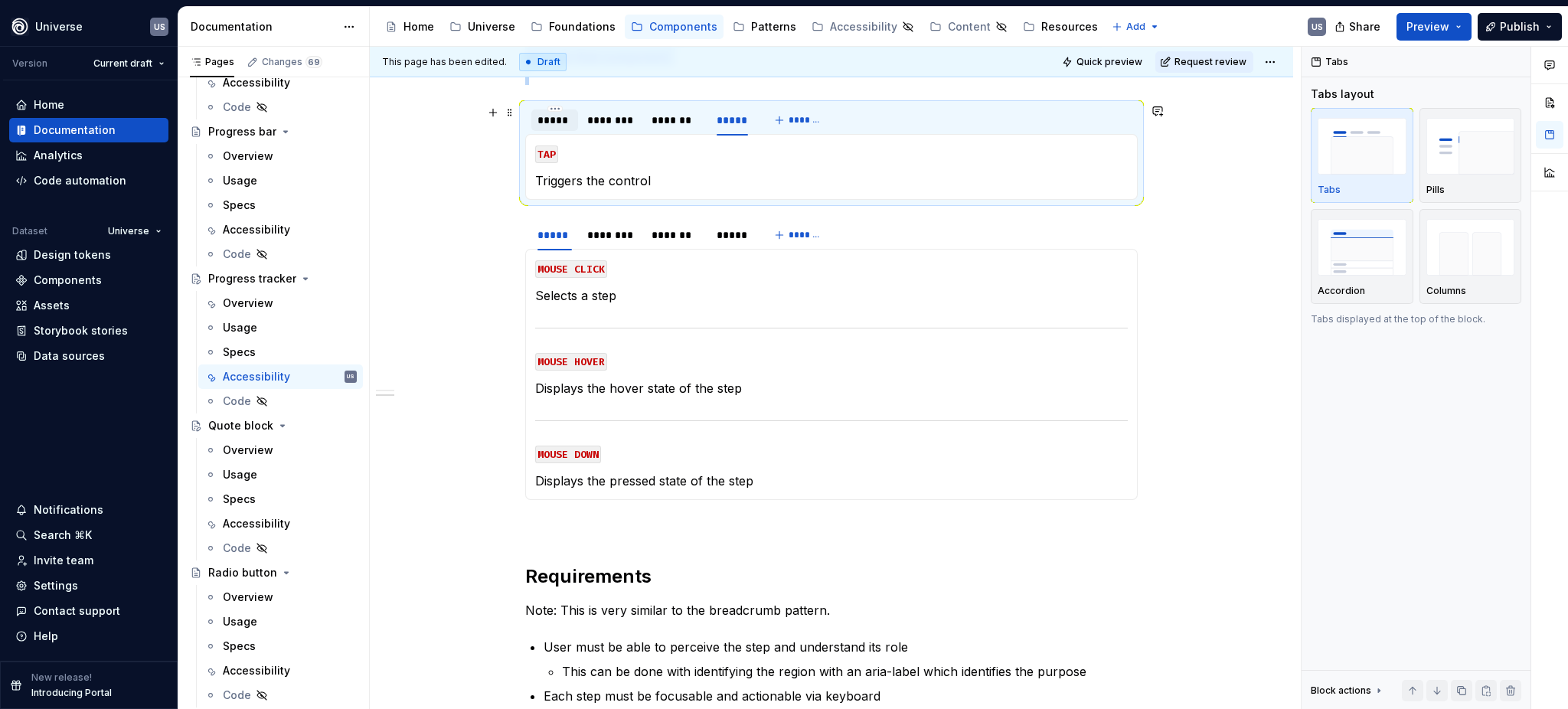
click at [555, 121] on div "*****" at bounding box center [554, 120] width 35 height 15
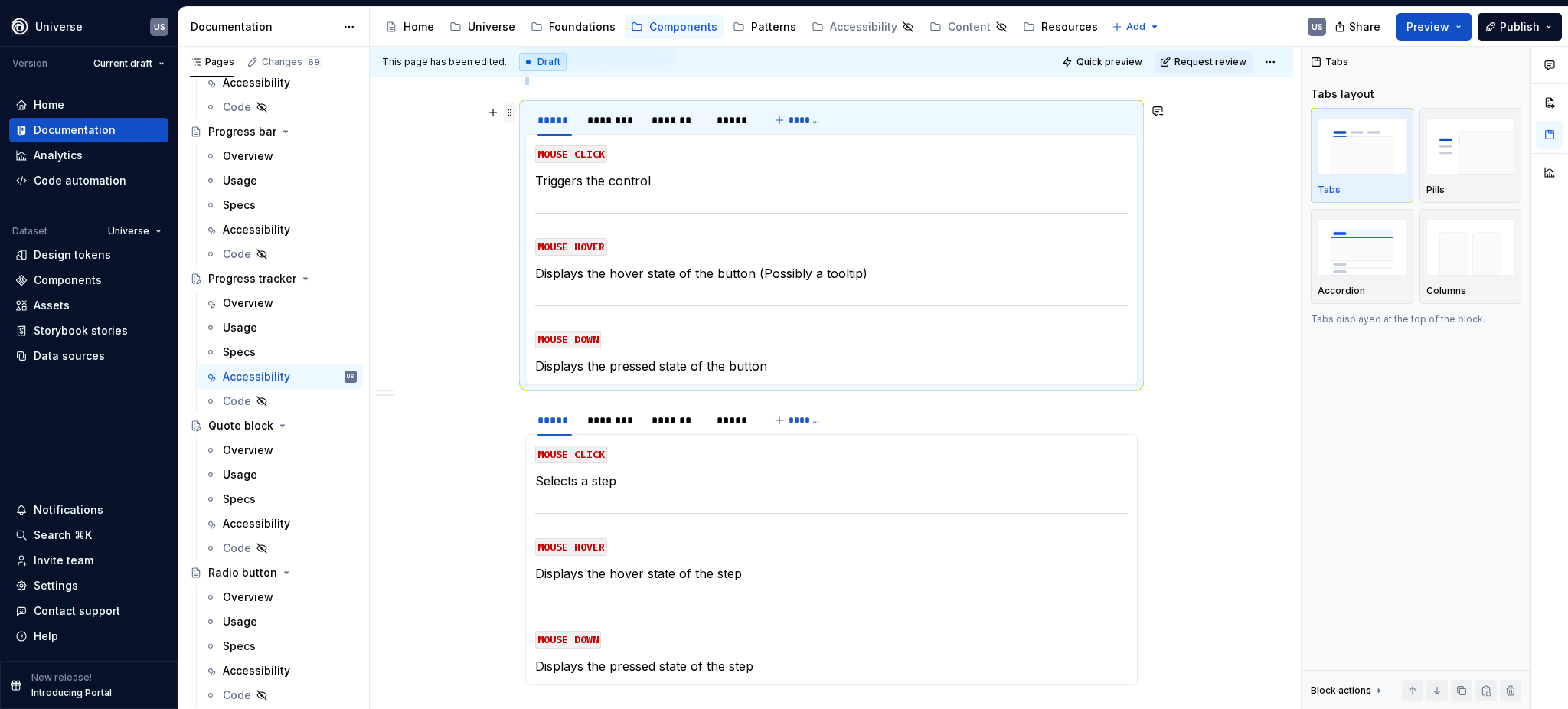
click at [510, 117] on span at bounding box center [509, 112] width 12 height 22
click at [545, 246] on div "Delete" at bounding box center [580, 248] width 99 height 15
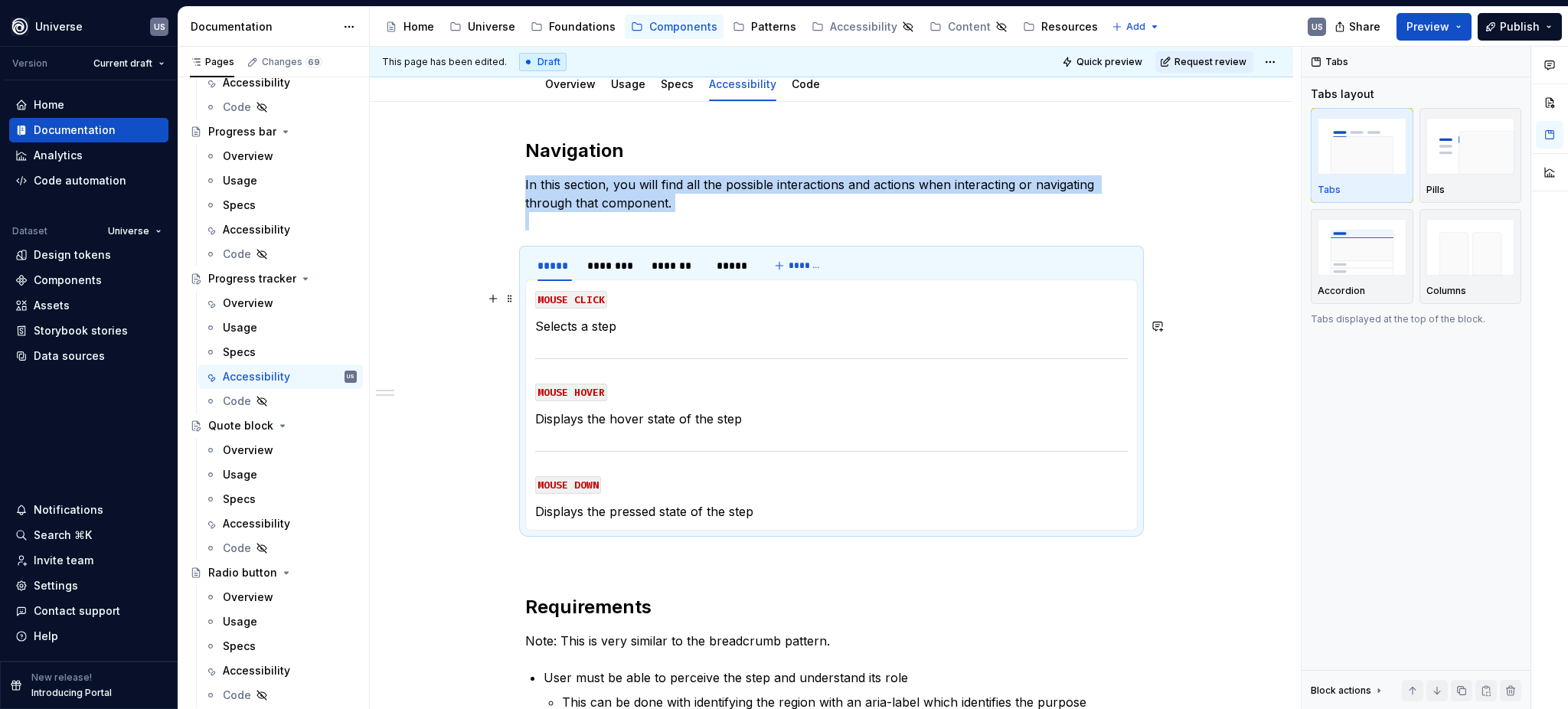
scroll to position [0, 0]
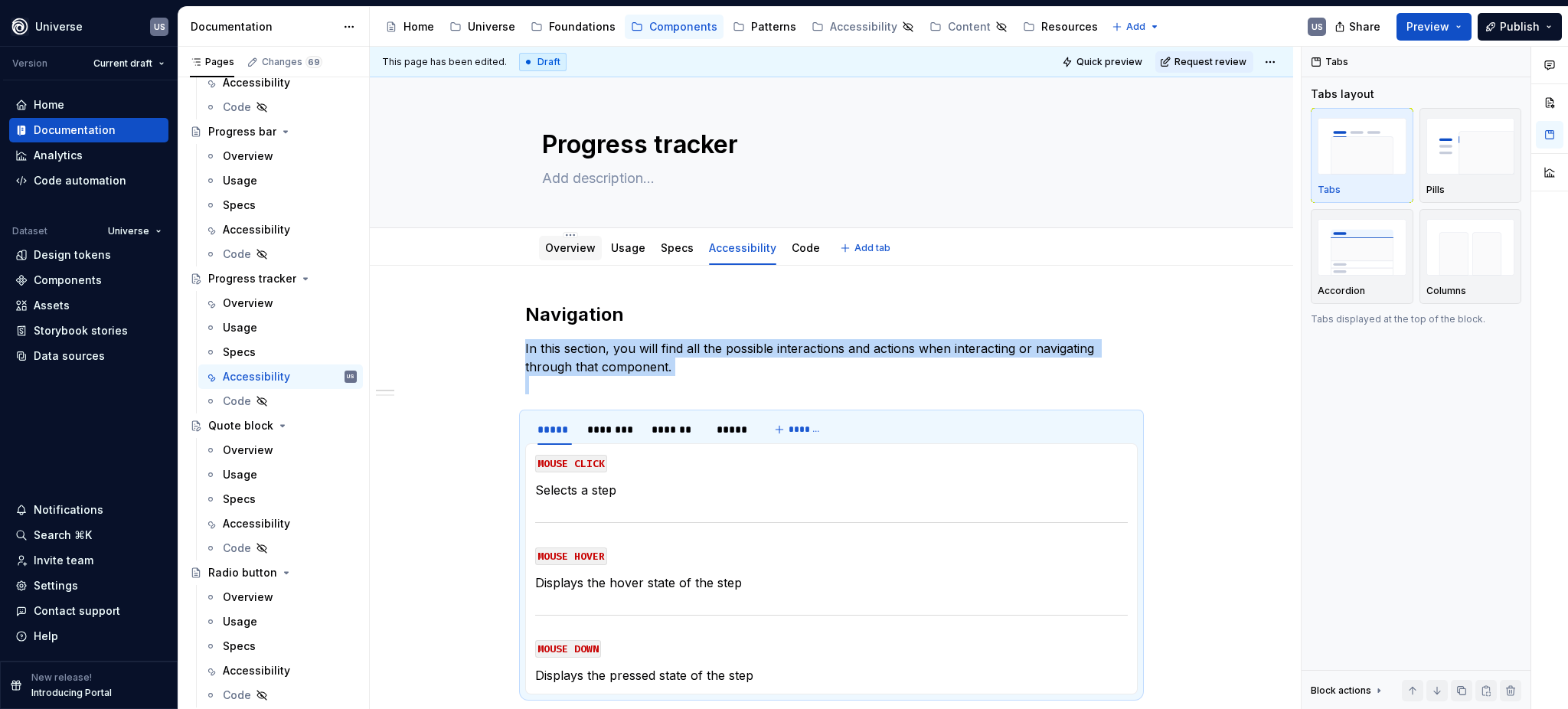
click at [571, 251] on link "Overview" at bounding box center [570, 248] width 51 height 13
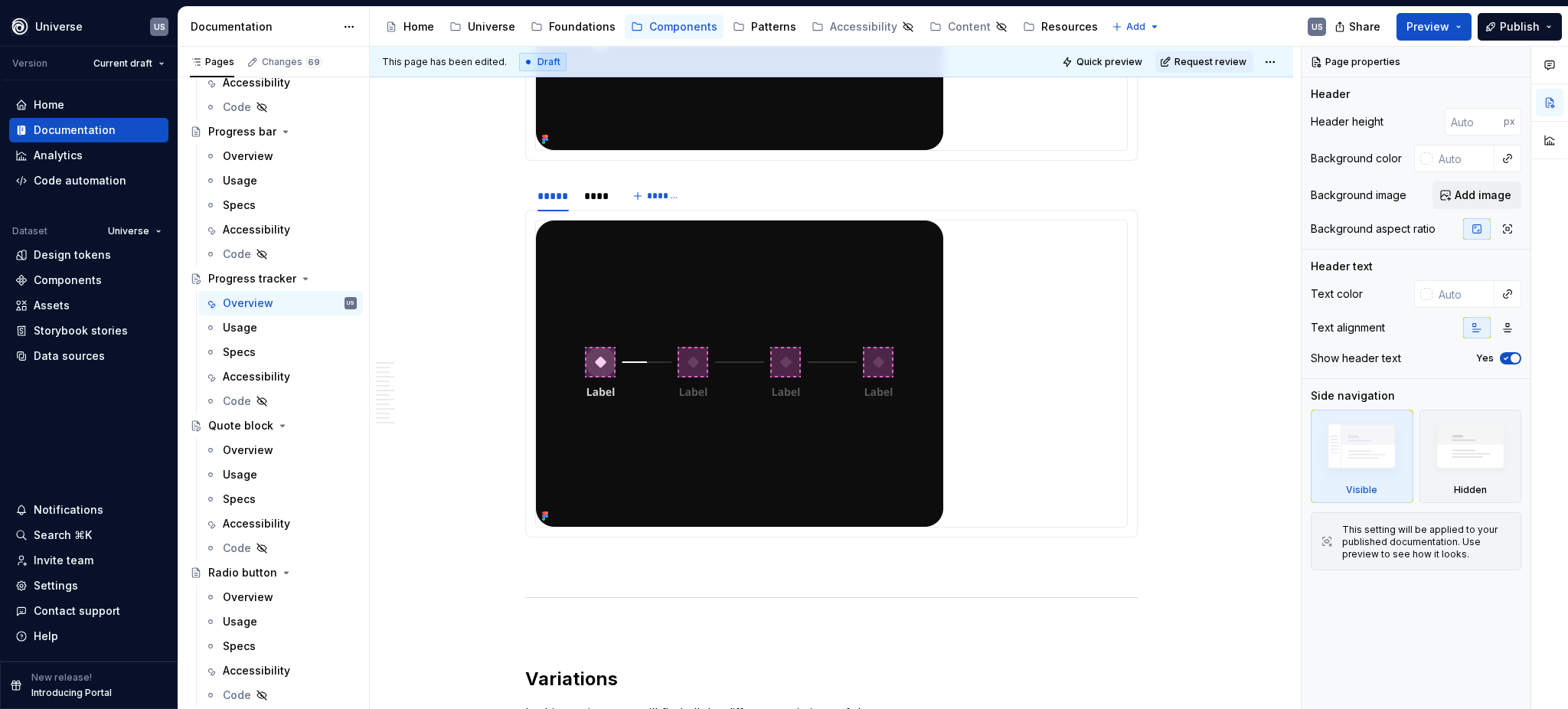
scroll to position [817, 0]
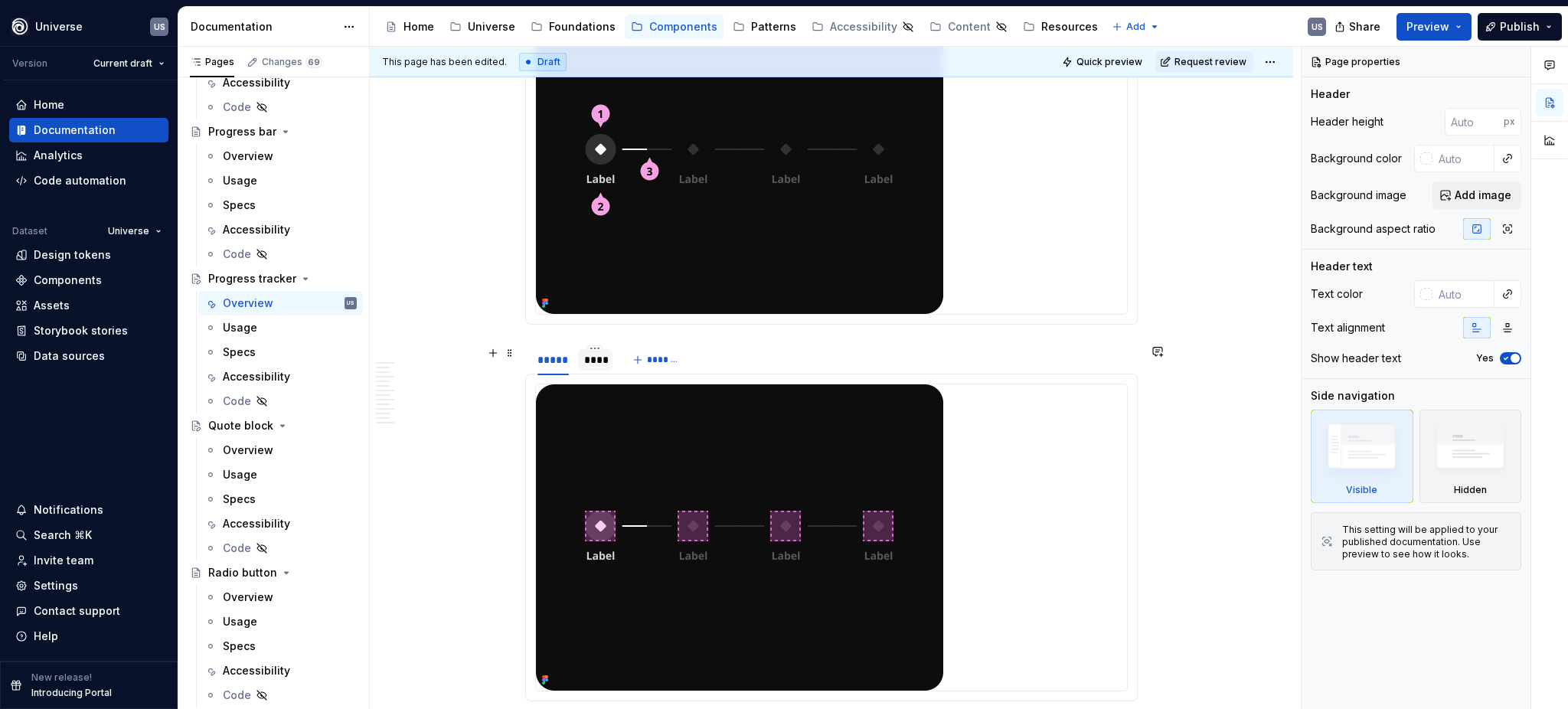
click at [590, 360] on div "****" at bounding box center [595, 360] width 22 height 15
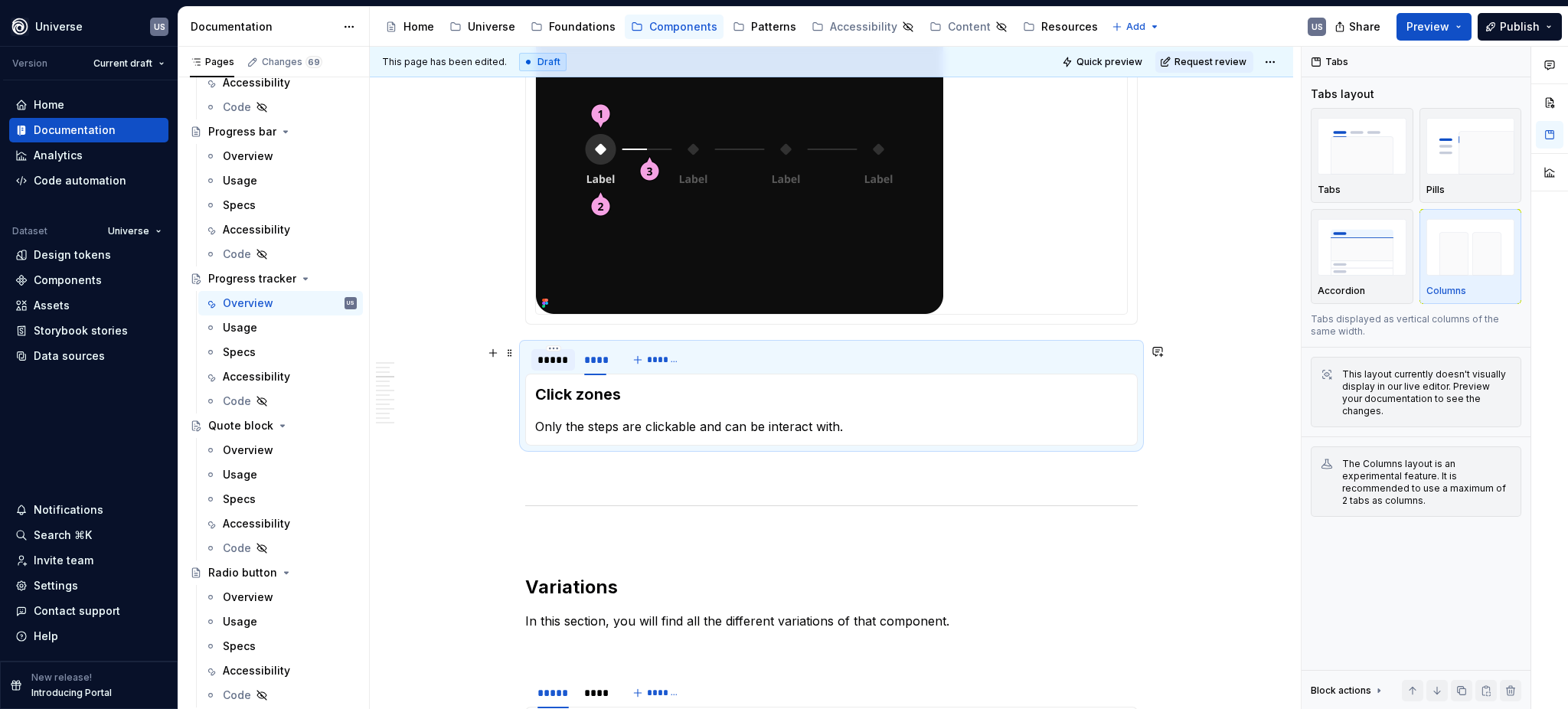
click at [547, 360] on div "*****" at bounding box center [553, 360] width 32 height 15
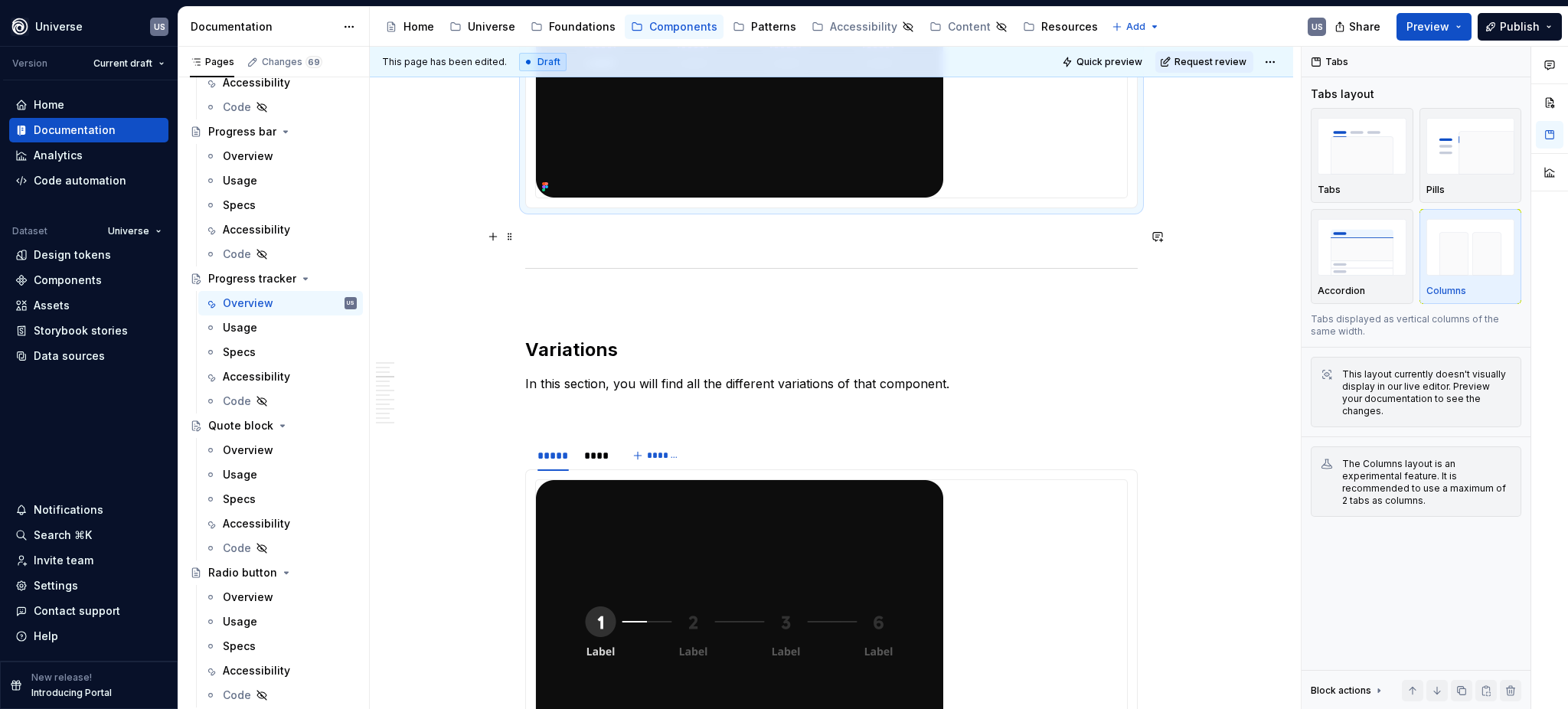
scroll to position [1327, 0]
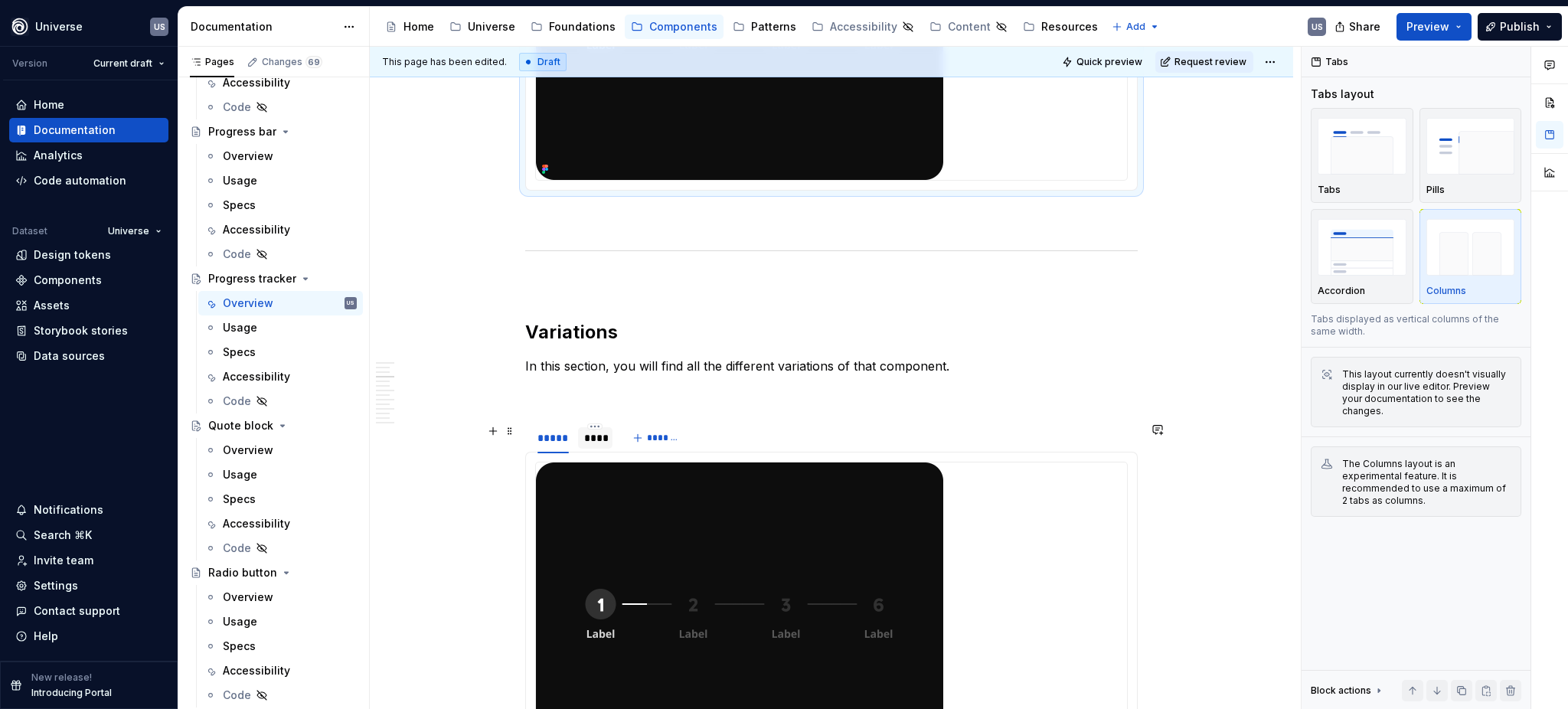
click at [600, 448] on div "****" at bounding box center [594, 437] width 35 height 22
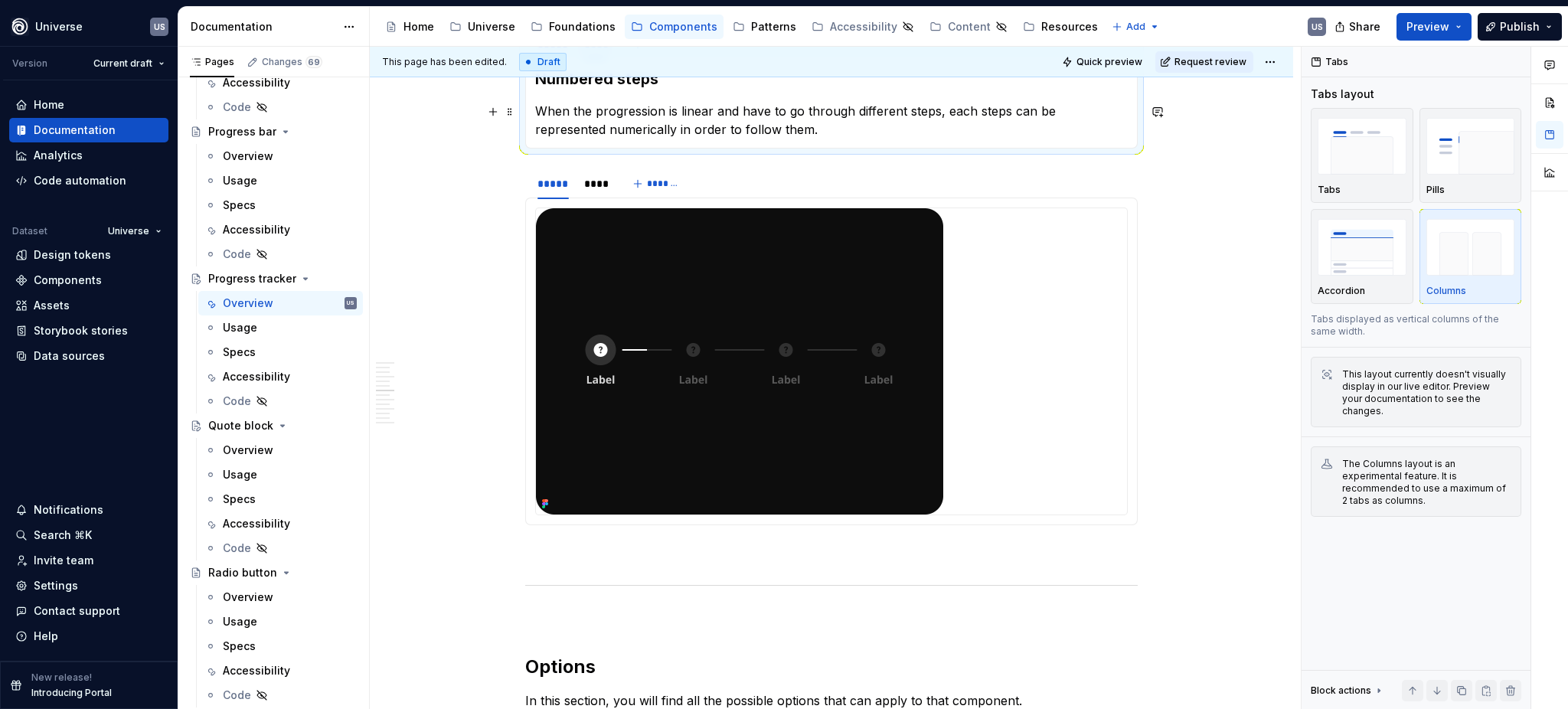
scroll to position [1736, 0]
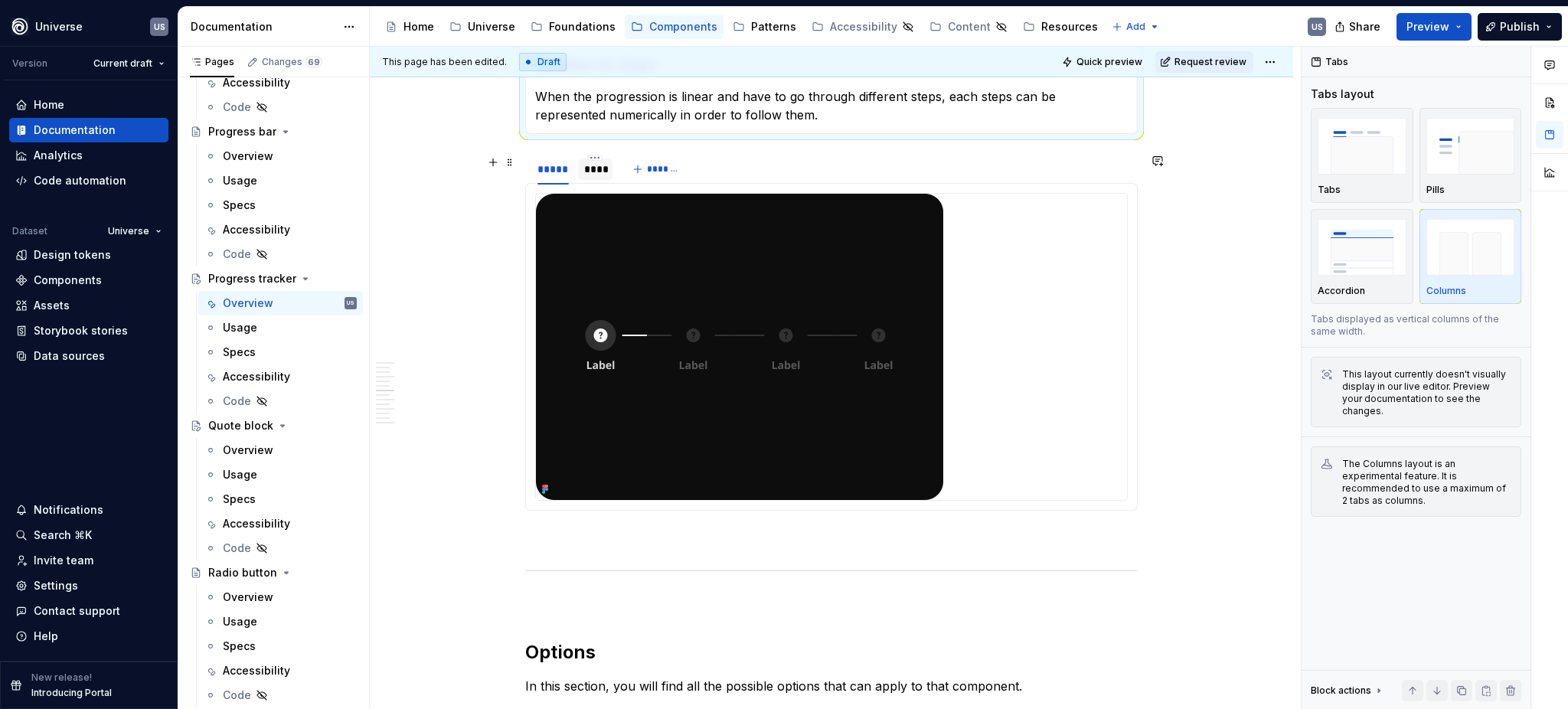
click at [589, 174] on div "****" at bounding box center [595, 170] width 22 height 15
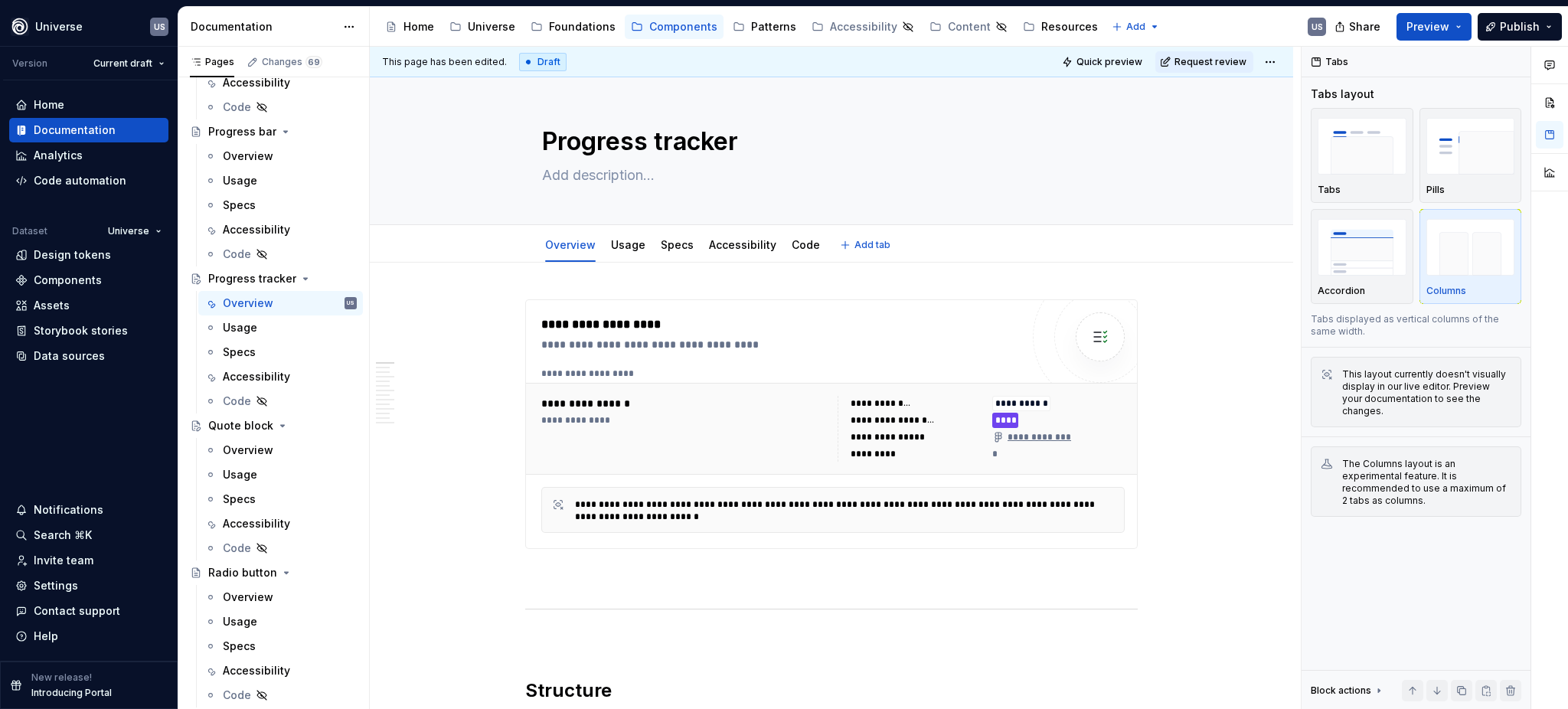
scroll to position [0, 0]
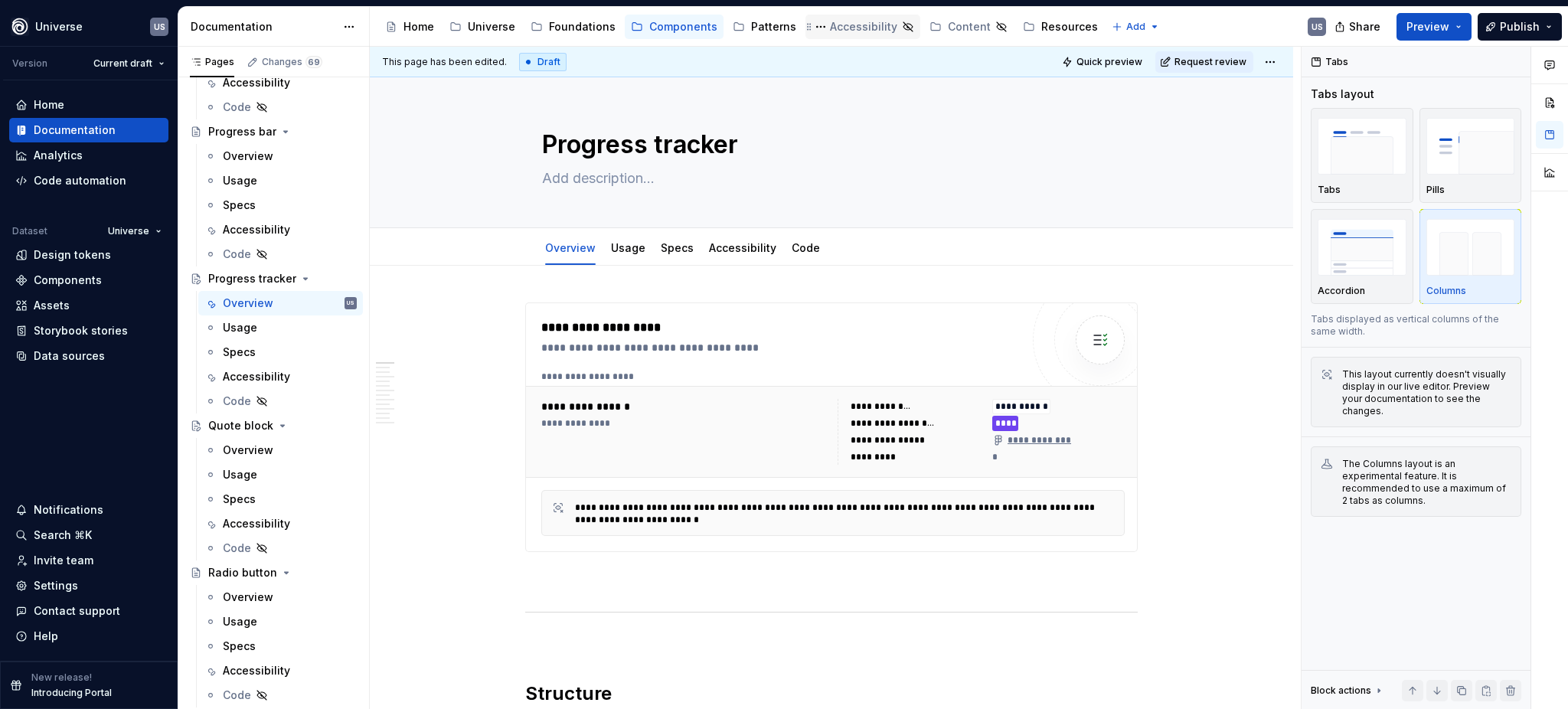
type textarea "*"
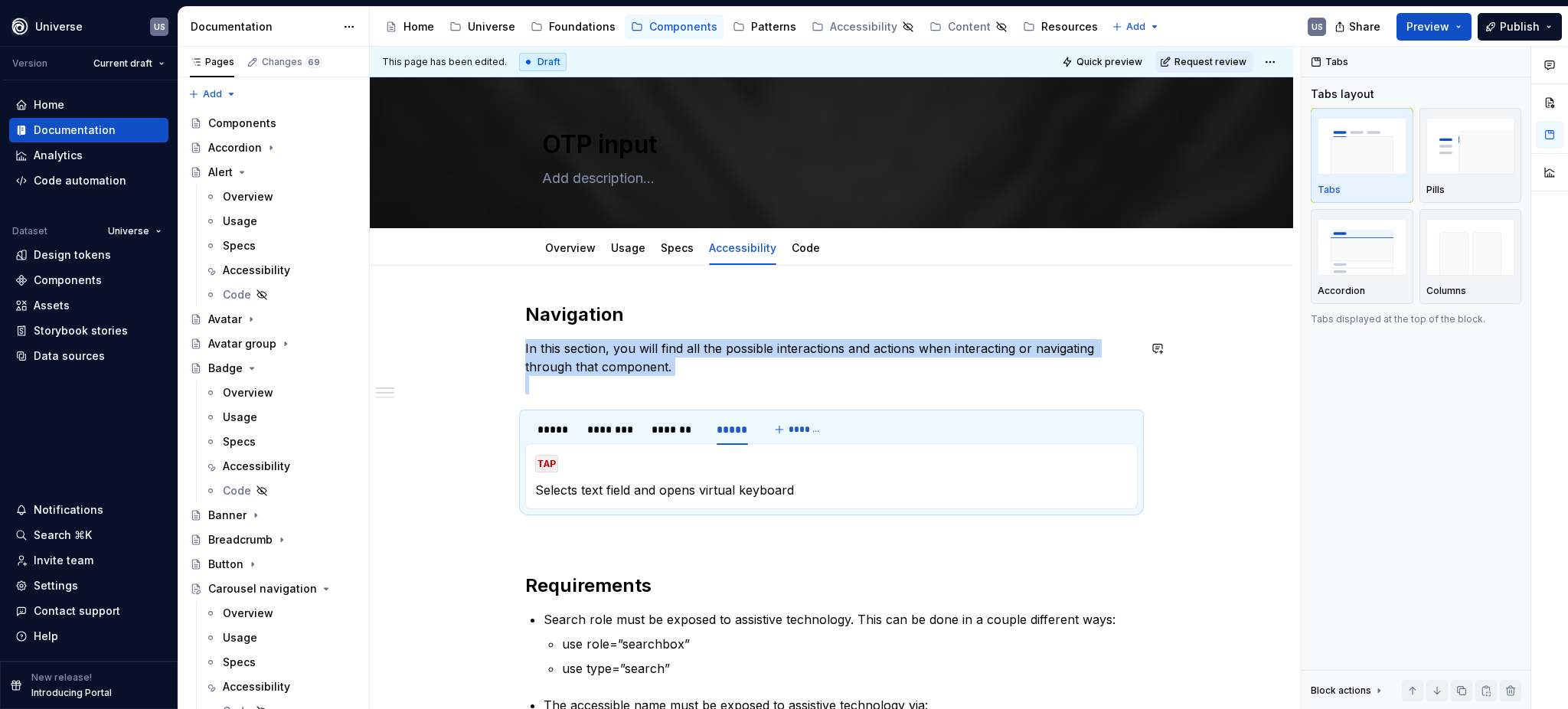
type textarea "*"
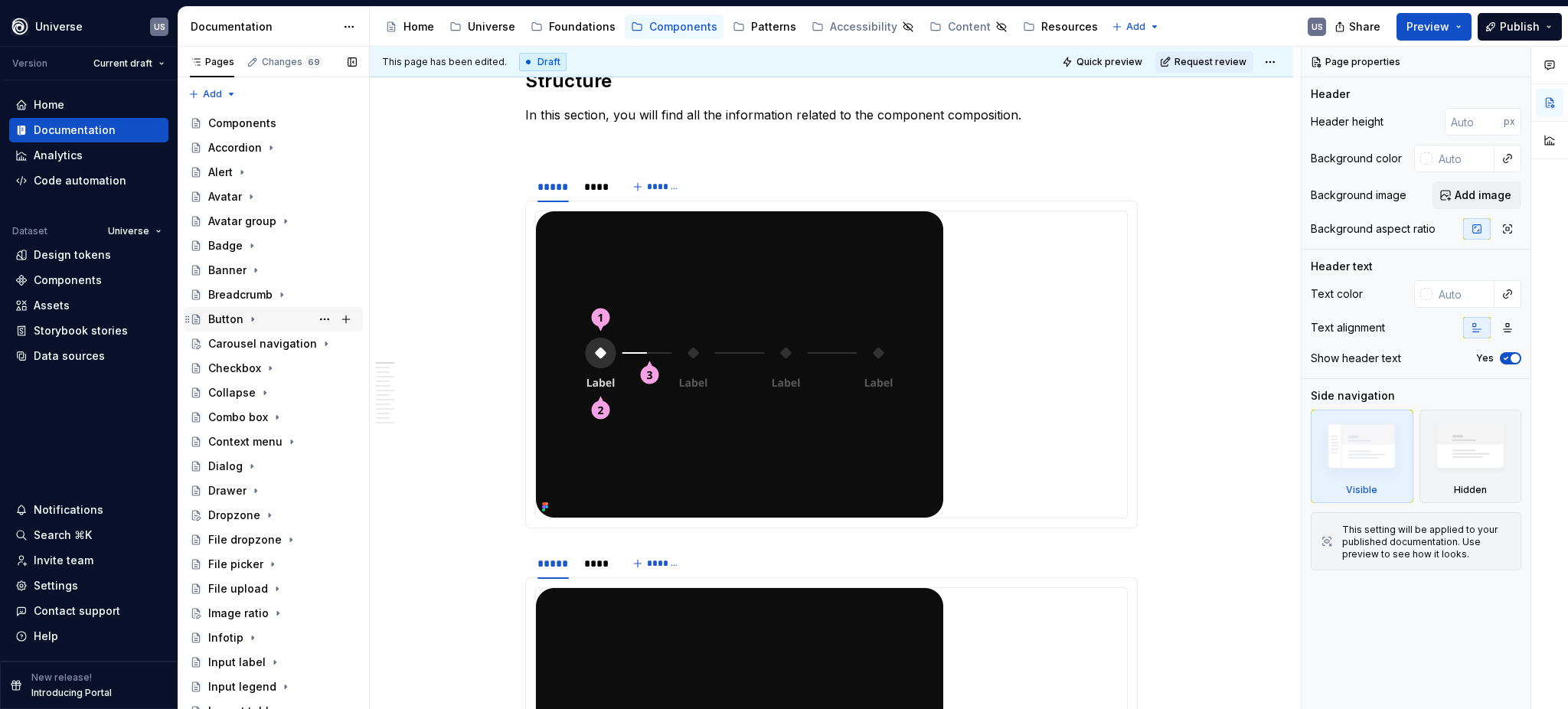
click at [230, 318] on div "Button" at bounding box center [226, 319] width 36 height 15
type textarea "*"
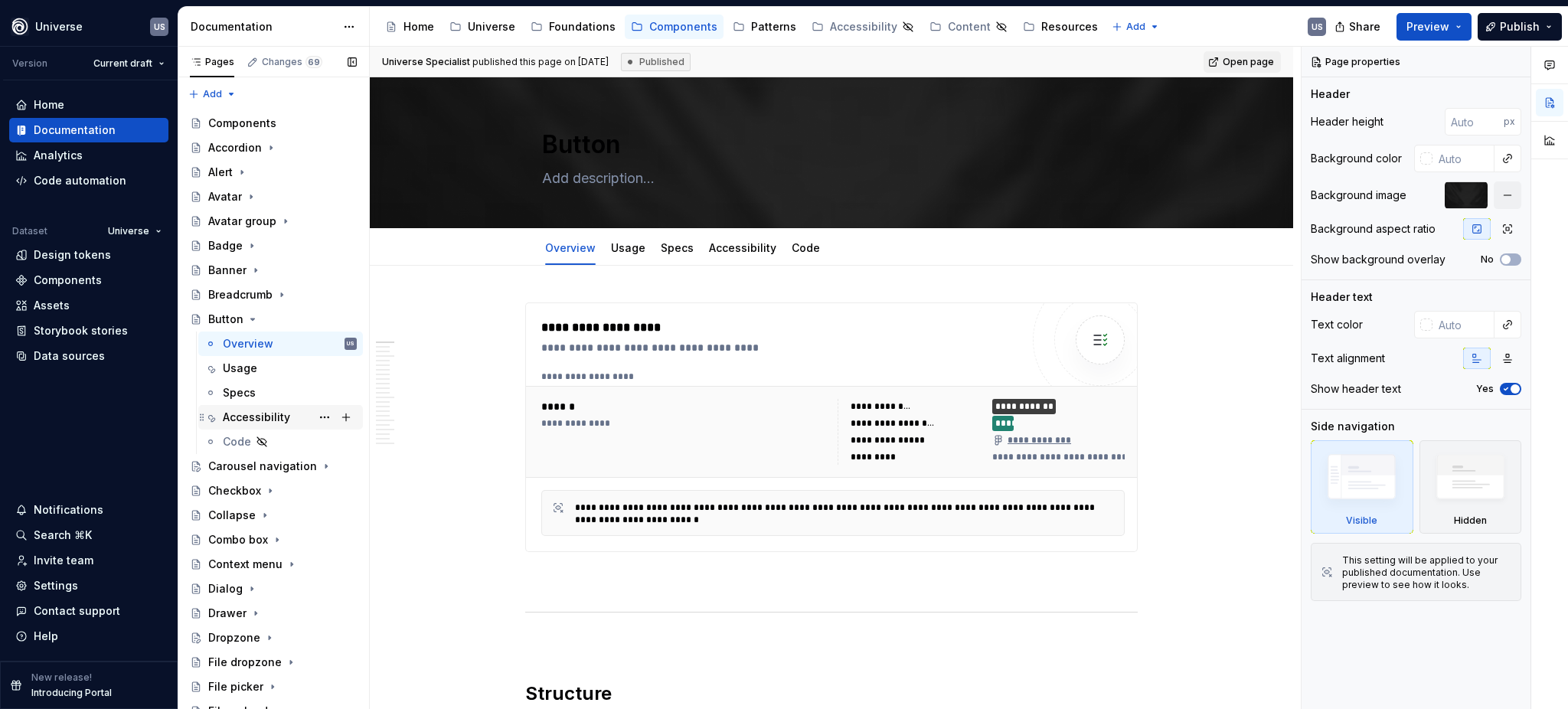
click at [277, 413] on div "Accessibility" at bounding box center [256, 418] width 67 height 15
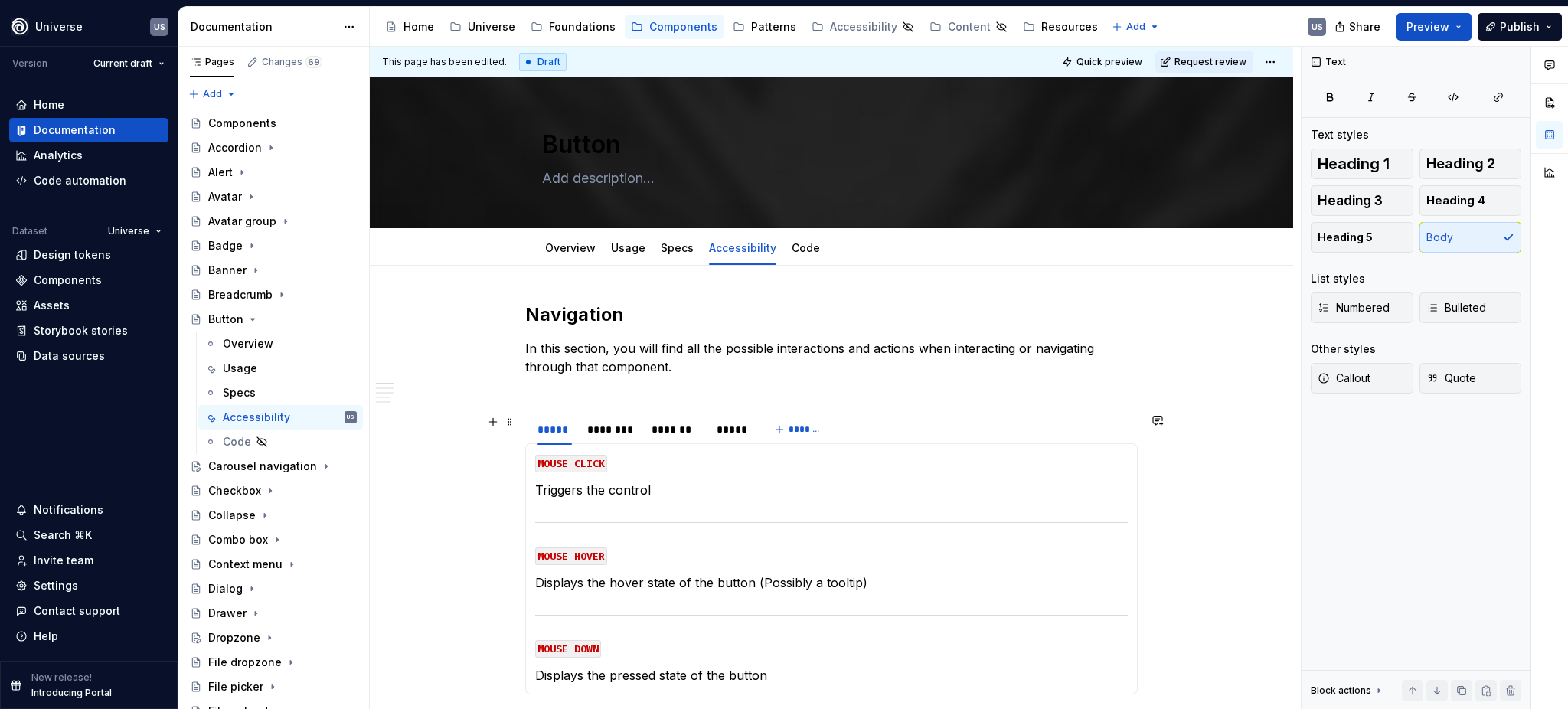
click at [525, 419] on section "***** ******** ******* ***** ******* MOUSE CLICK Triggers the control MOUSE HOV…" at bounding box center [831, 554] width 612 height 282
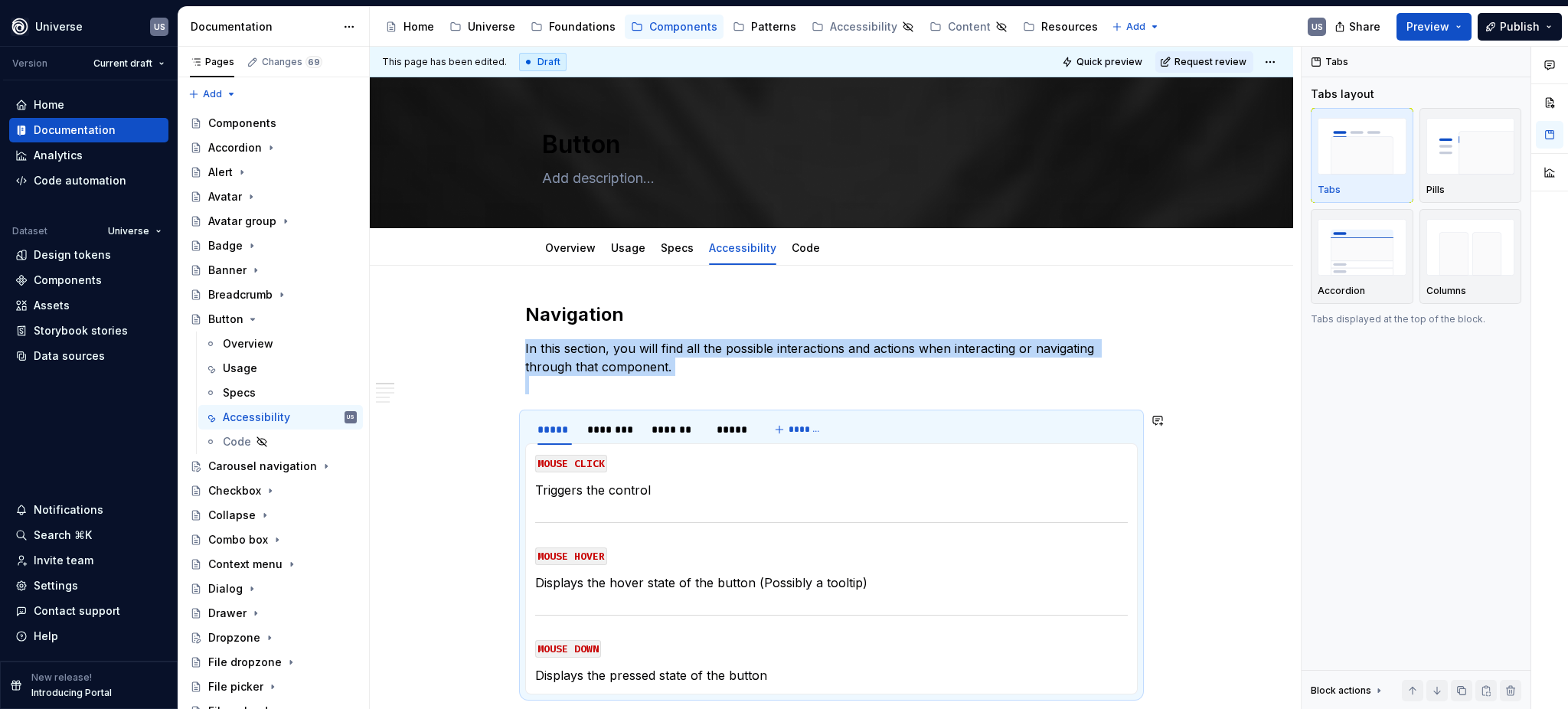
copy p "In this section, you will find all the possible interactions and actions when i…"
type textarea "*"
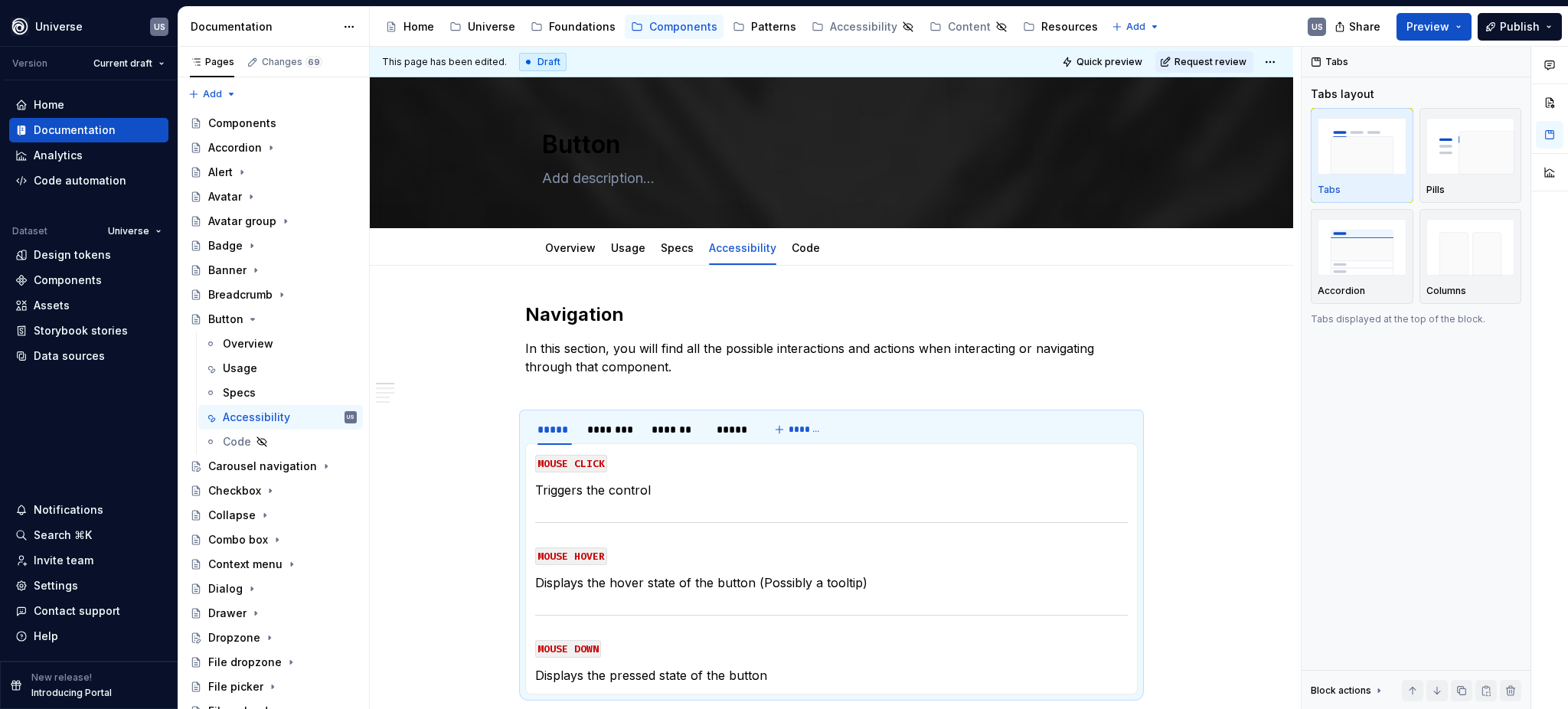
type textarea "*"
